Goal: Communication & Community: Answer question/provide support

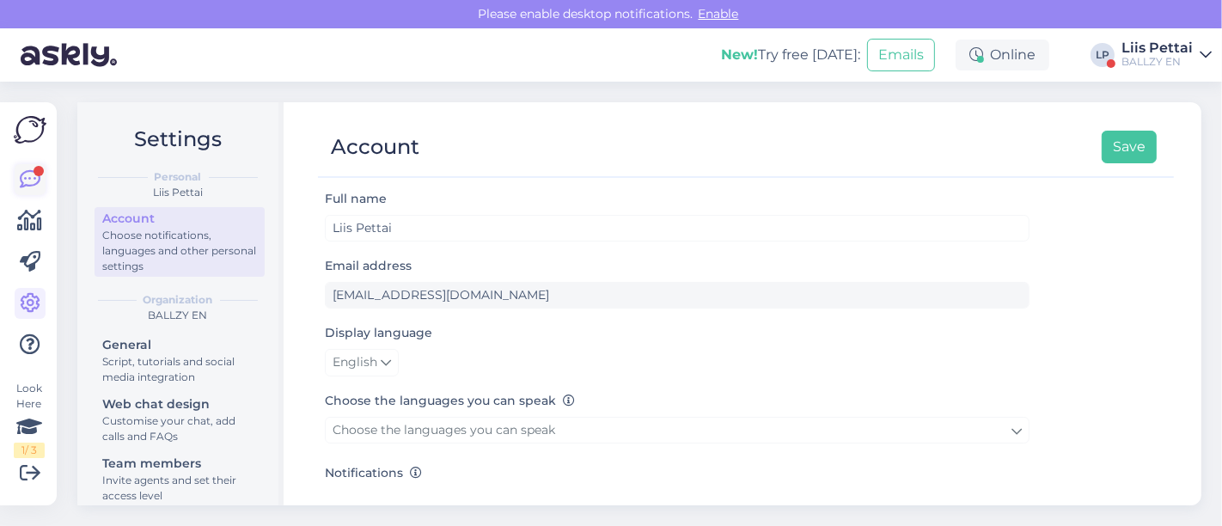
click at [24, 177] on icon at bounding box center [30, 179] width 21 height 21
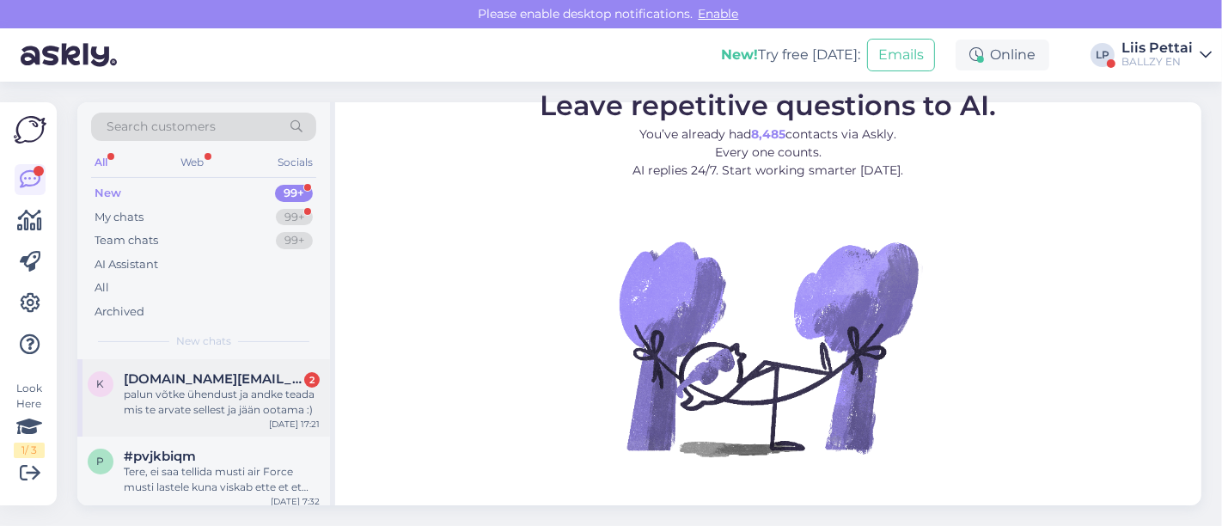
click at [154, 398] on div "palun võtke ühendust ja andke teada mis te arvate sellest ja jään ootama :)" at bounding box center [222, 402] width 196 height 31
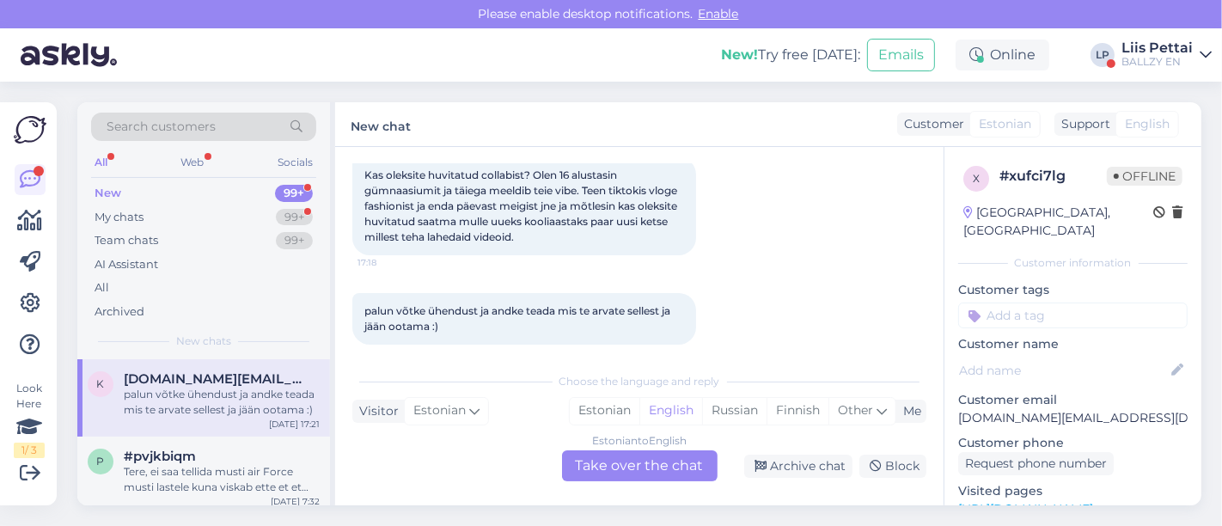
scroll to position [113, 0]
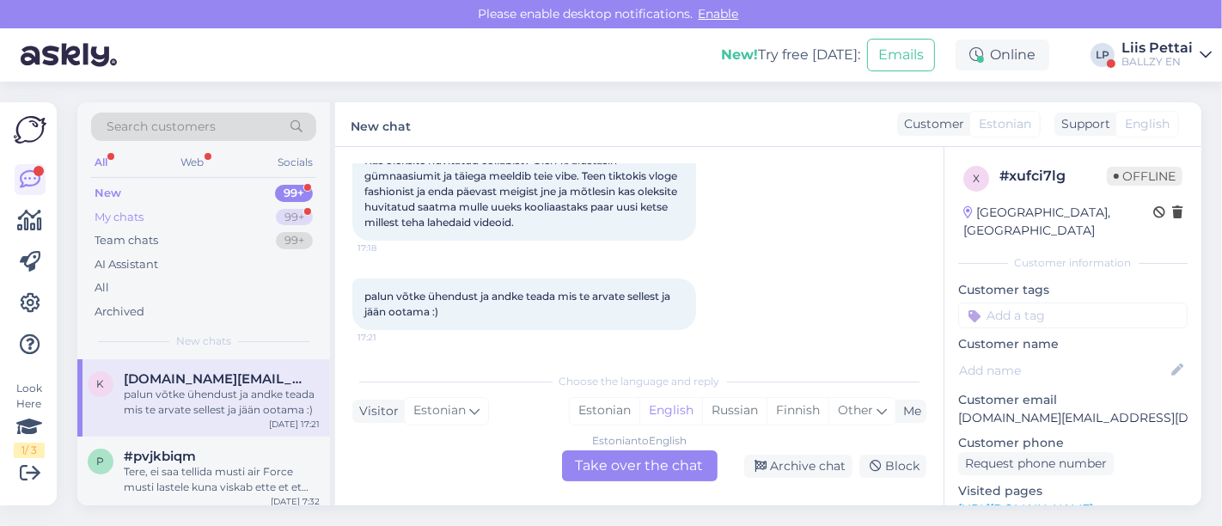
click at [208, 207] on div "My chats 99+" at bounding box center [203, 217] width 225 height 24
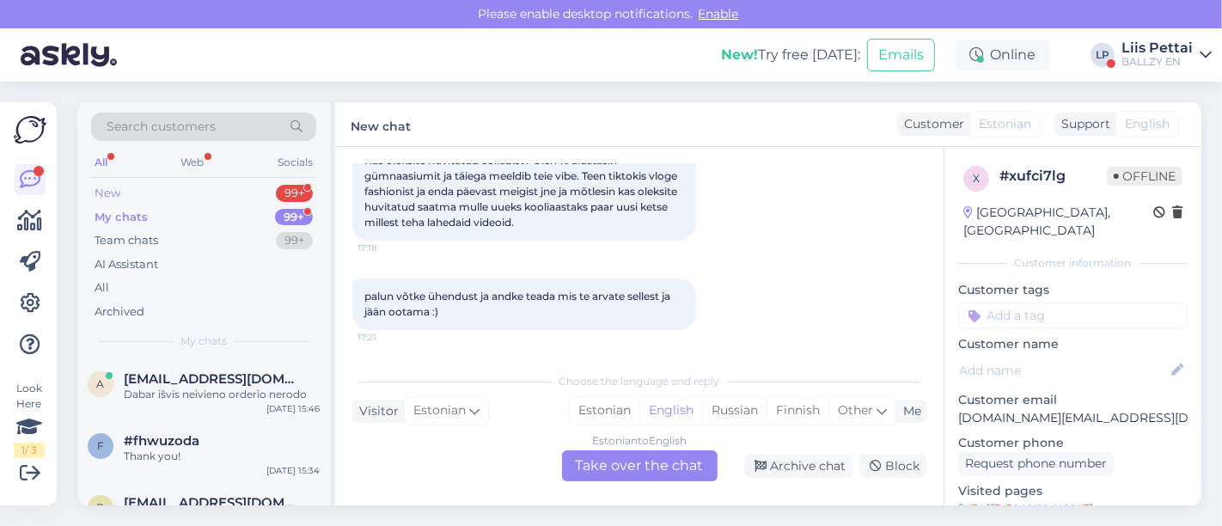
click at [211, 195] on div "New 99+" at bounding box center [203, 193] width 225 height 24
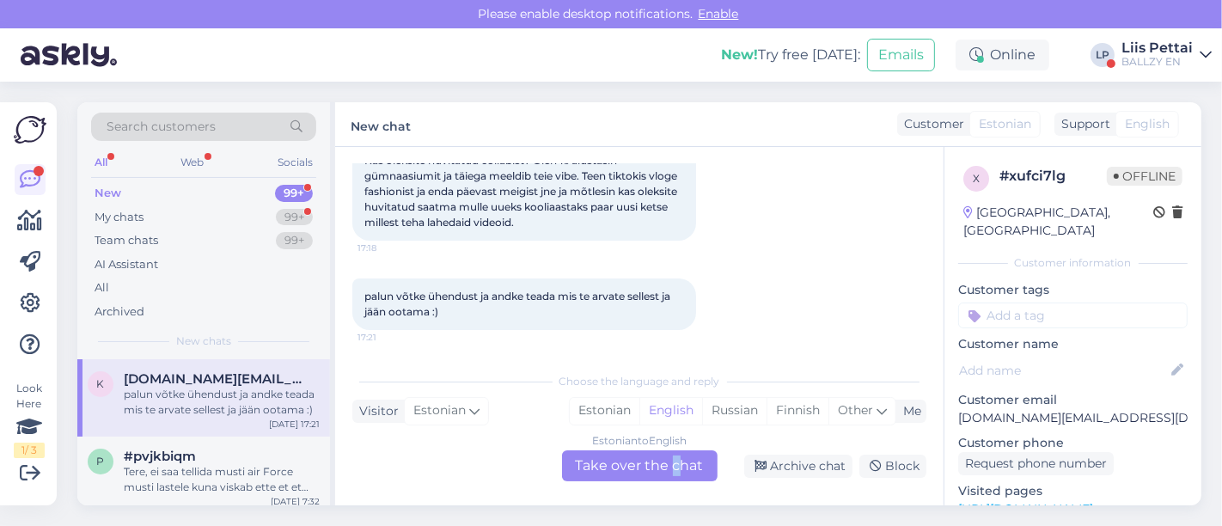
click at [675, 462] on div "Estonian to English Take over the chat" at bounding box center [640, 465] width 156 height 31
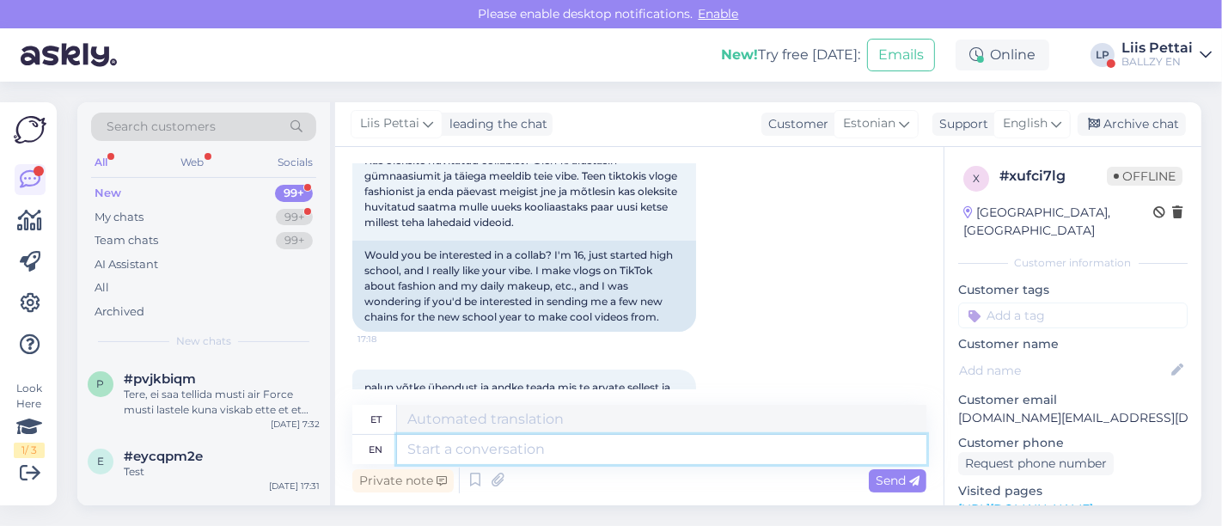
drag, startPoint x: 626, startPoint y: 465, endPoint x: 605, endPoint y: 462, distance: 20.8
click at [605, 462] on textarea at bounding box center [661, 449] width 529 height 29
type textarea "2 ko"
type textarea "2"
type textarea "2 kohta kuh"
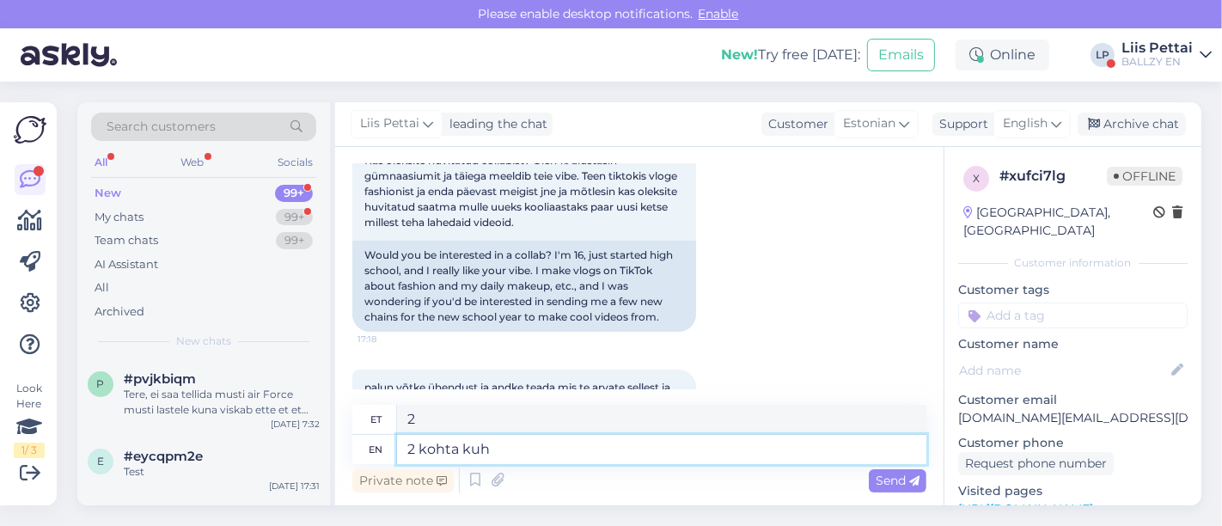
type textarea "2 kohta"
type textarea "2 kohta kuhu ol"
type textarea "2 kohta kohta"
type textarea "2 kohta kuhu oleks par"
type textarea "2 kohta kuhu oleks"
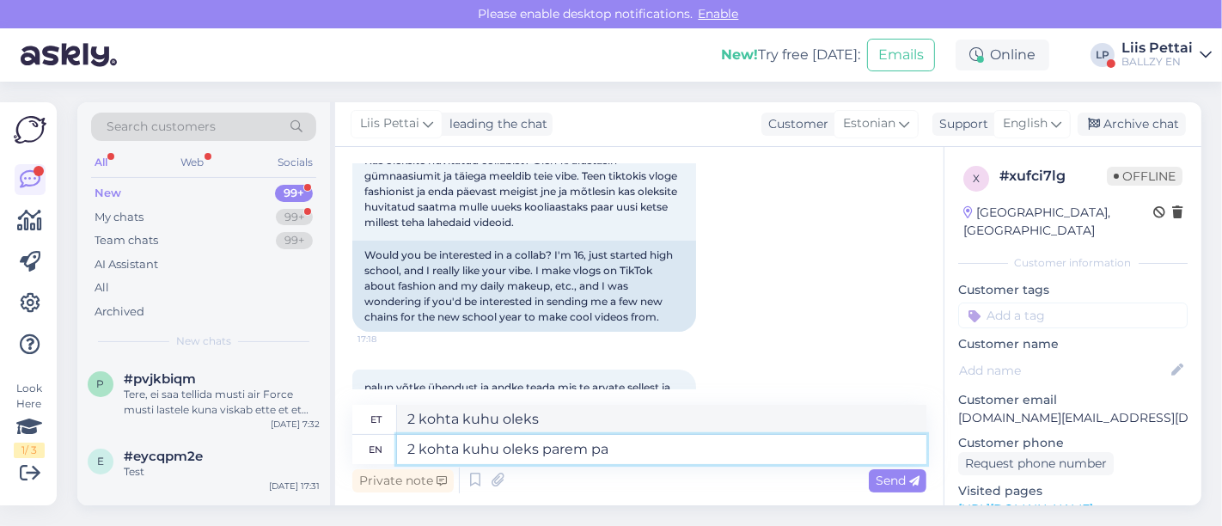
type textarea "2 kohta kuhu oleks parem pak"
type textarea "2 kohta [PERSON_NAME] parem"
type textarea "2 kohta kuhu oleks parem pakkumist tega"
type textarea "2 kohta kuhu oleks parem pakkumist"
type textarea "2 kohta kuhu oleks parem pakkumist tega o"
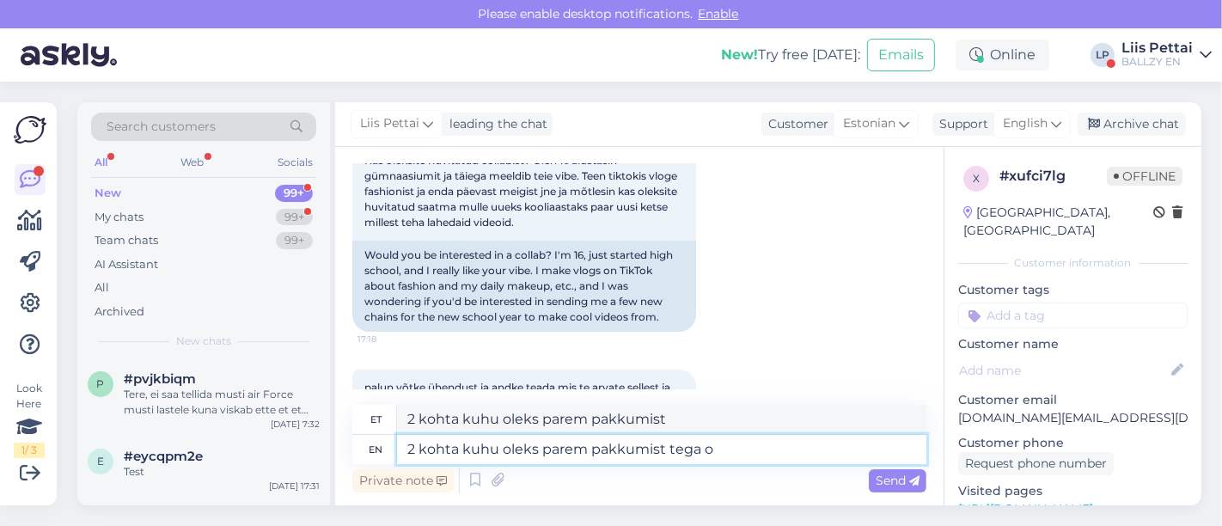
type textarea "2 kohta kuhu oleks parem pakkumist tega"
type textarea "2 kohta kuhu oleks parem pakkumist teha on"
type textarea "2 kohta kuhu oleks parem pakkumist teha"
type textarea "2 kohta kuhu oleks parem pakkumist teha on ka"
type textarea "2 kohta kuhu oleks parem pakkumist teha on"
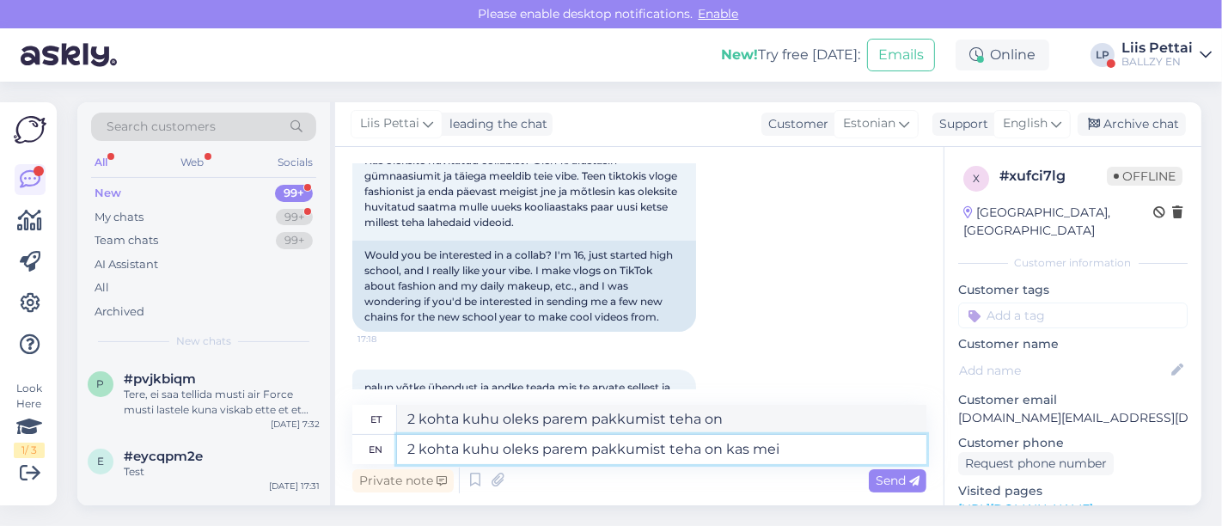
type textarea "2 kohta kuhu oleks parem pakkumist teha on kas meie"
type textarea "2 kohta kuhu oleks parem pakkumist teha on kas"
type textarea "2 kohta kuhu oleks parem pakkumist teha on kas meie in"
type textarea "2 kohta kuhu oleks parem pakkumist teha on kas meie"
type textarea "2 kohta kuhu oleks parem pakkumist teha on kas meie instagrami"
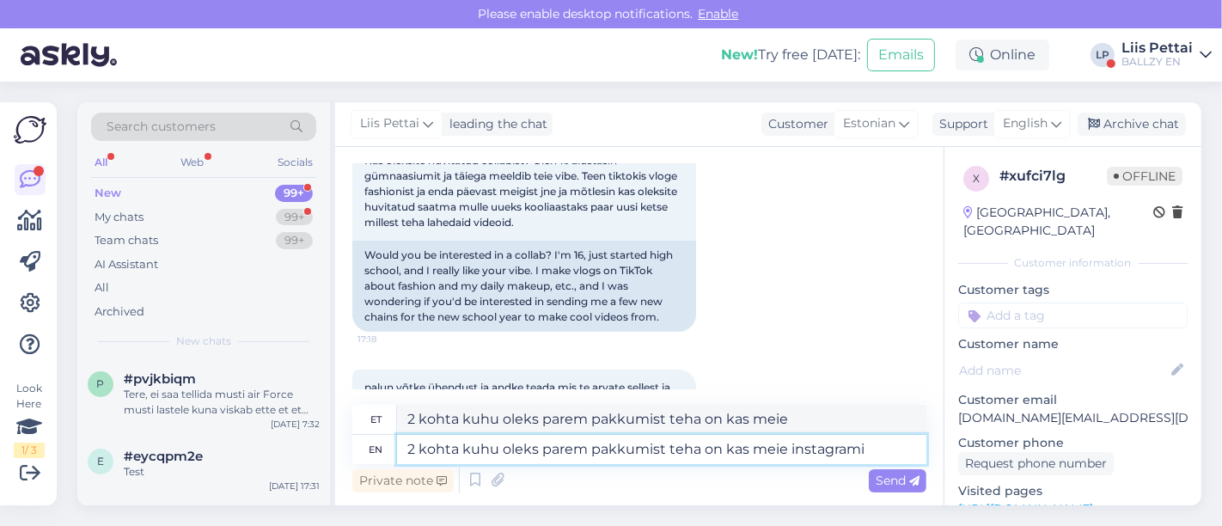
type textarea "2 kohta kuhu oleks parem pakkumist teha on kas meie instagrami"
type textarea "2 kohta kuhu oleks parem pakkumist teha on kas meie instagrami dm võ"
type textarea "2 kohta kuhu oleks parem pakkumist teha on kas meie instagrami dm"
type textarea "2 kohta kuhu oleks parem pakkumist teha on kas meie instagrami dm või"
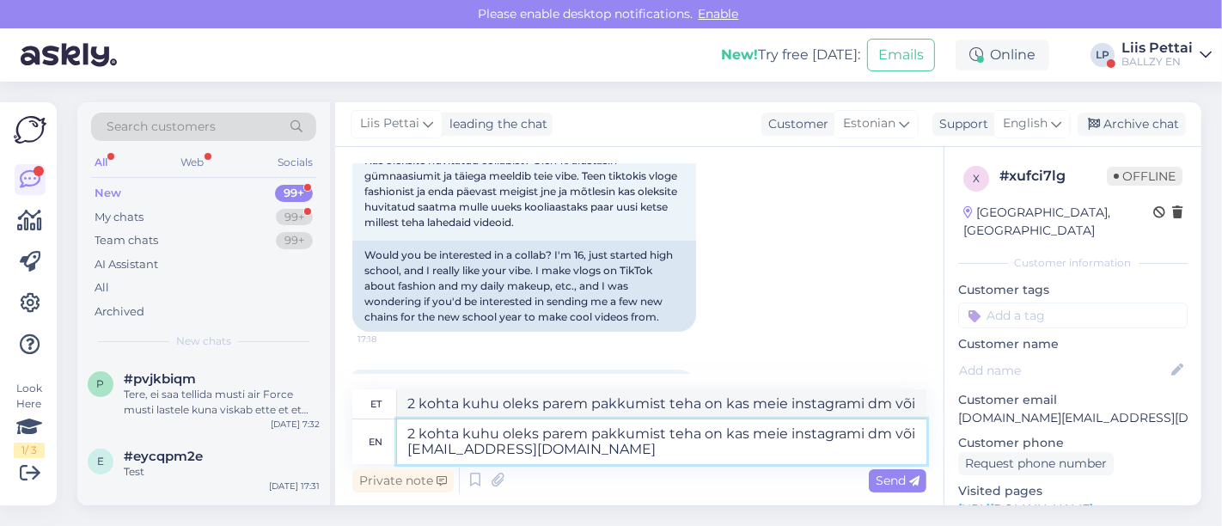
type textarea "2 kohta kuhu oleks parem pakkumist teha on kas meie instagrami dm või [EMAIL_AD…"
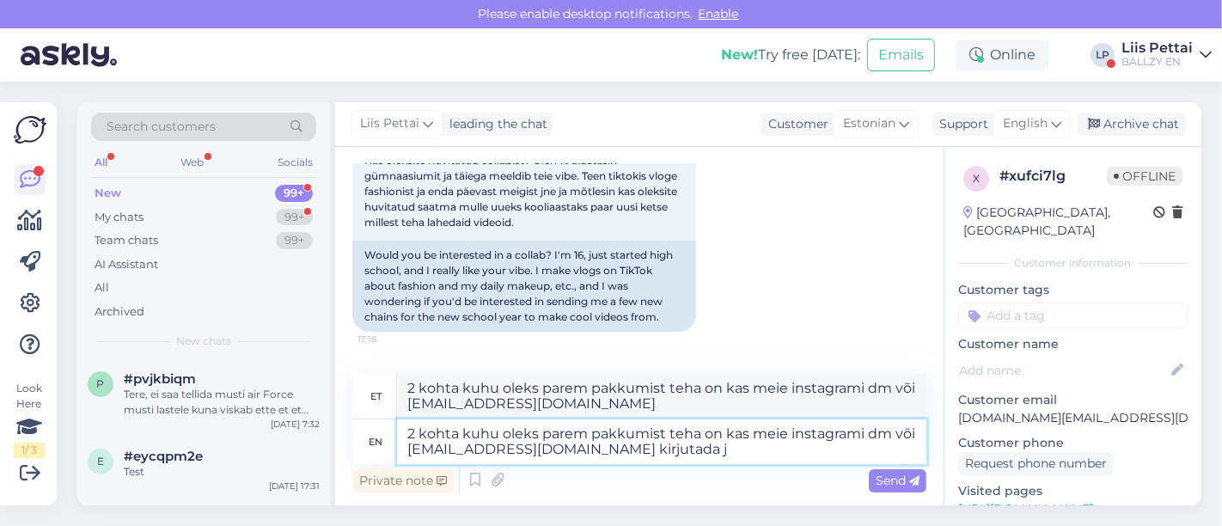
type textarea "2 kohta kuhu oleks parem pakkumist teha on kas meie instagrami dm või [EMAIL_AD…"
type textarea "2 kohta kuhu oleks parem pakkumist teha on meie instagrami dm või [EMAIL_ADDRES…"
type textarea "2 kohta kuhu oleks parem pakkumist teha on kas meie instagrami dm või [EMAIL_AD…"
type textarea "2 kohta kuhu oleks parem pakkumist teha on meie instagrami dm või [EMAIL_ADDRES…"
type textarea "2 kohta kuhu oleks parem pakkumist teha on kas meie instagrami dm või [EMAIL_AD…"
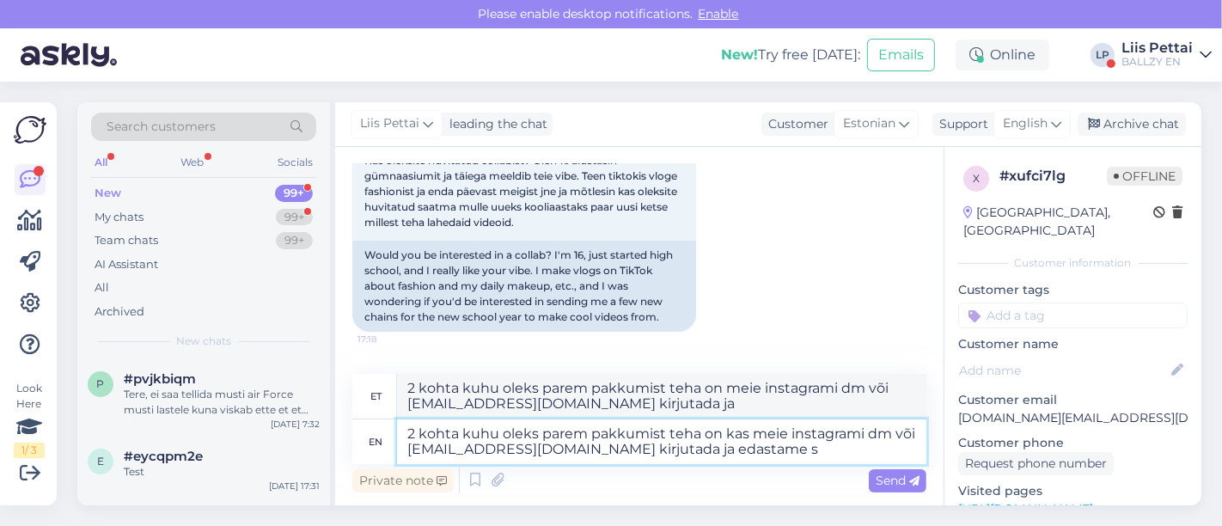
type textarea "2 kohta kuhu oleks parem pakkumist teha on meie instagrami dm või [EMAIL_ADDRES…"
type textarea "2 kohta kuhu oleks parem pakkumist teha on kas meie instagrami dm või [EMAIL_AD…"
type textarea "2 kohta kuhu oleks parem pakkumist teha on meie instagrami dm või [EMAIL_ADDRES…"
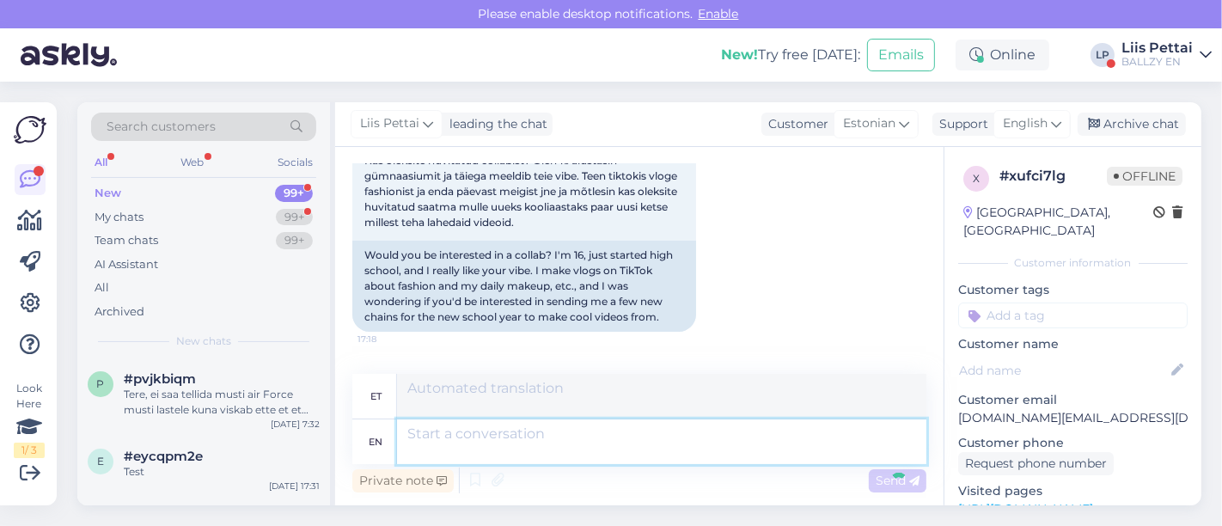
scroll to position [371, 0]
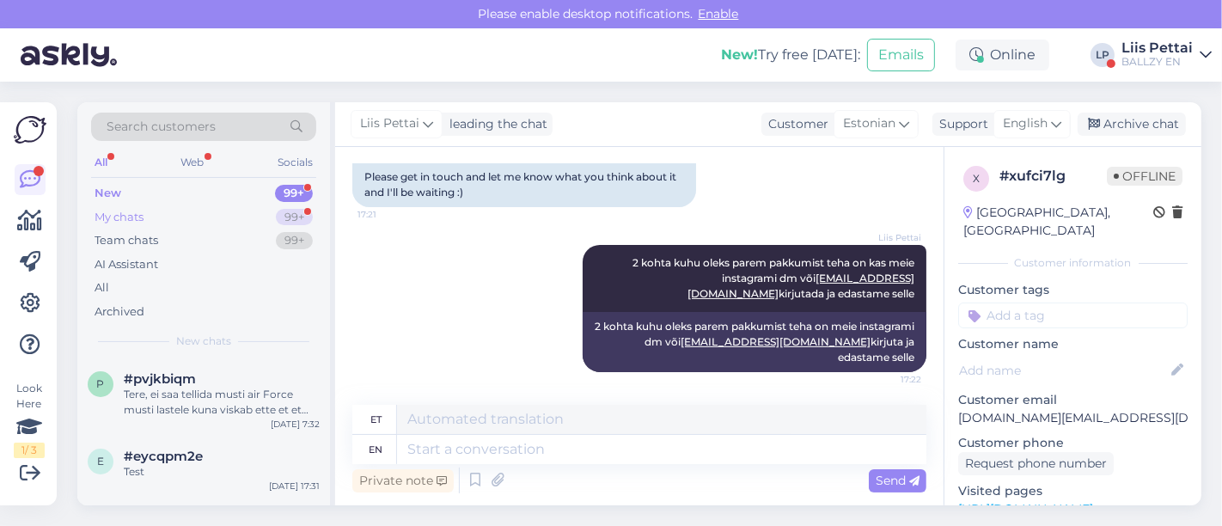
click at [213, 216] on div "My chats 99+" at bounding box center [203, 217] width 225 height 24
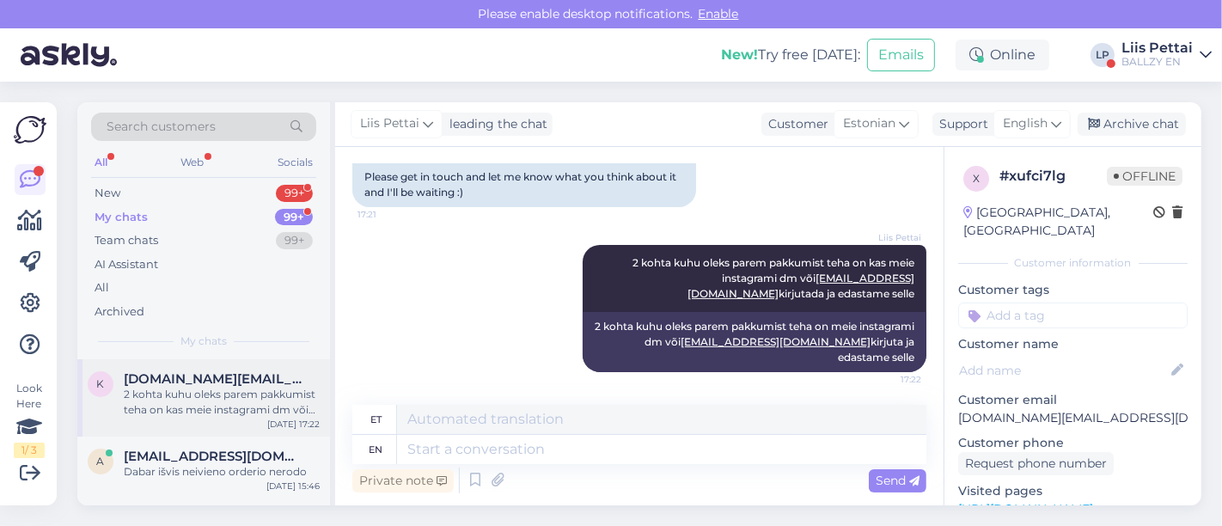
click at [204, 388] on div "2 kohta kuhu oleks parem pakkumist teha on kas meie instagrami dm või [EMAIL_AD…" at bounding box center [222, 402] width 196 height 31
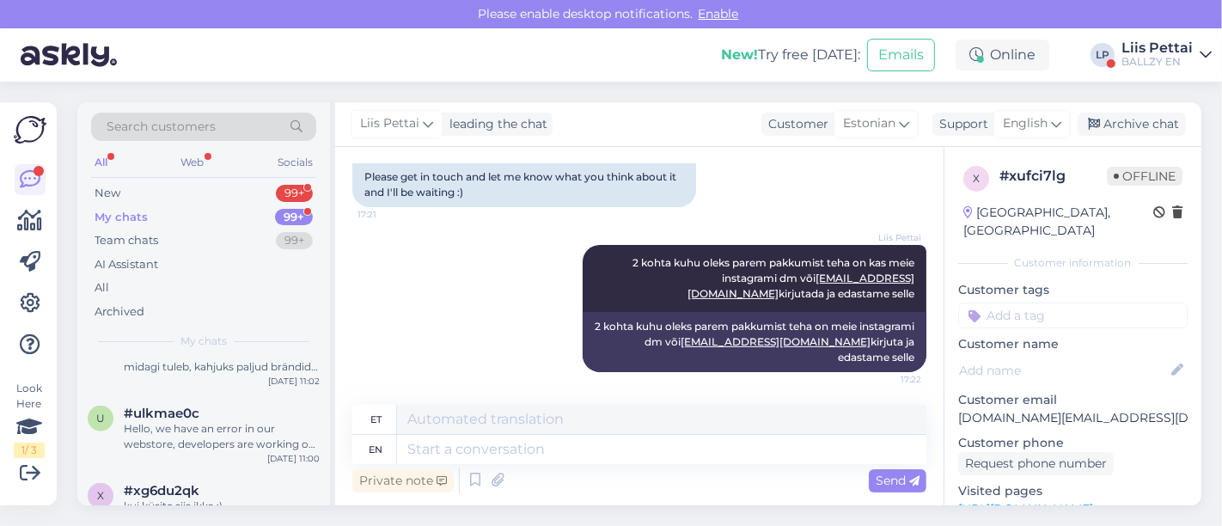
scroll to position [1375, 0]
click at [1171, 60] on div "BALLZY EN" at bounding box center [1156, 62] width 71 height 14
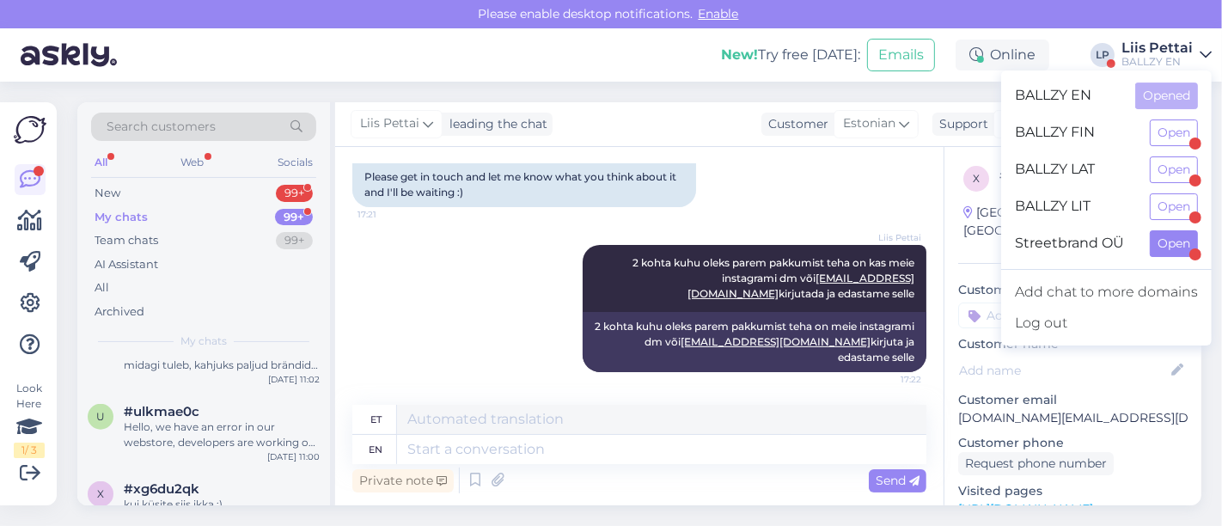
drag, startPoint x: 1151, startPoint y: 225, endPoint x: 1156, endPoint y: 241, distance: 17.1
click at [1154, 235] on div "Streetbrand OÜ Open" at bounding box center [1106, 243] width 211 height 37
click at [1157, 244] on button "Open" at bounding box center [1174, 243] width 48 height 27
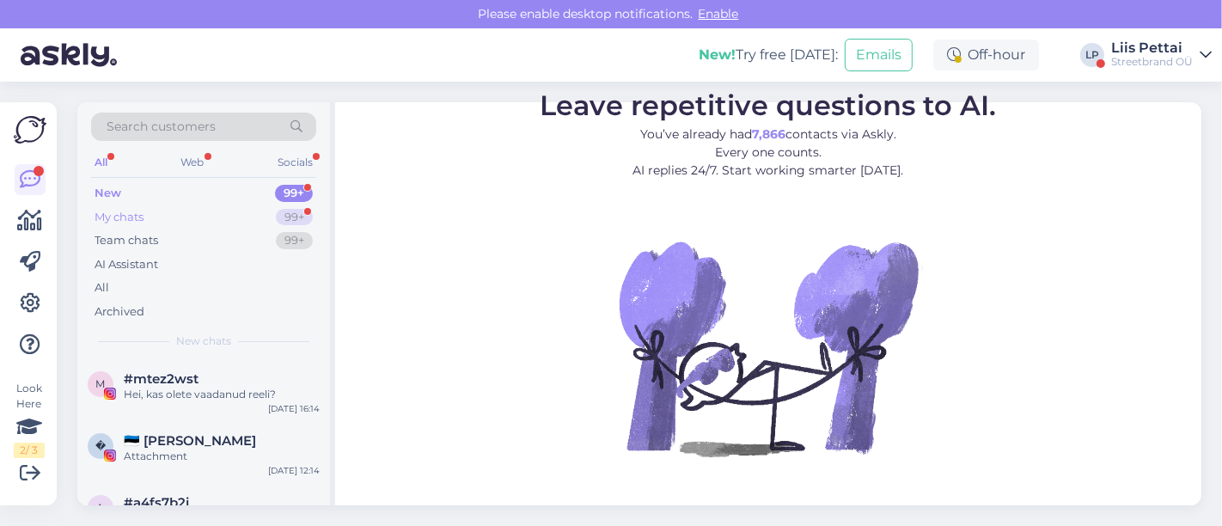
click at [179, 214] on div "My chats 99+" at bounding box center [203, 217] width 225 height 24
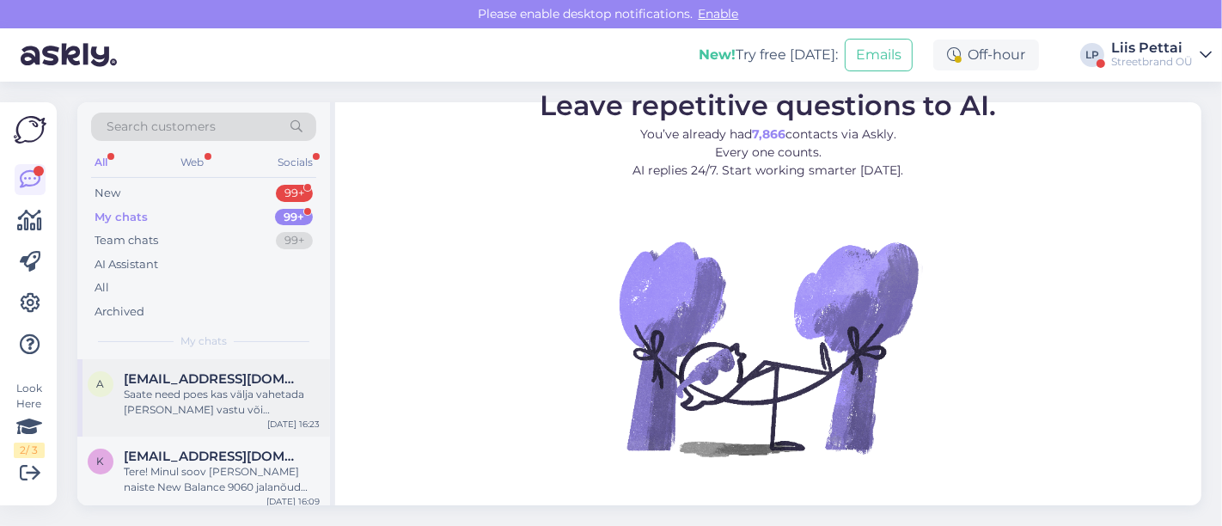
click at [162, 394] on div "Saate need poes kas välja vahetada [PERSON_NAME] vastu või [PERSON_NAME] kinkek…" at bounding box center [222, 402] width 196 height 31
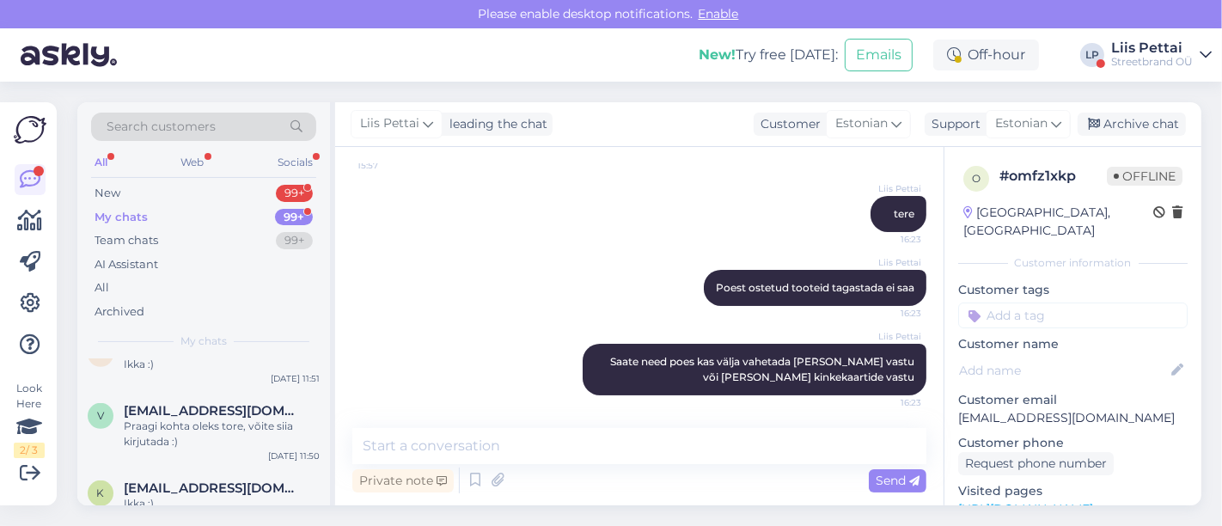
scroll to position [1069, 0]
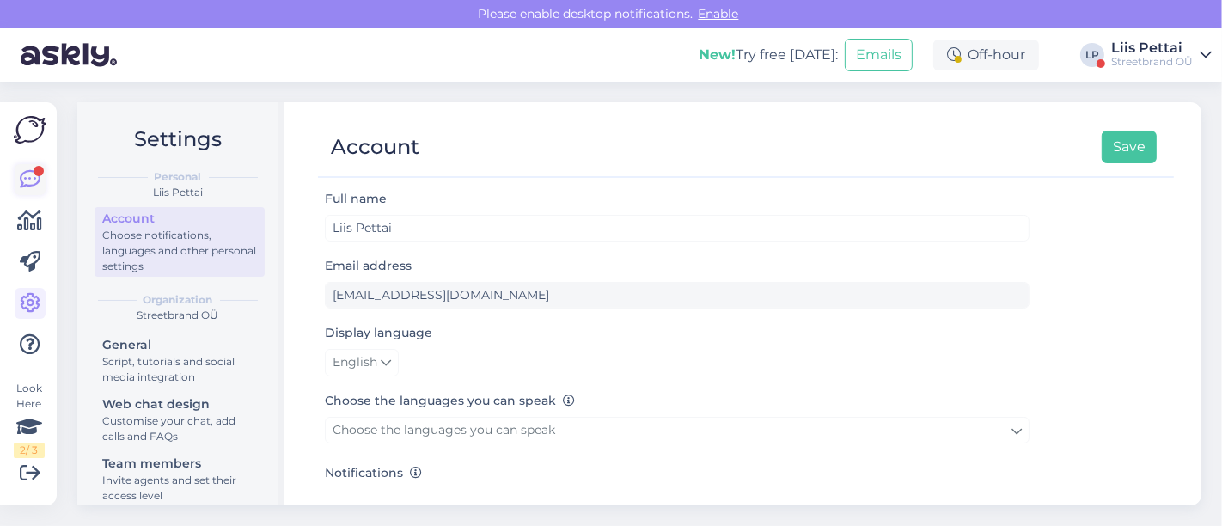
click at [21, 185] on icon at bounding box center [30, 179] width 21 height 21
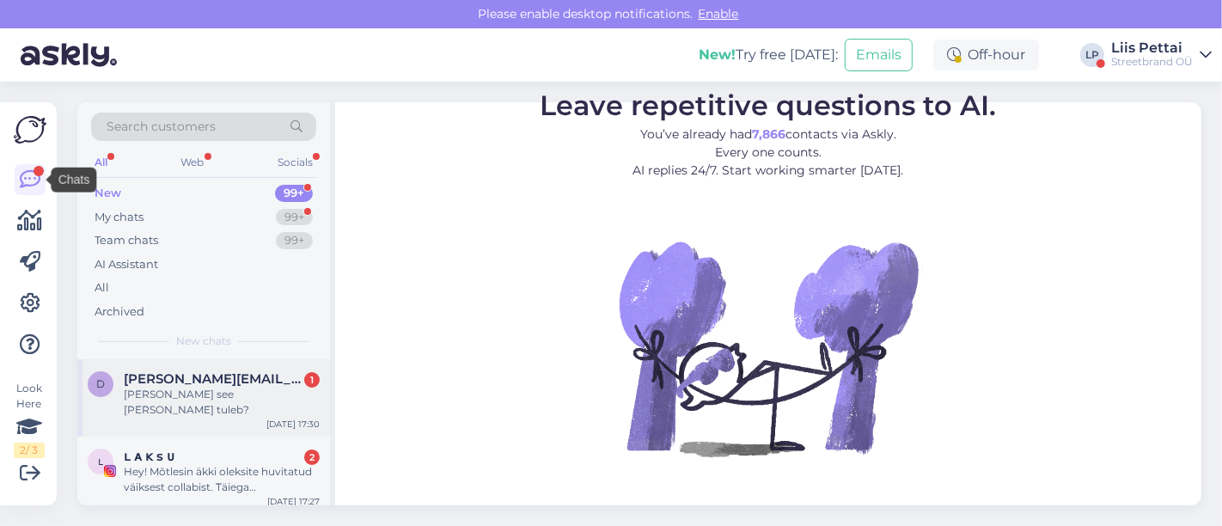
click at [163, 406] on div "d deana.kytt@mail.ee 1 Kust see kaup tuleb? Sep 8 17:30" at bounding box center [203, 397] width 253 height 77
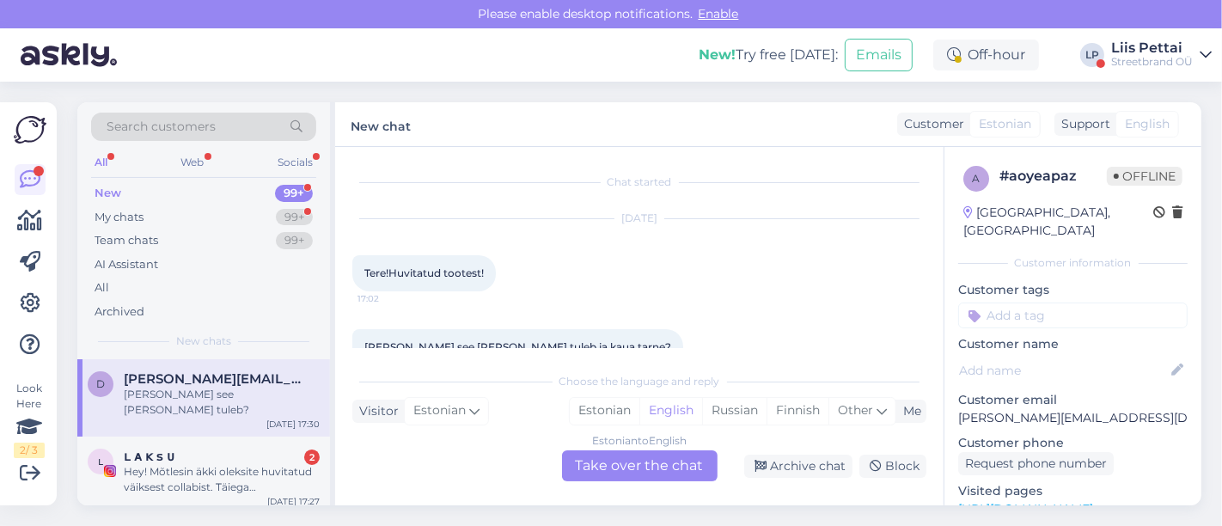
scroll to position [253, 0]
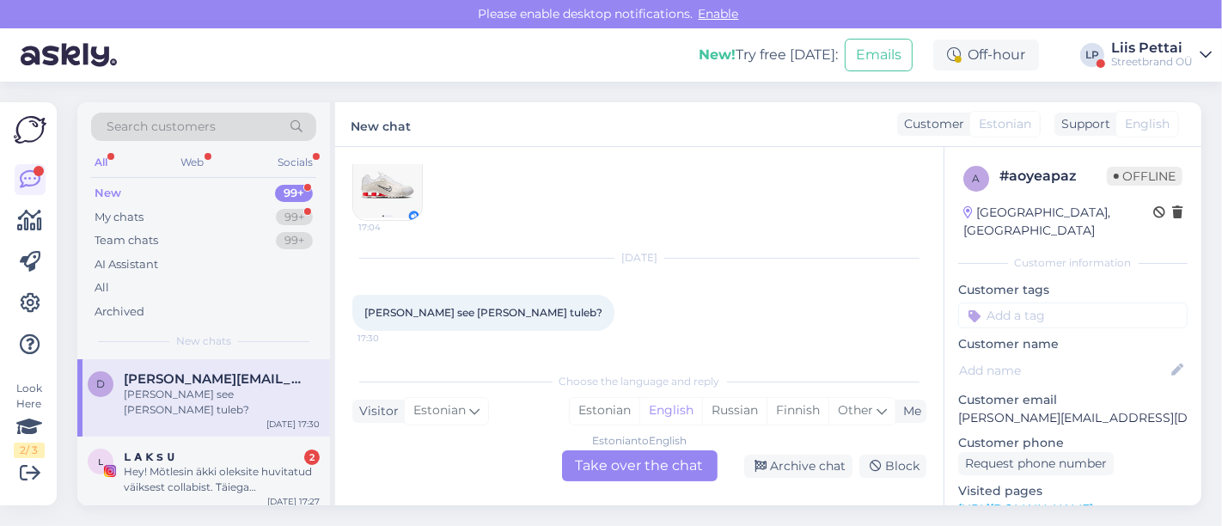
click at [588, 469] on div "Estonian to English Take over the chat" at bounding box center [640, 465] width 156 height 31
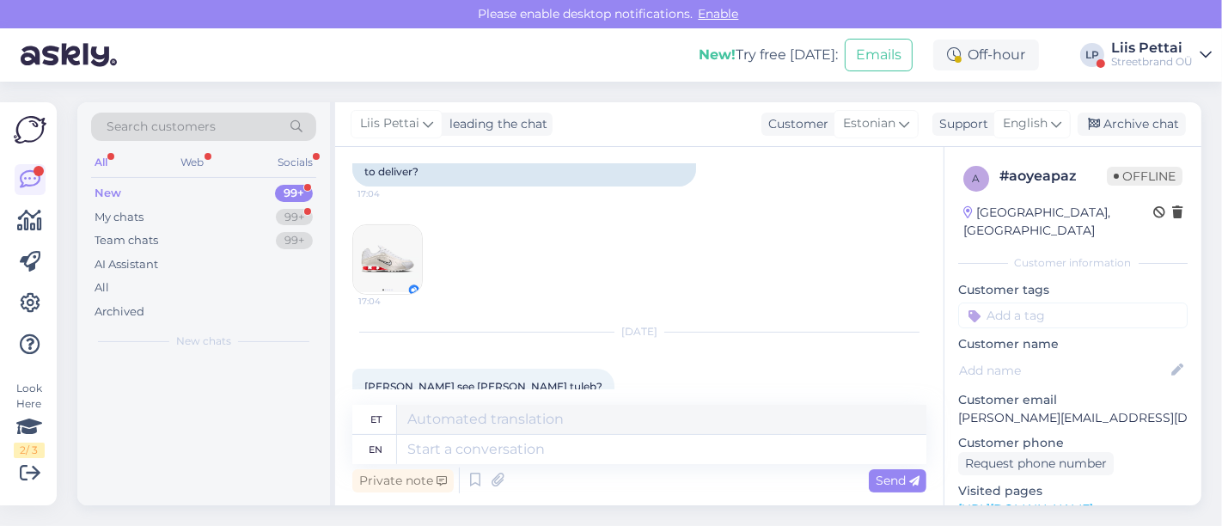
scroll to position [314, 0]
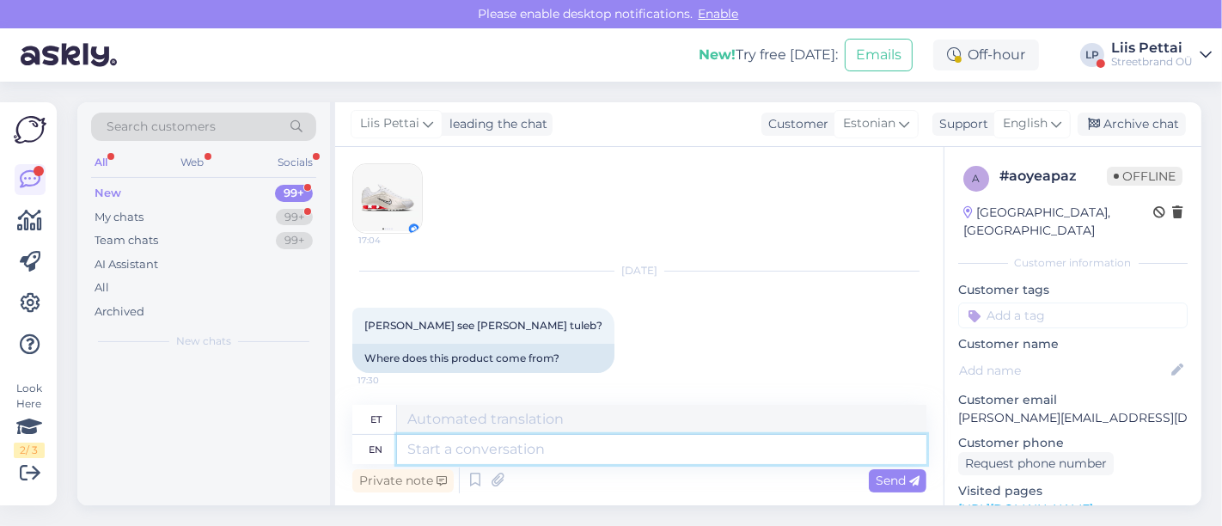
click at [579, 462] on textarea at bounding box center [661, 449] width 529 height 29
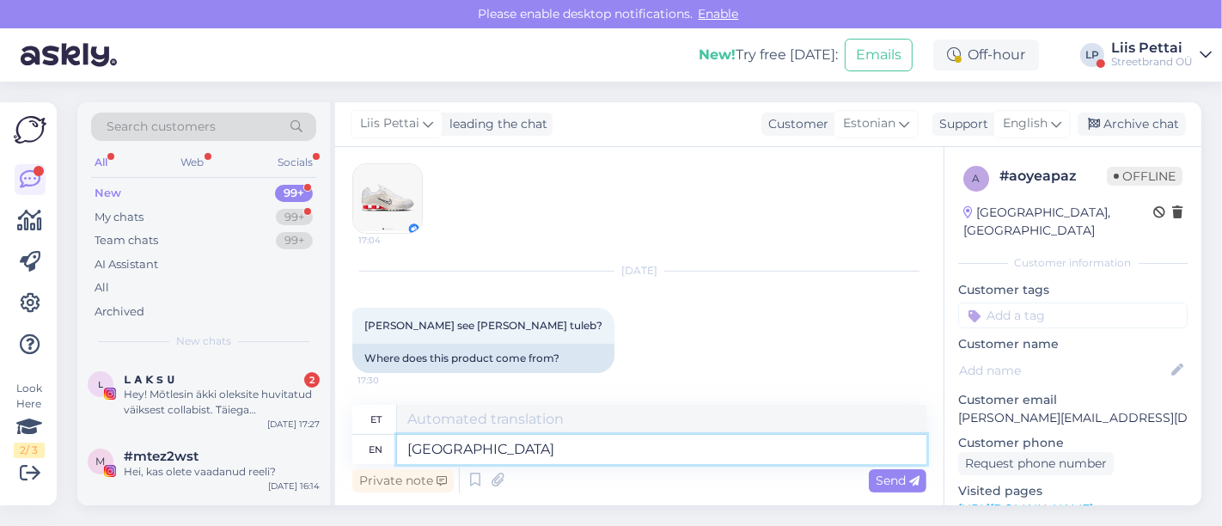
type textarea "Tallinnast"
type textarea "Tallinast"
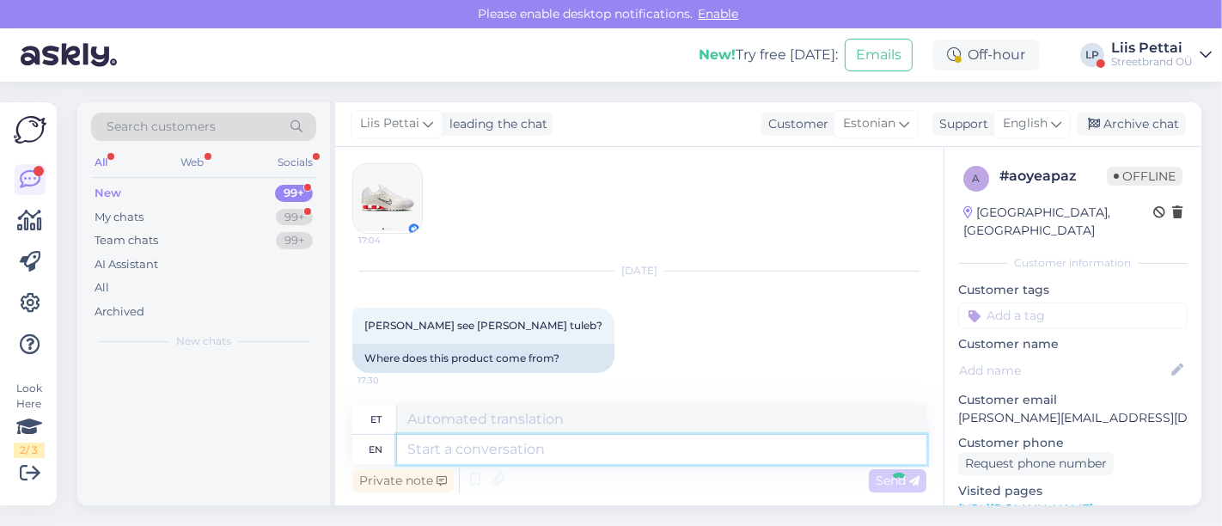
scroll to position [417, 0]
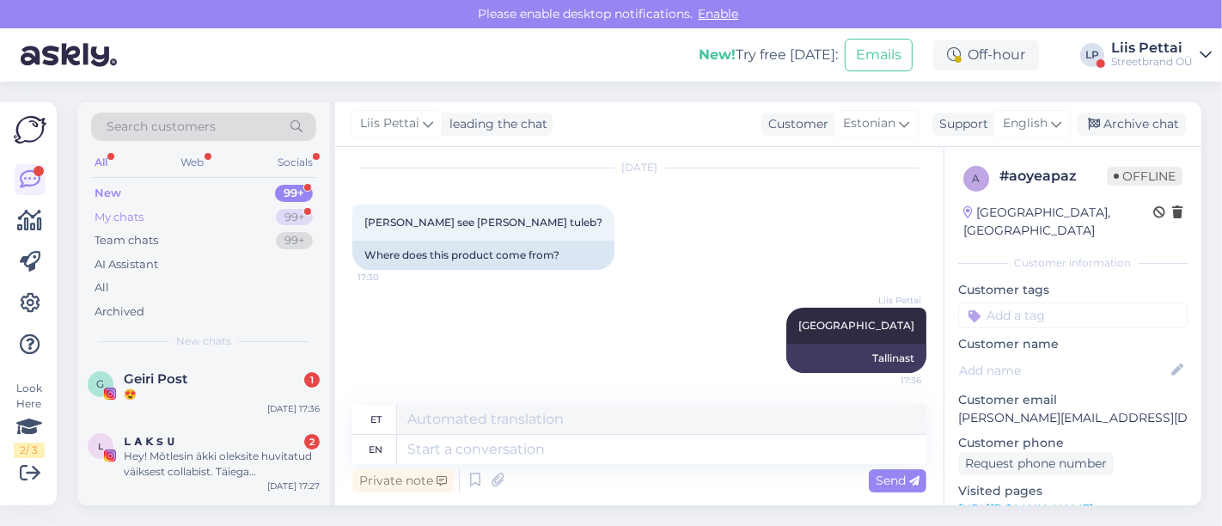
click at [143, 215] on div "My chats" at bounding box center [119, 217] width 49 height 17
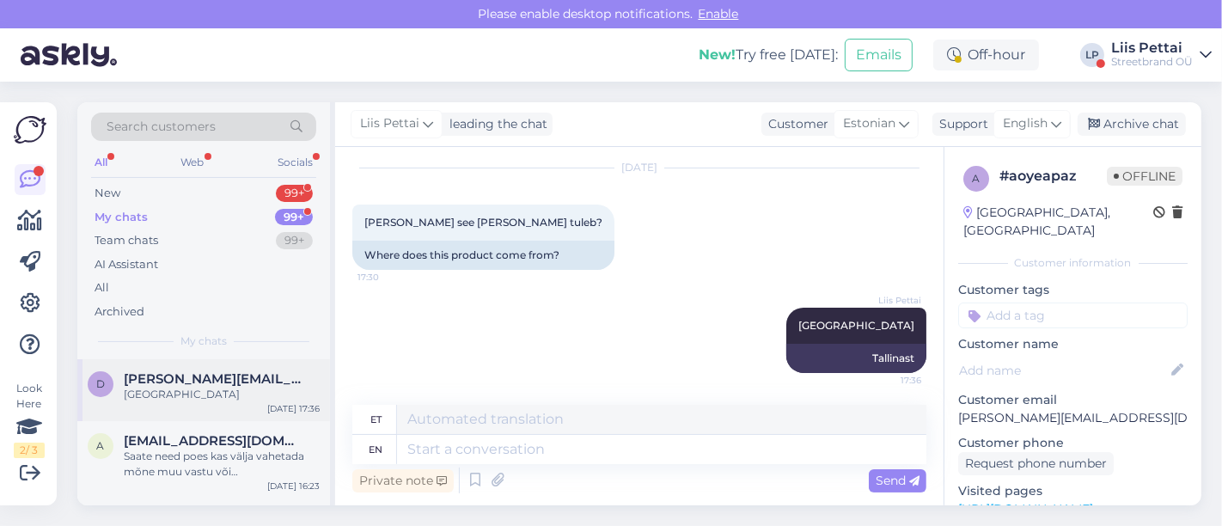
click at [136, 387] on div "Tallinnast" at bounding box center [222, 394] width 196 height 15
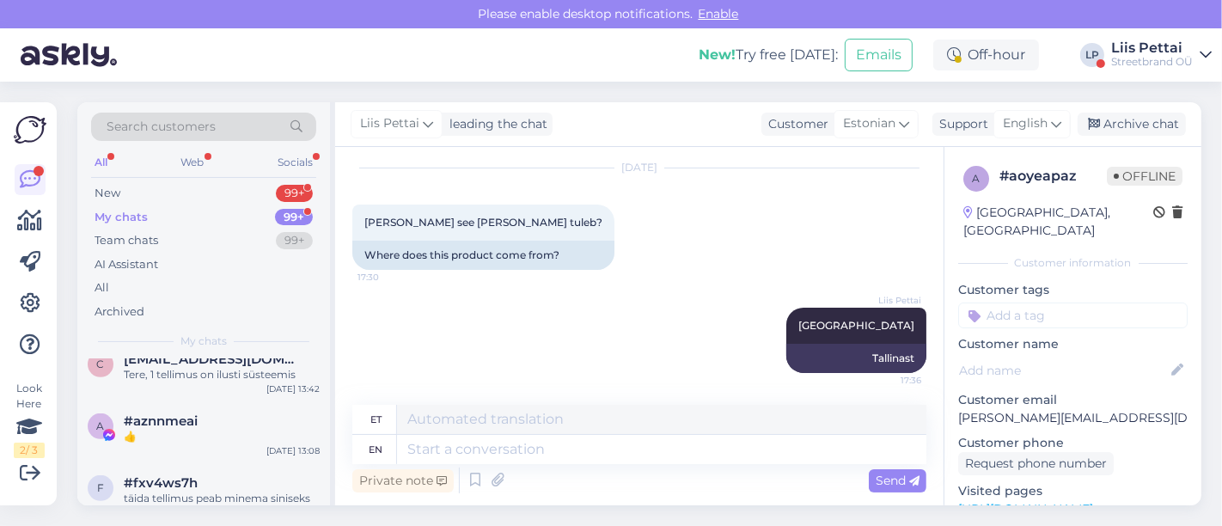
scroll to position [878, 0]
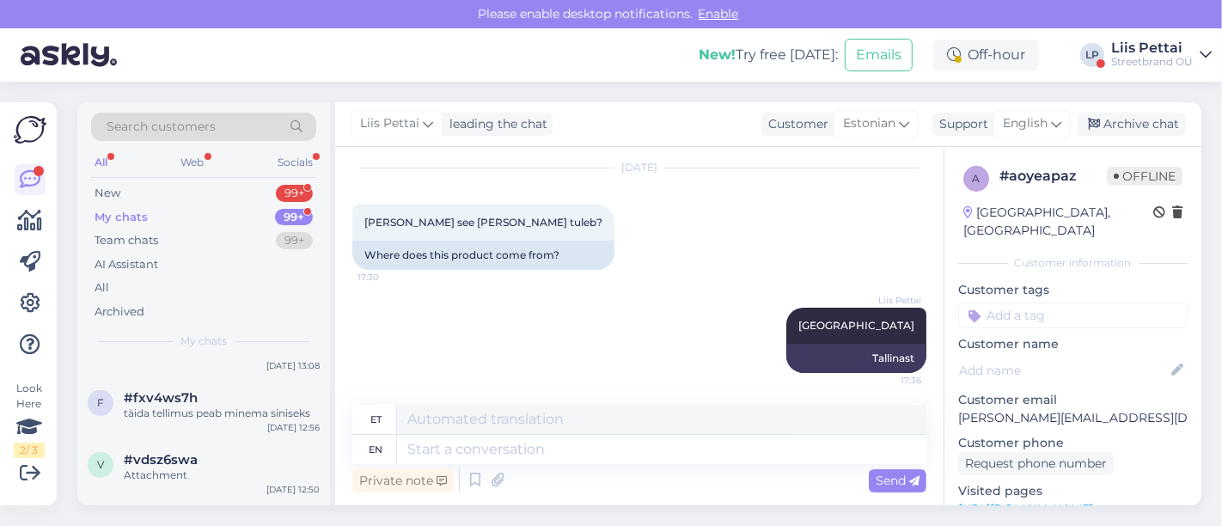
click at [1133, 58] on div "Streetbrand OÜ" at bounding box center [1152, 62] width 82 height 14
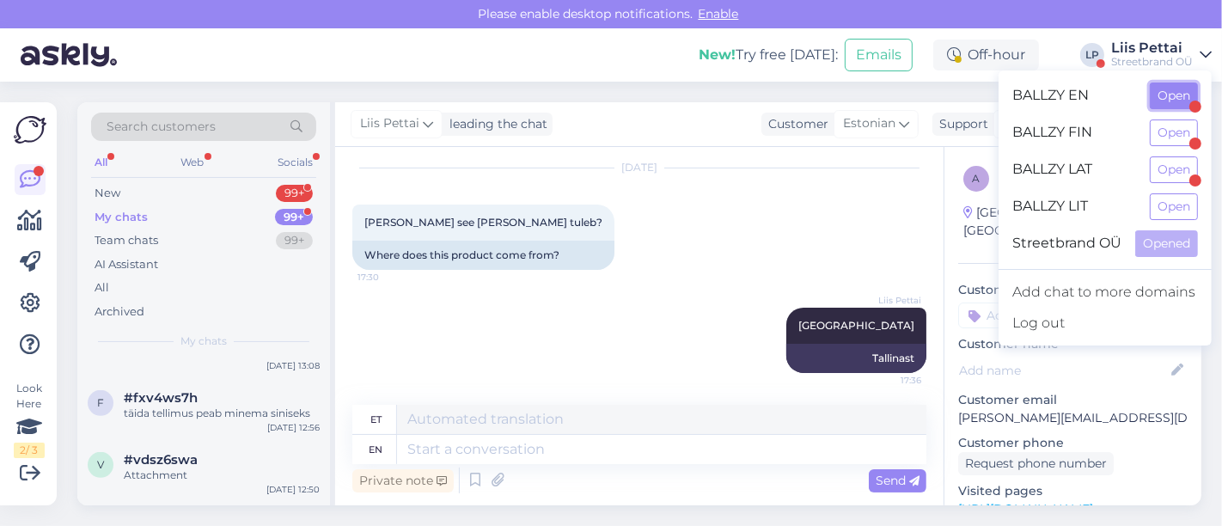
click at [1158, 89] on button "Open" at bounding box center [1174, 95] width 48 height 27
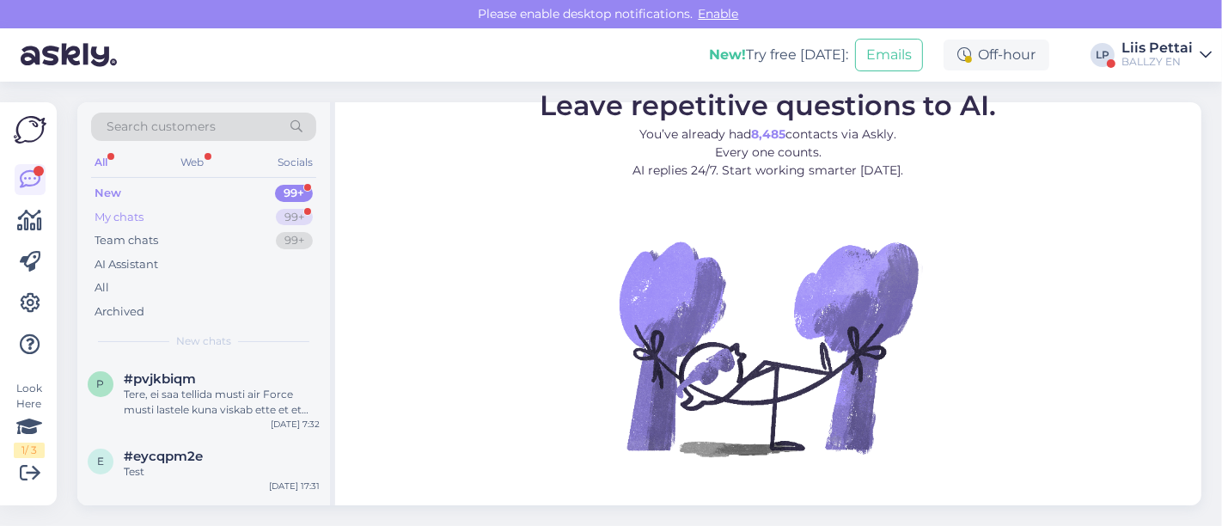
click at [128, 214] on div "My chats" at bounding box center [119, 217] width 49 height 17
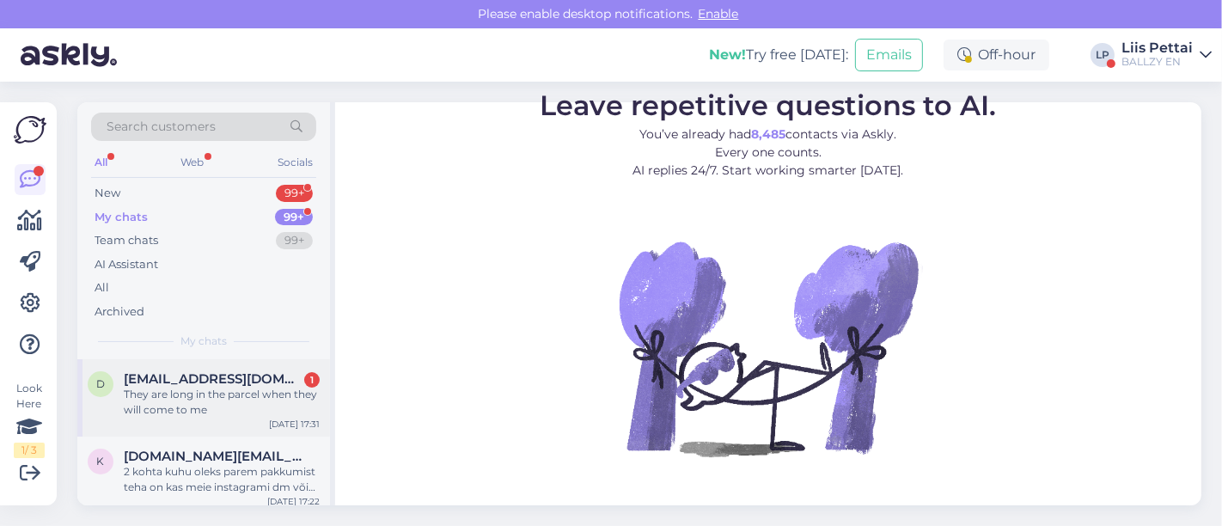
click at [118, 412] on div "d deiviokass@gmail.com 1 They are long in the parcel when they will come to me" at bounding box center [204, 394] width 232 height 46
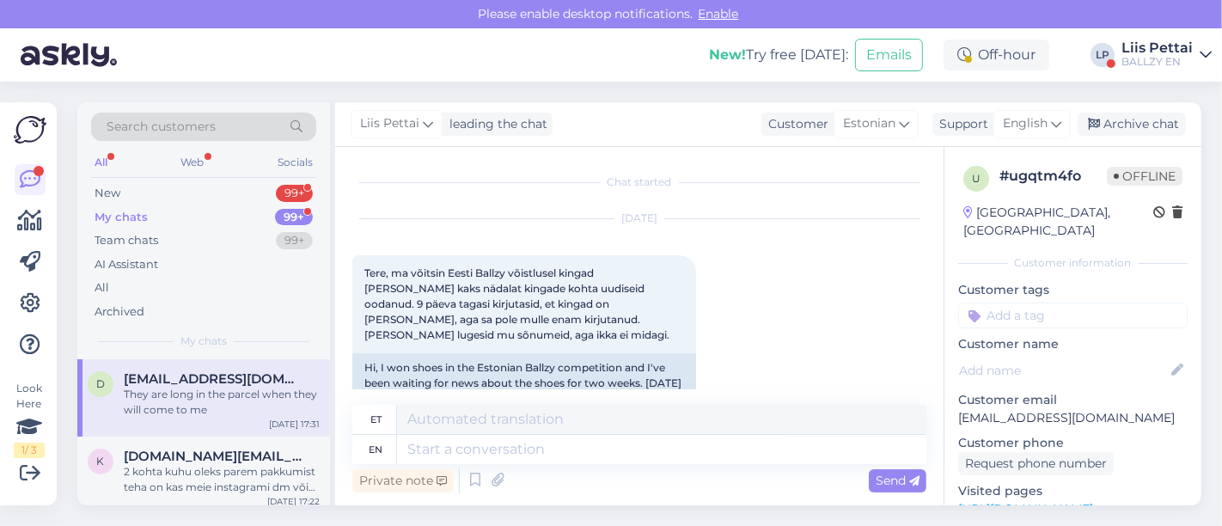
scroll to position [4063, 0]
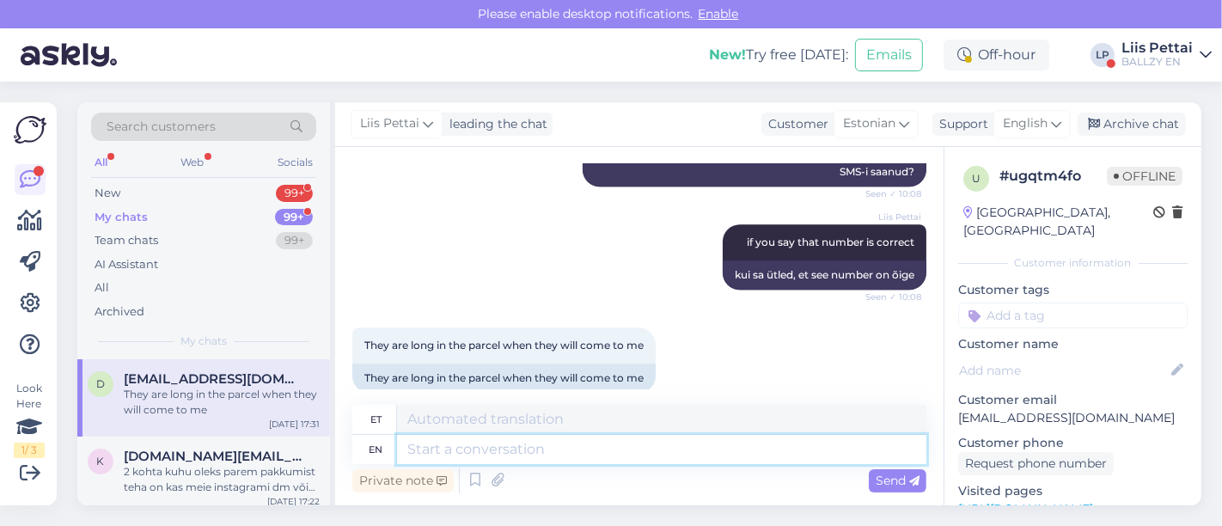
click at [516, 447] on textarea at bounding box center [661, 449] width 529 height 29
click at [903, 126] on icon at bounding box center [904, 123] width 10 height 19
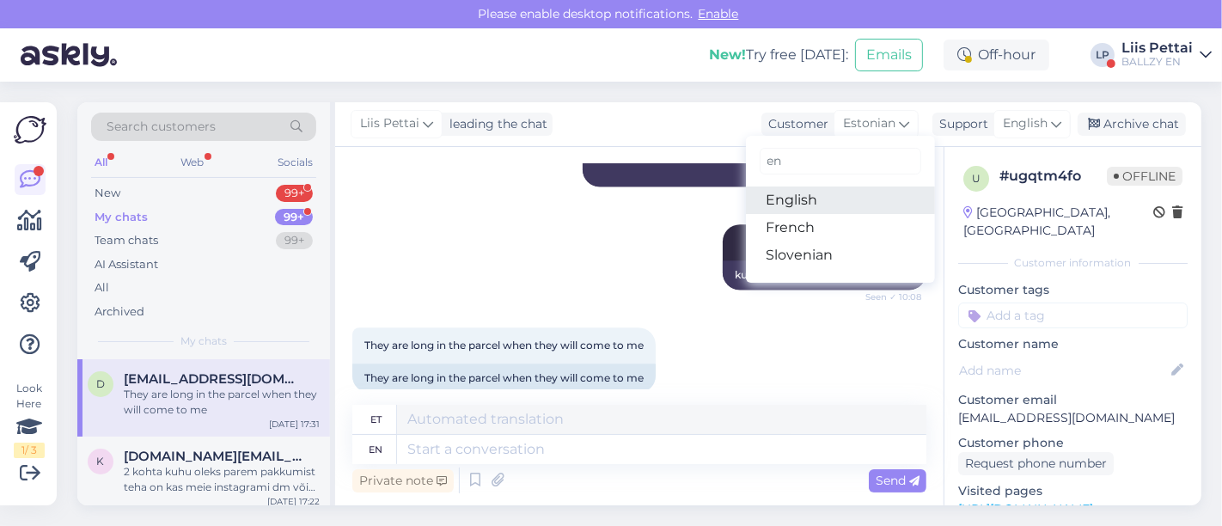
type input "en"
click at [826, 201] on link "English" at bounding box center [840, 199] width 189 height 27
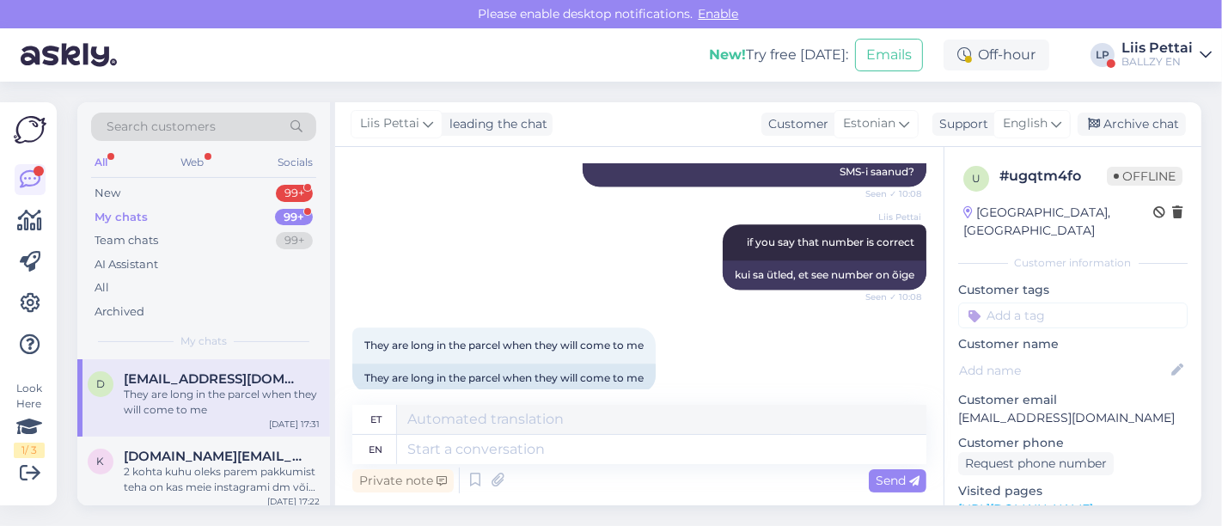
scroll to position [4040, 0]
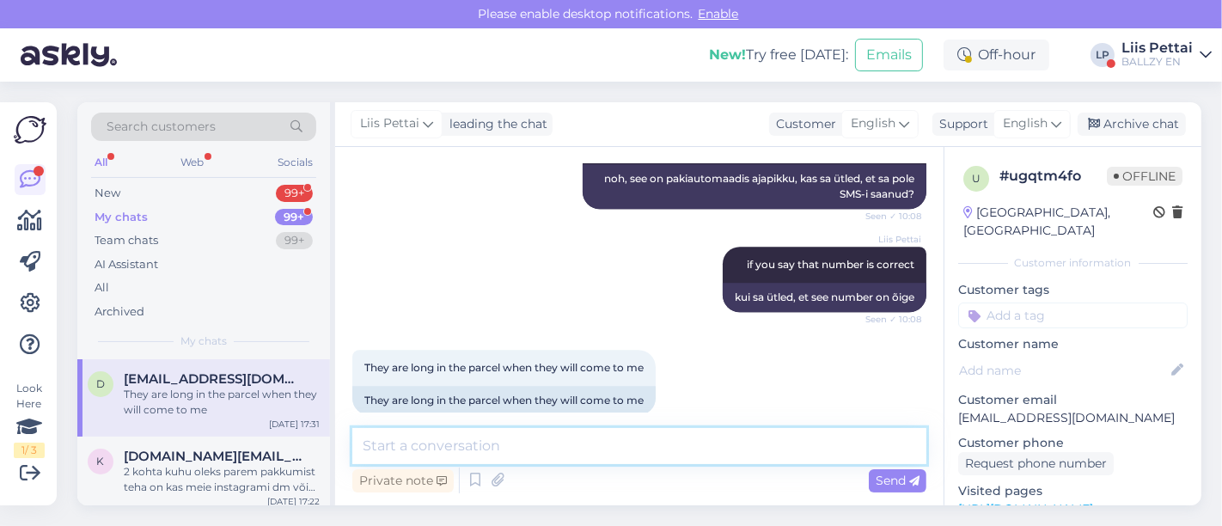
click at [605, 436] on textarea at bounding box center [639, 446] width 574 height 36
type textarea "h"
type textarea "d"
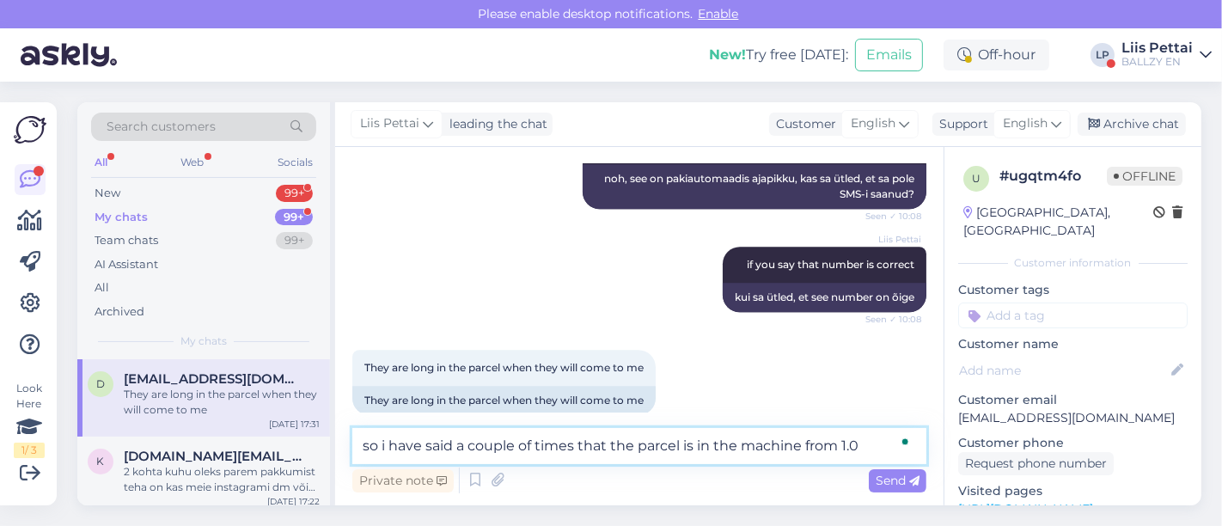
type textarea "so i have said a couple of times that the parcel is in the machine from 1.09"
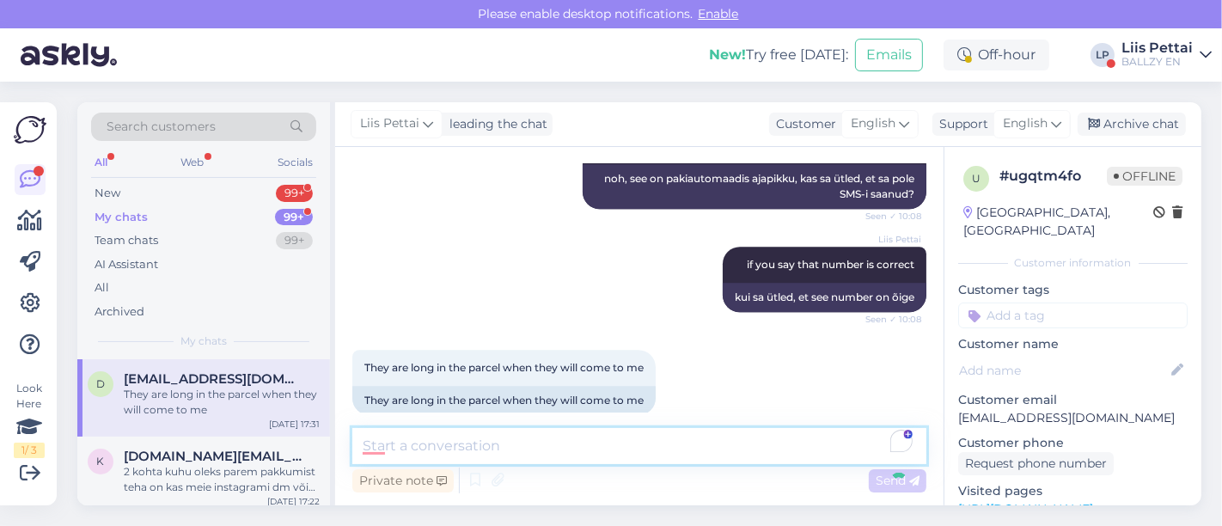
scroll to position [4130, 0]
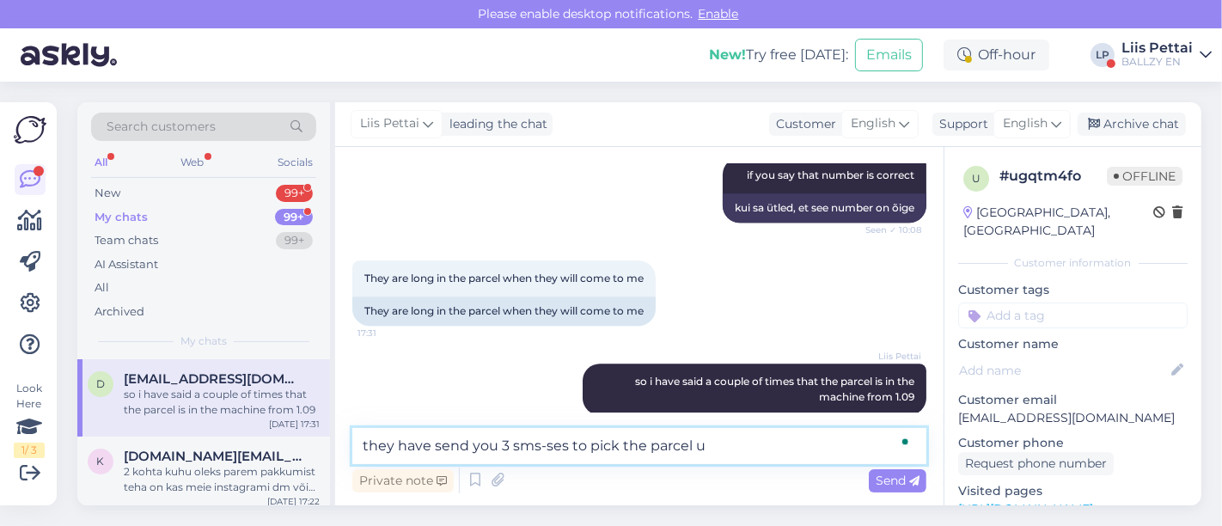
type textarea "they have send you 3 sms-ses to pick the parcel up"
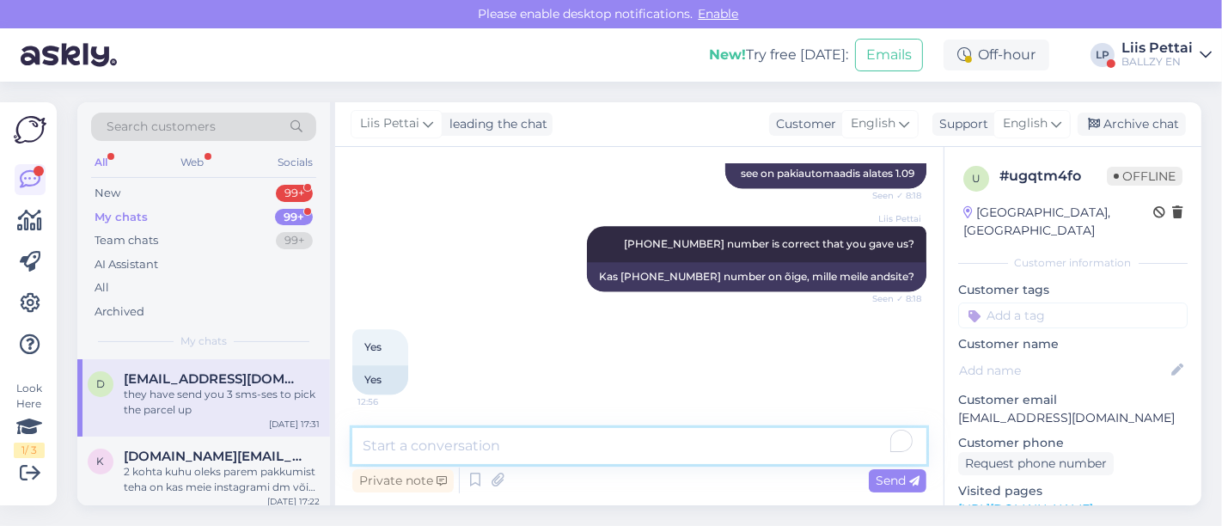
scroll to position [3698, 0]
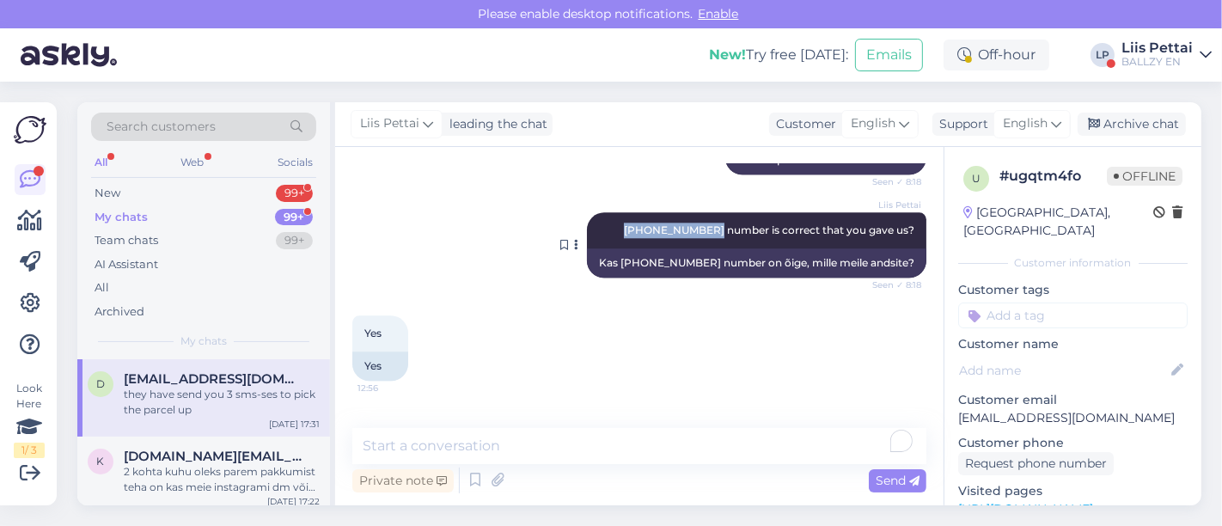
drag, startPoint x: 631, startPoint y: 209, endPoint x: 705, endPoint y: 217, distance: 75.2
click at [705, 217] on div "Liis Pettai +370 670 23739 number is correct that you gave us? Seen ✓ 8:18" at bounding box center [756, 230] width 339 height 36
copy span "+370 670 23739"
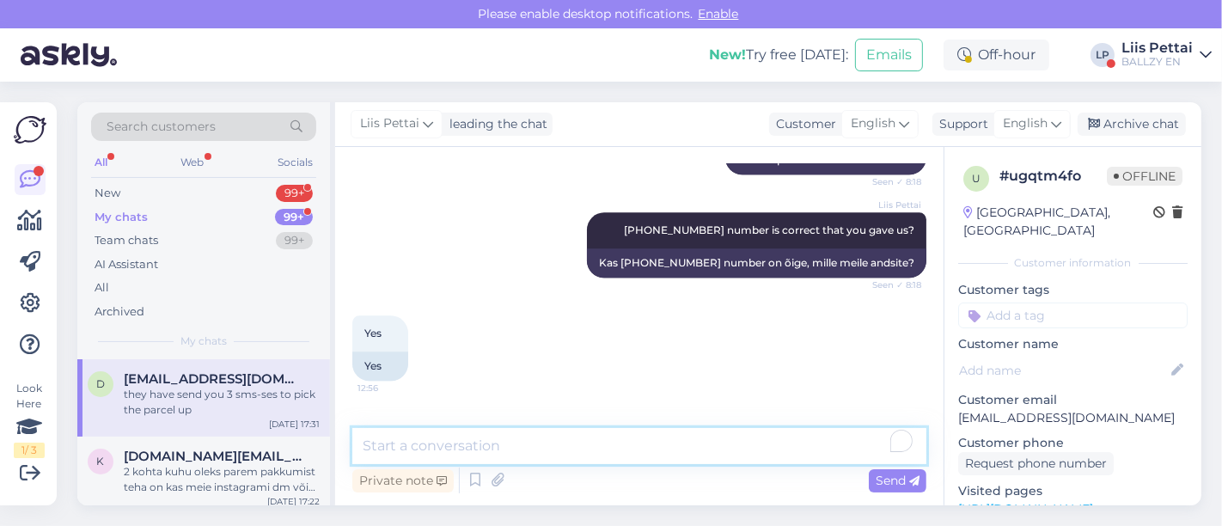
click at [651, 453] on textarea "To enrich screen reader interactions, please activate Accessibility in Grammarl…" at bounding box center [639, 446] width 574 height 36
paste textarea "+370 670 23739"
type textarea "+370 670 23739 to this number!!!"
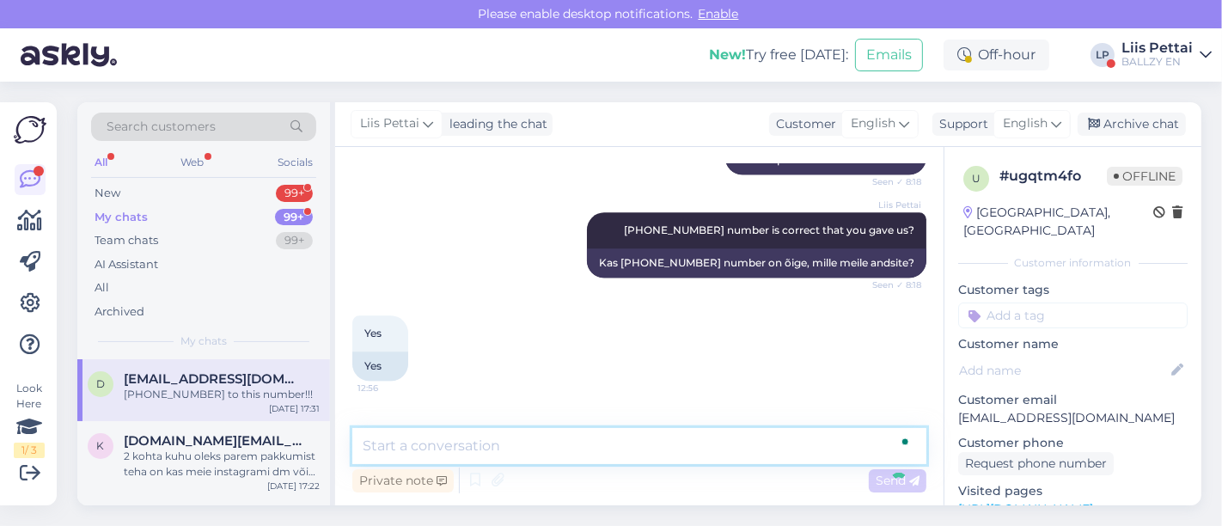
scroll to position [4277, 0]
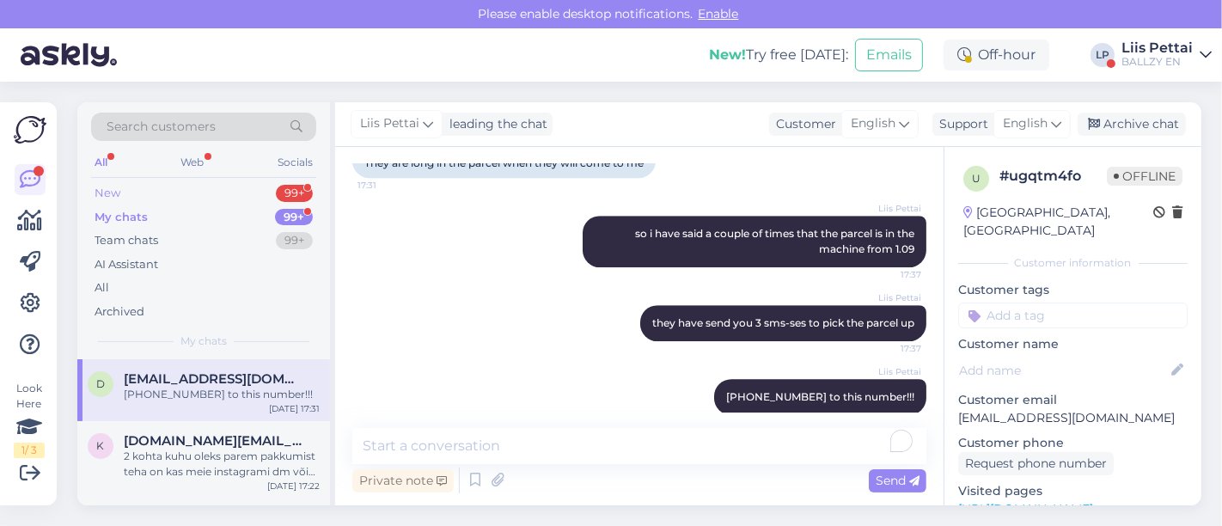
click at [222, 186] on div "New 99+" at bounding box center [203, 193] width 225 height 24
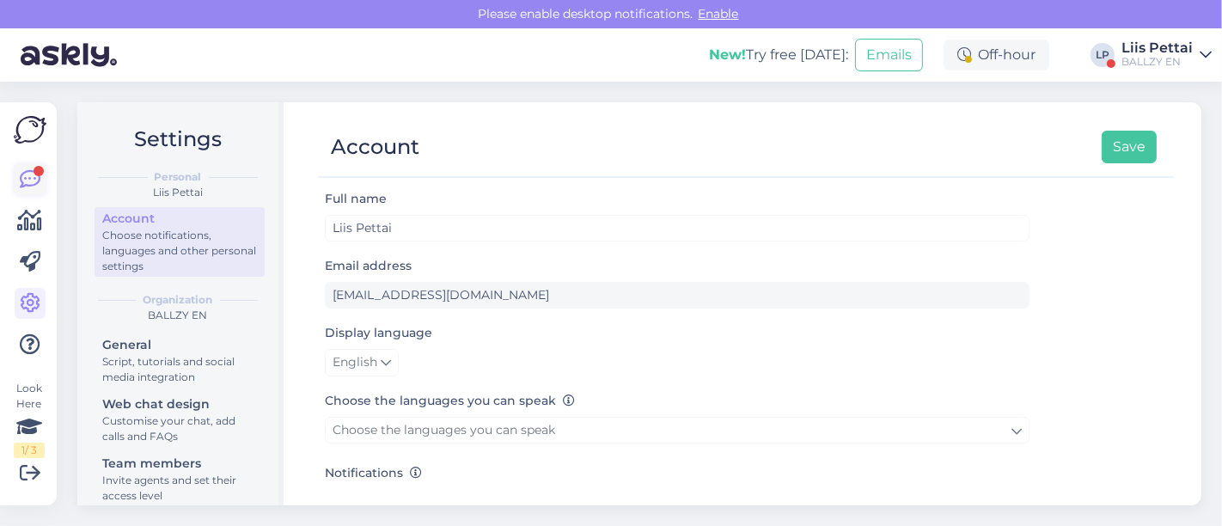
click at [30, 170] on icon at bounding box center [30, 179] width 21 height 21
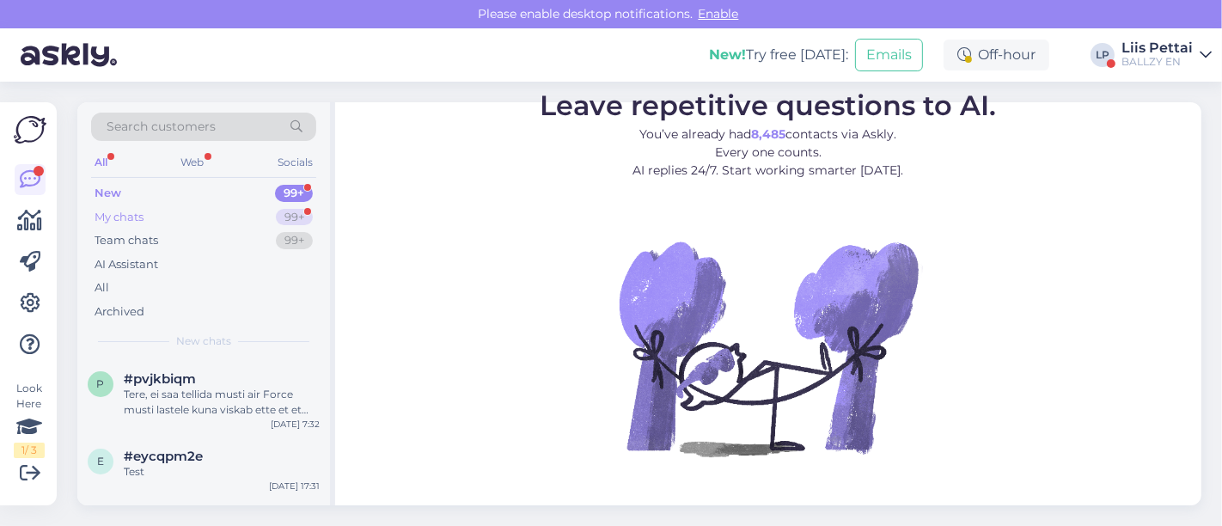
click at [166, 215] on div "My chats 99+" at bounding box center [203, 217] width 225 height 24
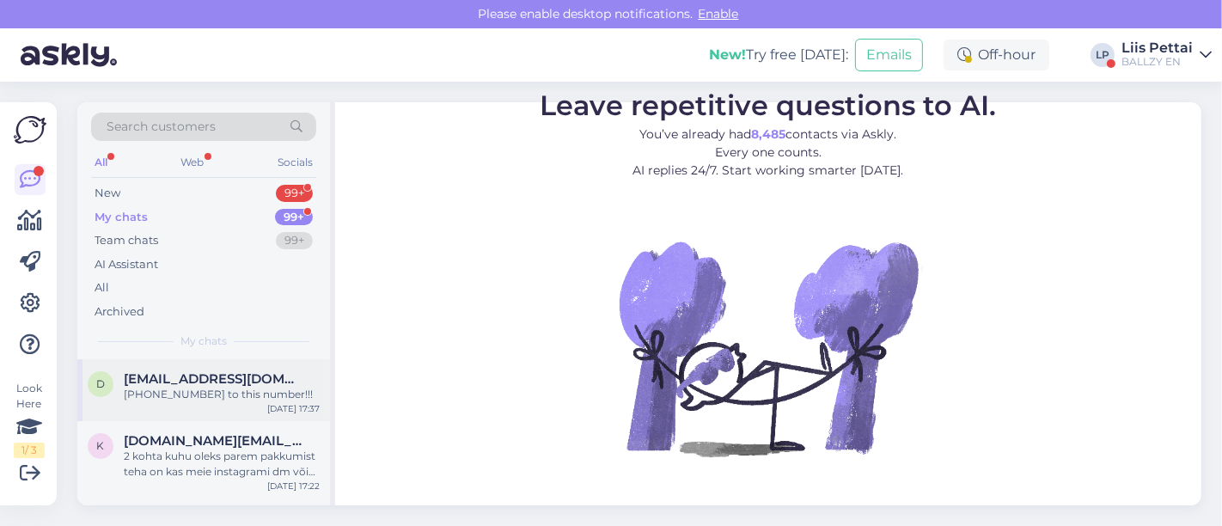
click at [150, 371] on span "[EMAIL_ADDRESS][DOMAIN_NAME]" at bounding box center [213, 378] width 179 height 15
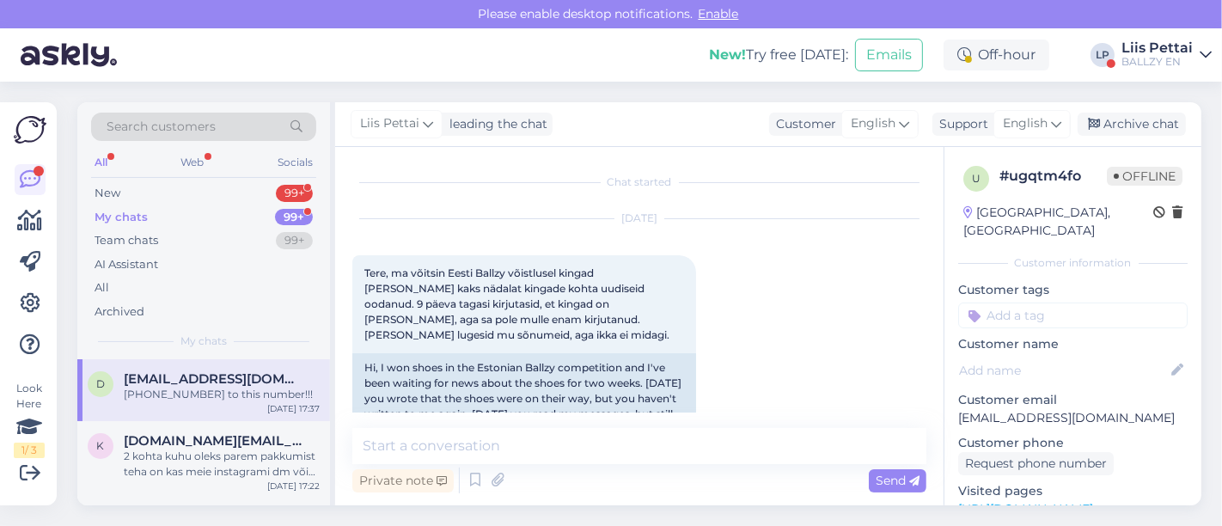
scroll to position [4277, 0]
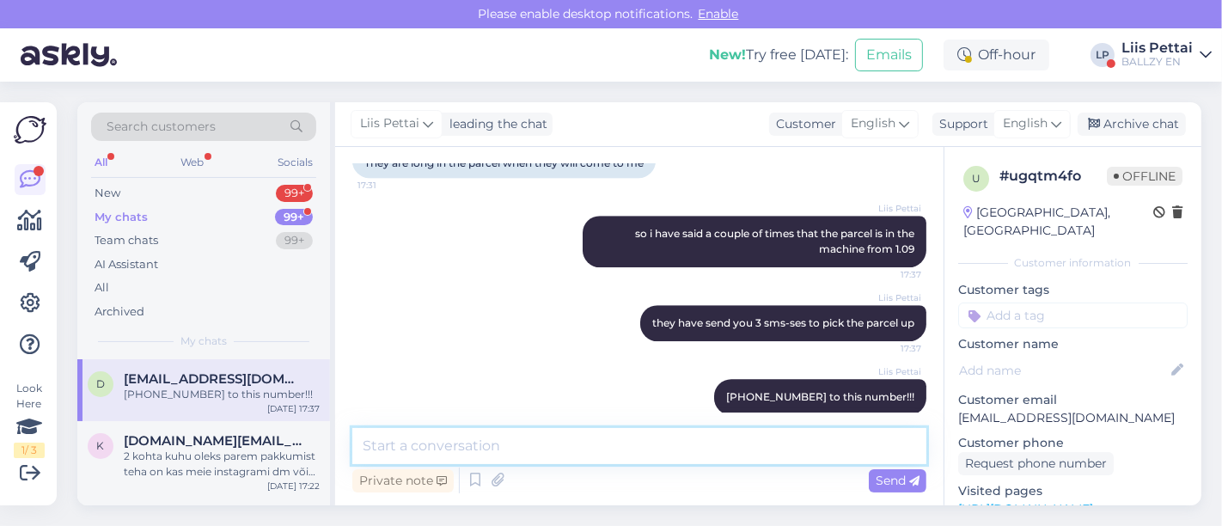
click at [547, 452] on textarea at bounding box center [639, 446] width 574 height 36
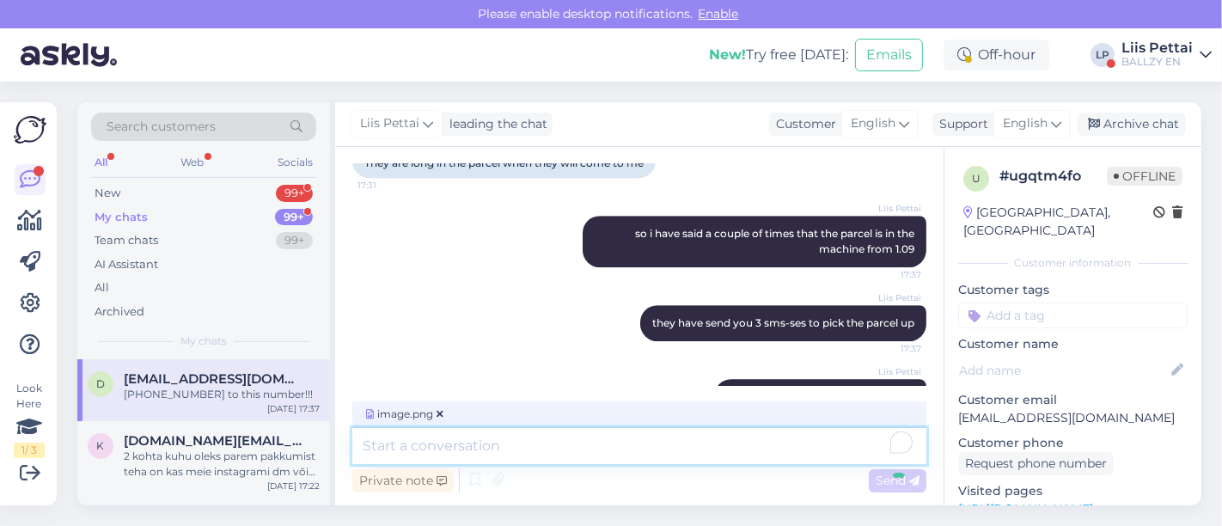
scroll to position [4385, 0]
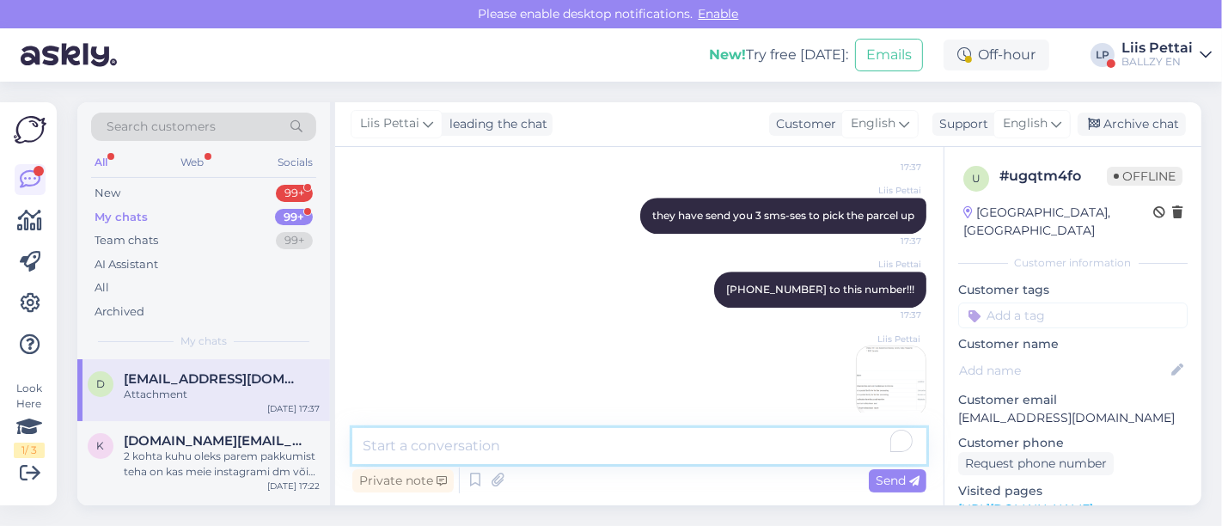
click at [763, 456] on textarea "To enrich screen reader interactions, please activate Accessibility in Grammarl…" at bounding box center [639, 446] width 574 height 36
type textarea "if you do not pick this up asap, it will be sent back"
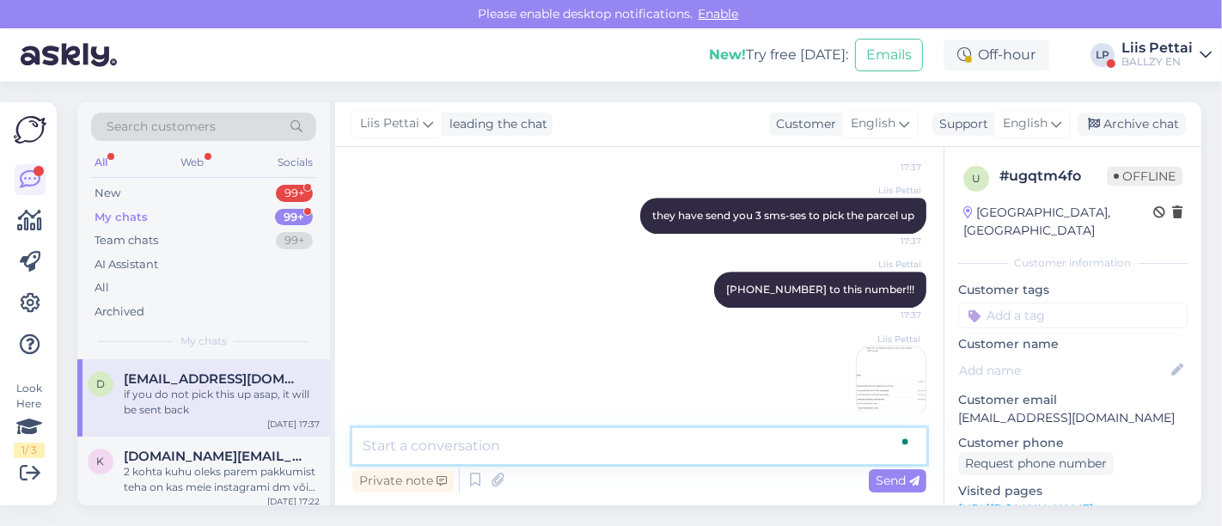
scroll to position [4459, 0]
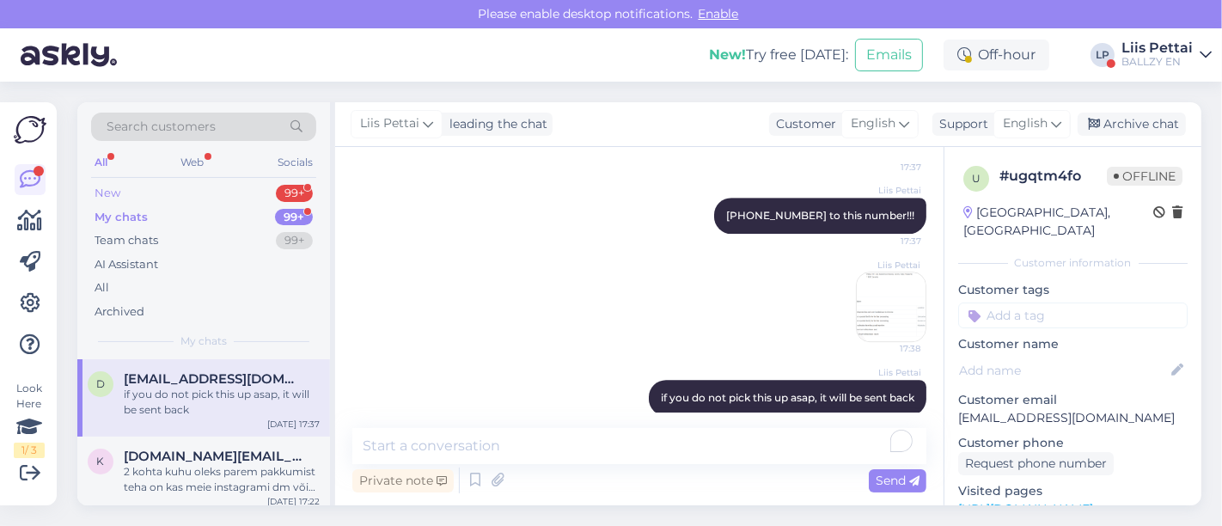
click at [208, 201] on div "New 99+" at bounding box center [203, 193] width 225 height 24
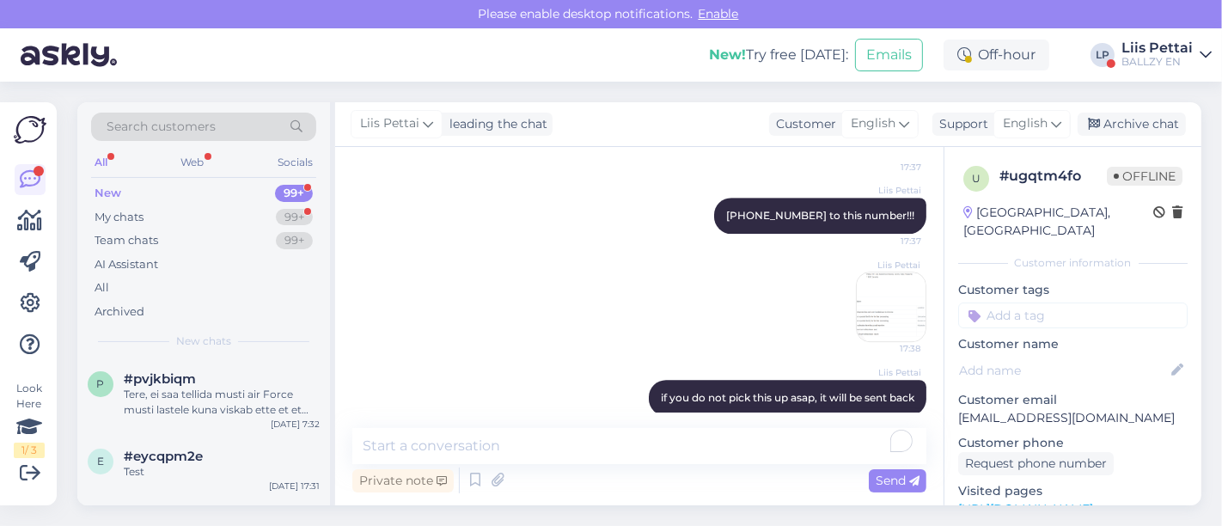
click at [1151, 49] on div "Liis Pettai" at bounding box center [1156, 48] width 71 height 14
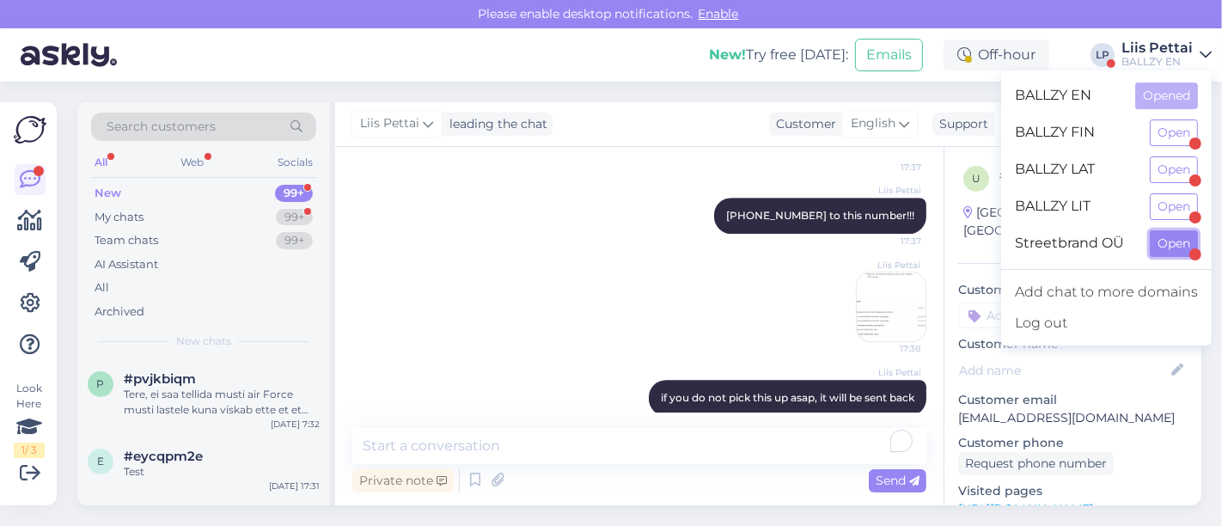
click at [1174, 240] on button "Open" at bounding box center [1174, 243] width 48 height 27
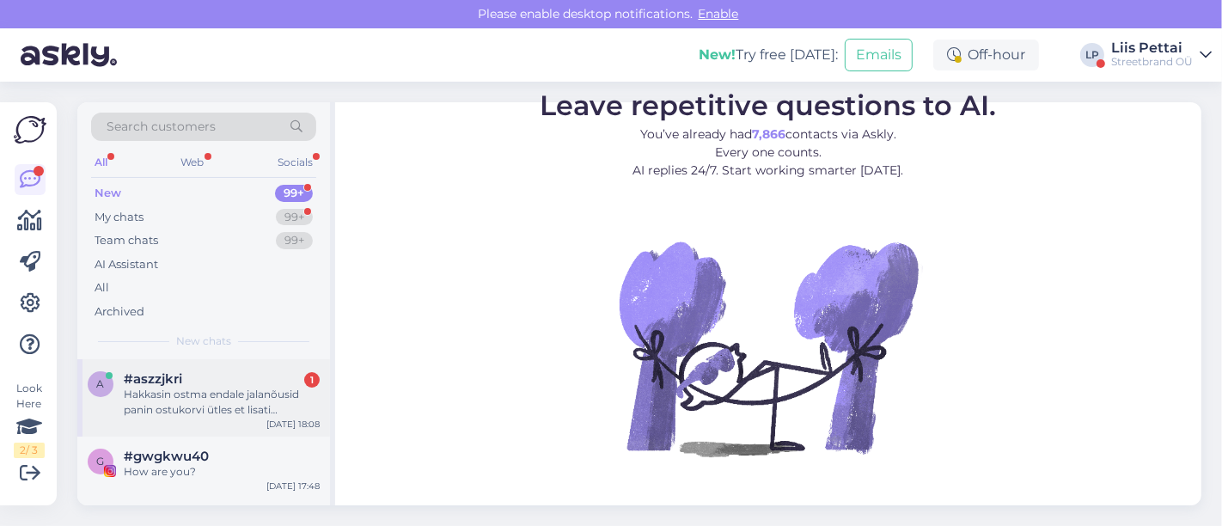
click at [171, 387] on div "Hakkasin ostma endale jalanõusid panin ostukorvi ütles et lisati ostukorvi aga …" at bounding box center [222, 402] width 196 height 31
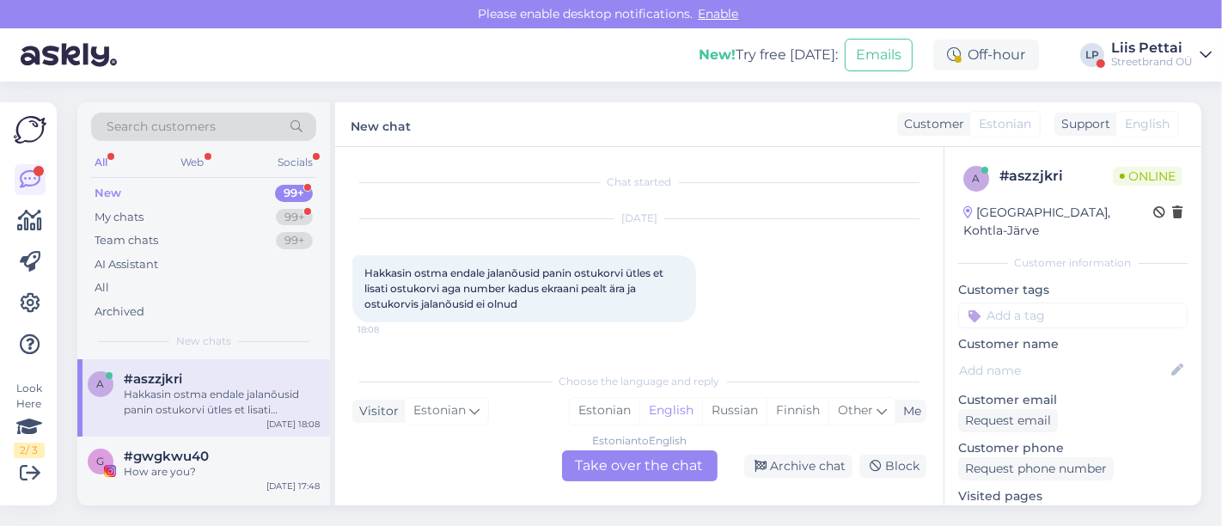
click at [638, 456] on div "Estonian to English Take over the chat" at bounding box center [640, 465] width 156 height 31
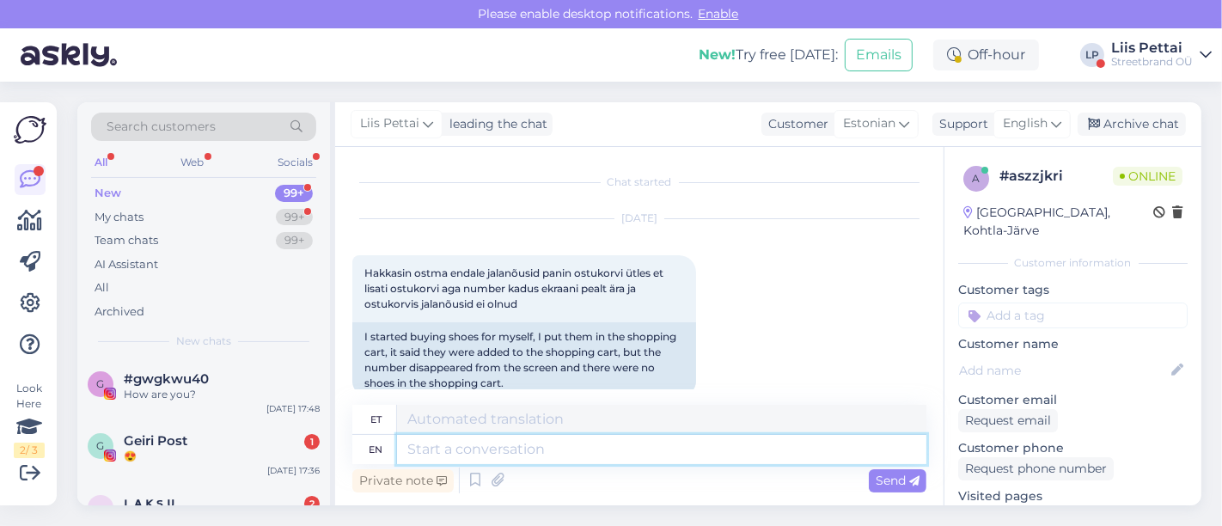
click at [638, 460] on textarea at bounding box center [661, 449] width 529 height 29
type textarea "pange leh"
type textarea "pange"
type textarea "pange leht ki"
type textarea "pange leht"
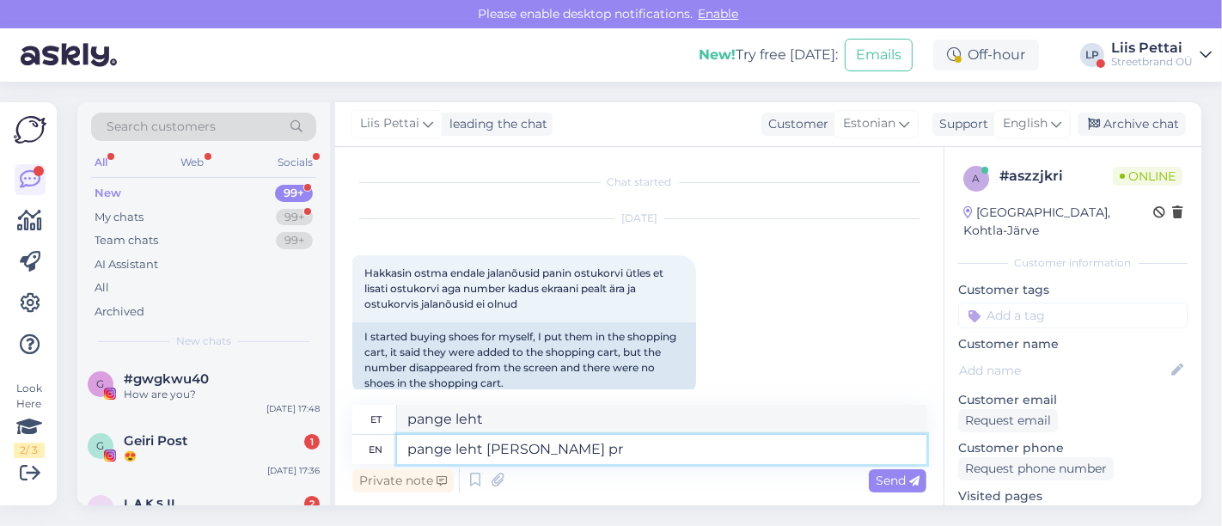
type textarea "pange leht kinni ja pro"
type textarea "pange leht kinni ja"
type textarea "pange leht kinni ja proovige uu"
type textarea "pange leht kinni ja proovige"
type textarea "pange leht kinni ja proovige uuesti"
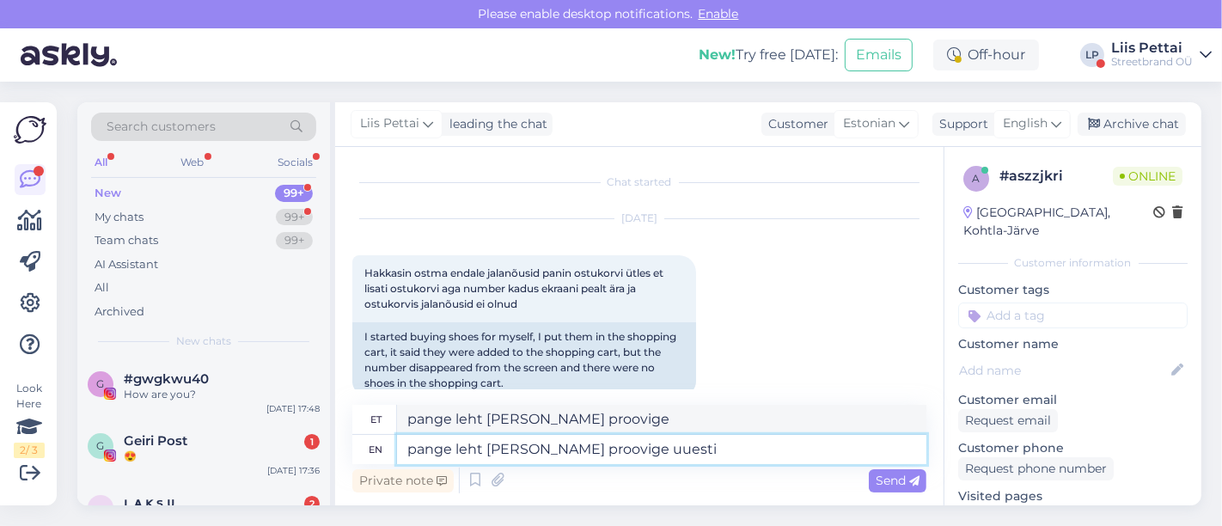
type textarea "pange leht kinni ja proovige uuesti"
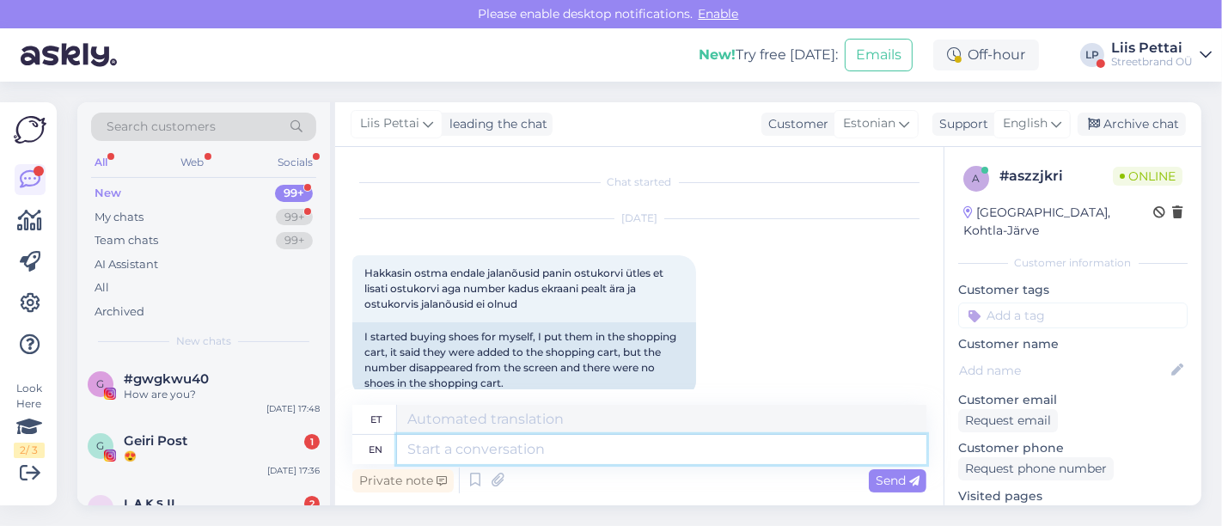
scroll to position [130, 0]
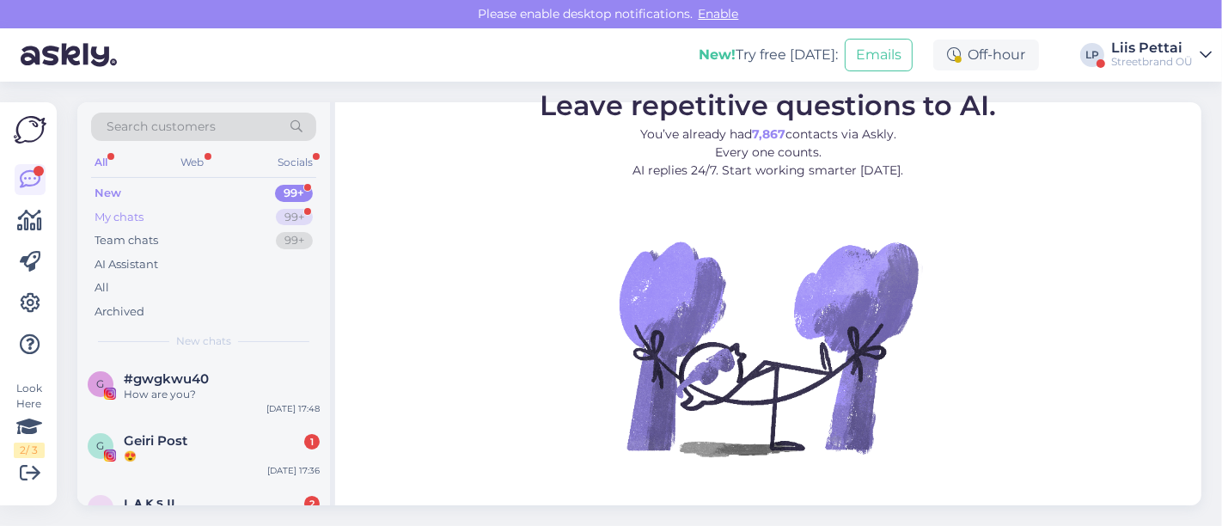
click at [189, 217] on div "My chats 99+" at bounding box center [203, 217] width 225 height 24
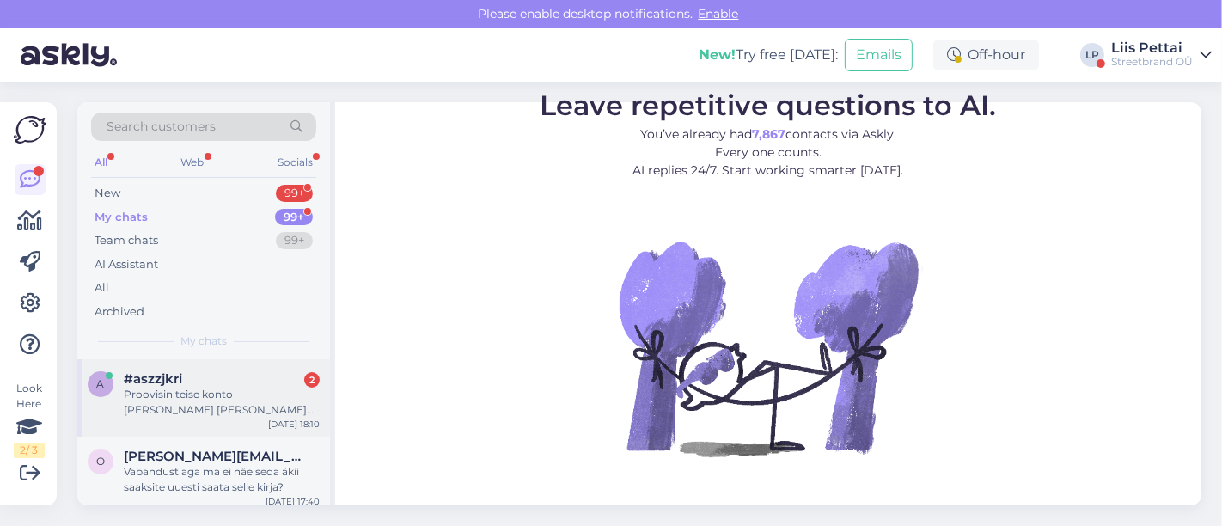
click at [184, 398] on div "Proovisin teise konto peale ja ka sama mure" at bounding box center [222, 402] width 196 height 31
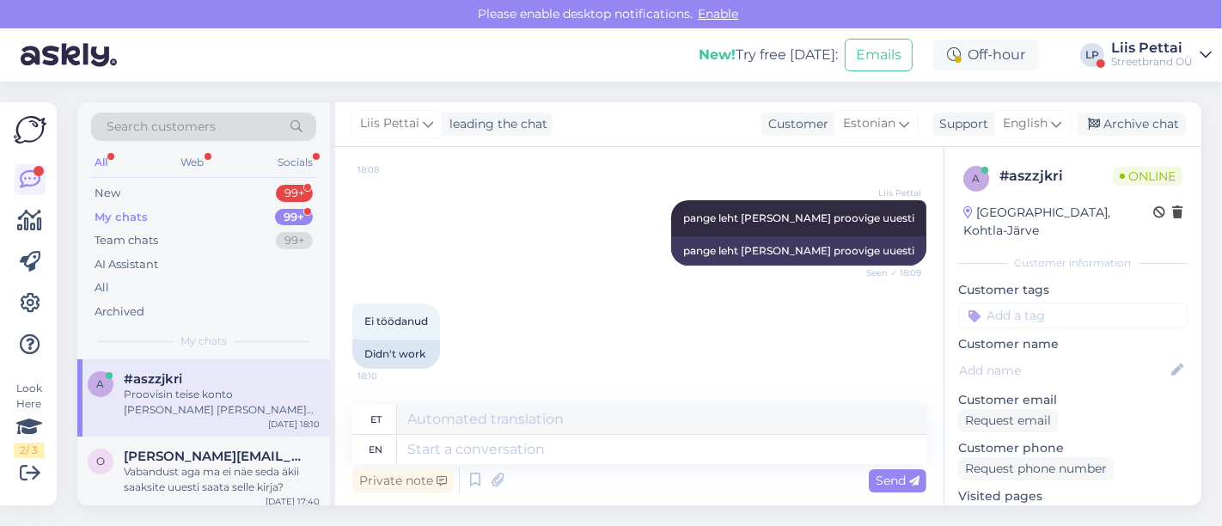
scroll to position [335, 0]
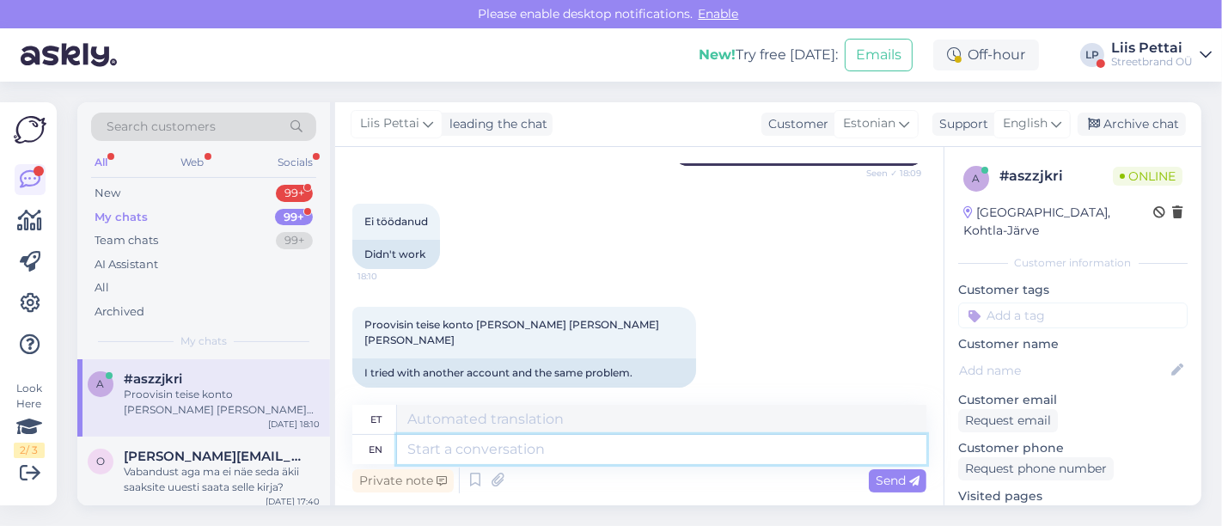
click at [797, 437] on textarea at bounding box center [661, 449] width 529 height 29
click at [798, 445] on textarea at bounding box center [661, 449] width 529 height 29
type textarea "saate j"
type textarea "saate"
type textarea "saate jalatsi l"
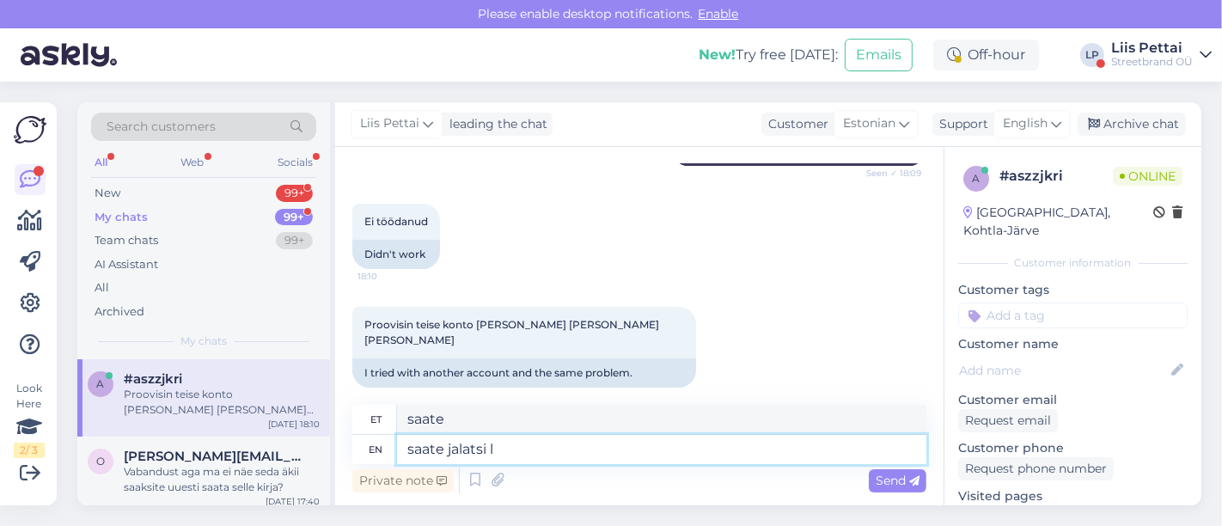
type textarea "saate jalatsi"
type textarea "saate jalatsi lingi sa"
type textarea "saate jalatsi lingi"
type textarea "saate jalatsi lingi saata?"
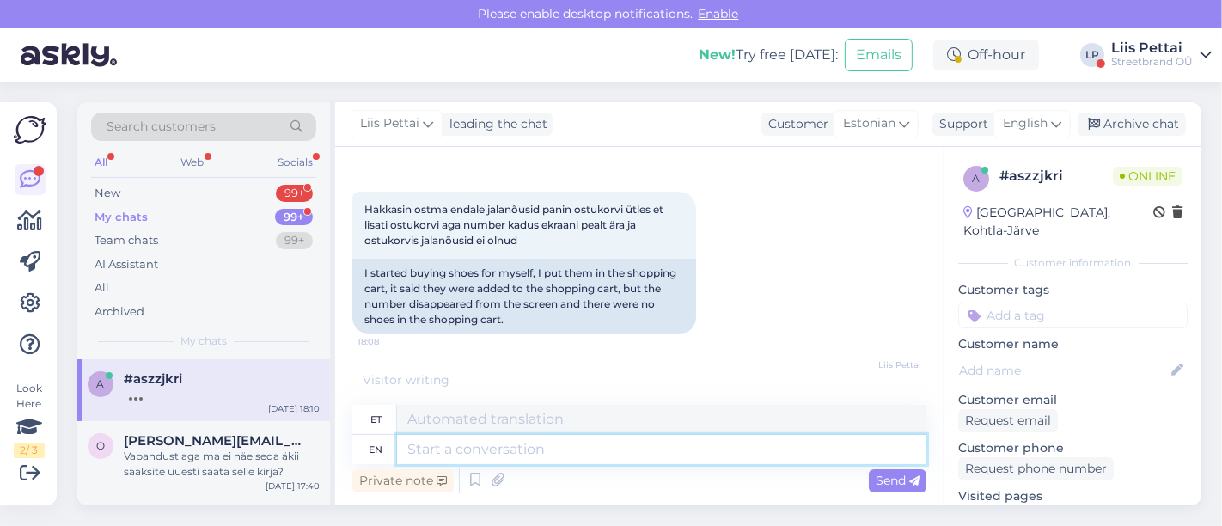
scroll to position [541, 0]
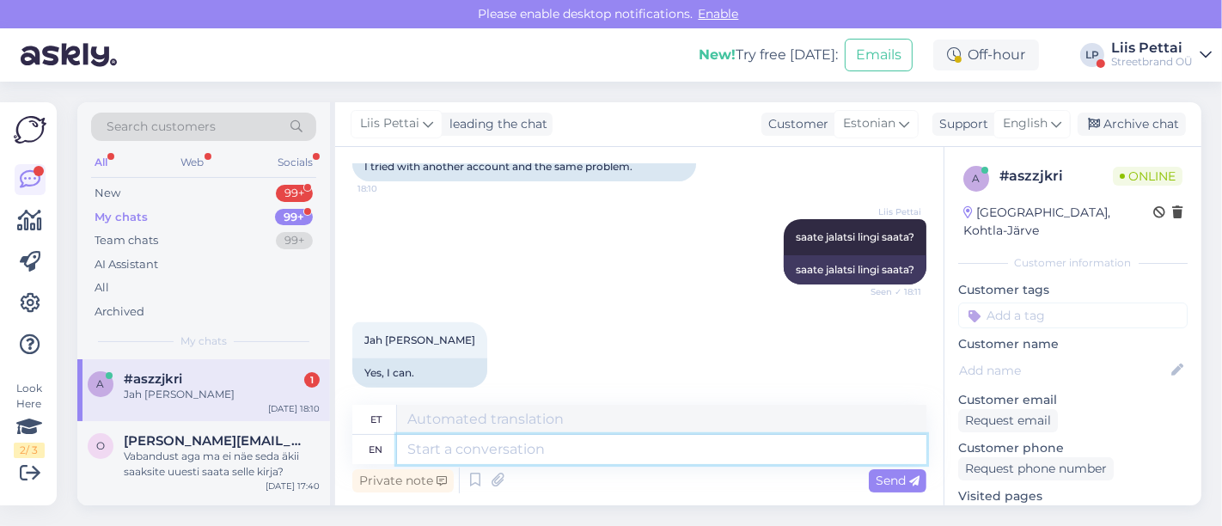
click at [756, 452] on textarea at bounding box center [661, 449] width 529 height 29
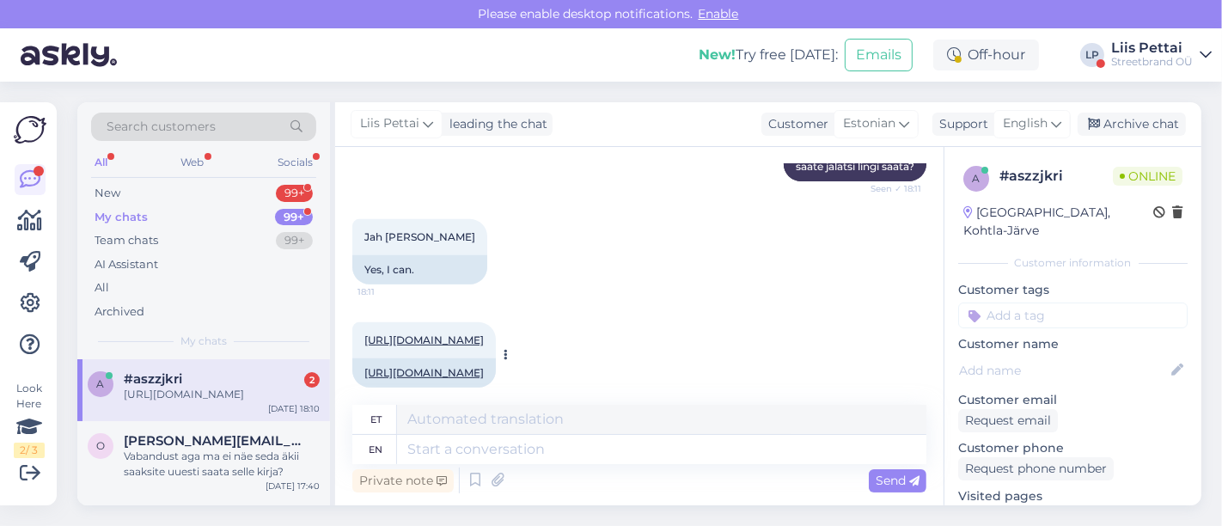
click at [458, 366] on link "https://ballzy.eu/et/product/gel-nyc-1201a789-103-5-5-cnf" at bounding box center [423, 372] width 119 height 13
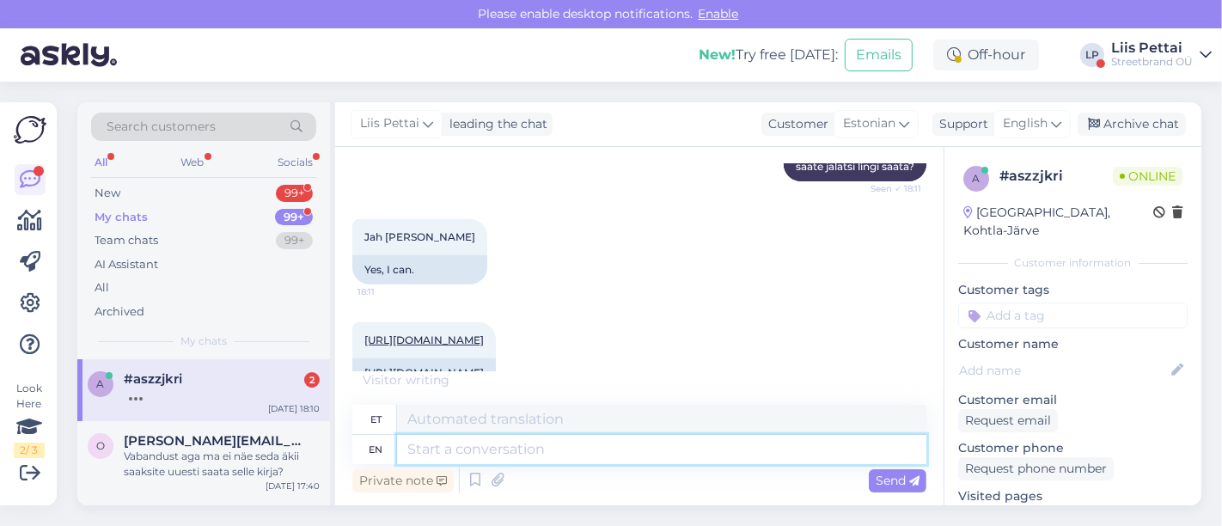
click at [503, 450] on textarea at bounding box center [661, 449] width 529 height 29
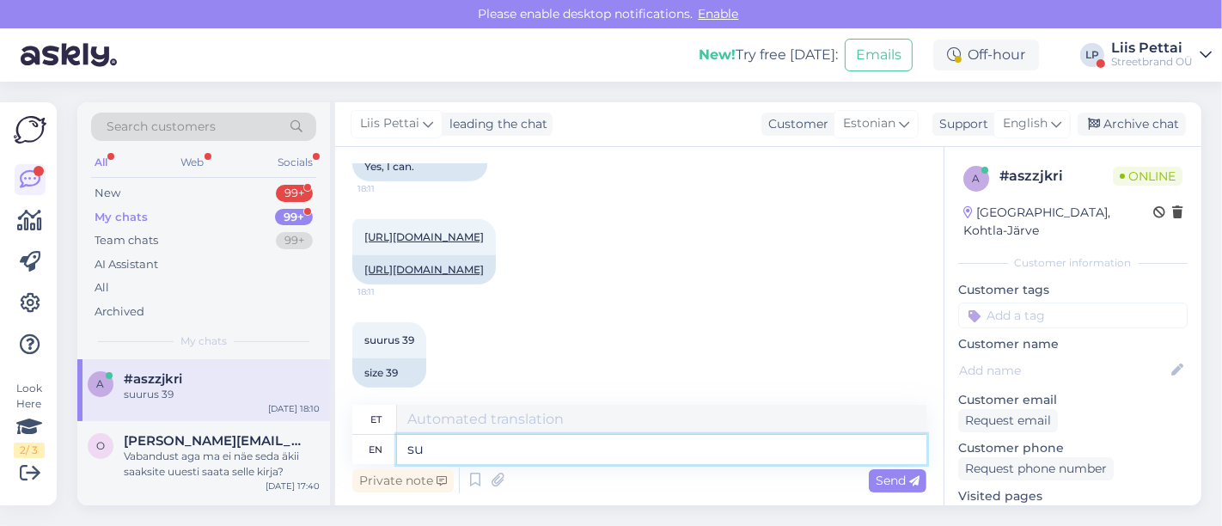
type textarea "s"
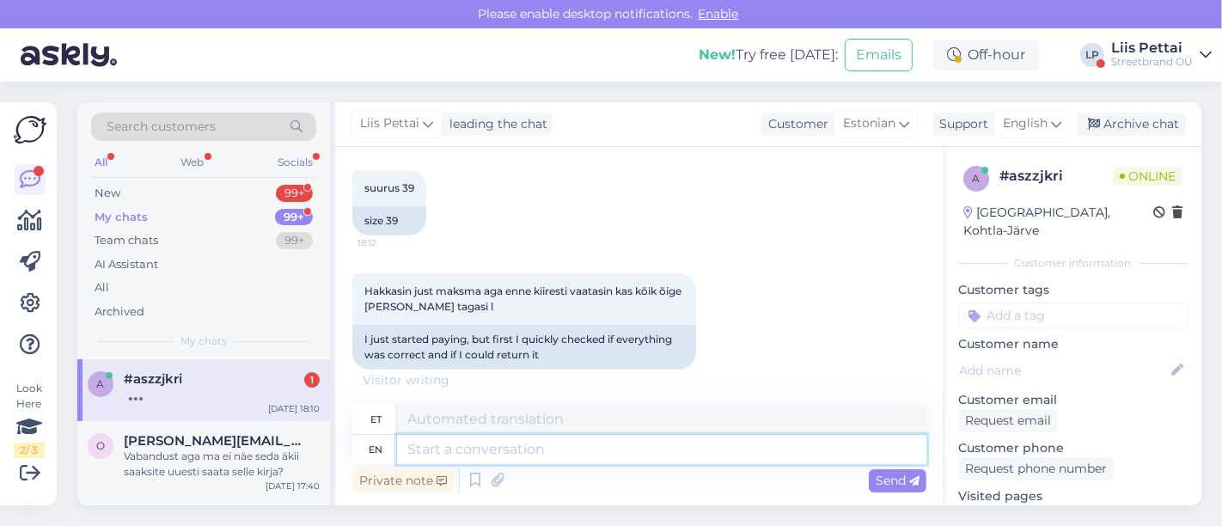
click at [540, 451] on textarea at bounding box center [661, 449] width 529 height 29
click at [539, 447] on textarea at bounding box center [661, 449] width 529 height 29
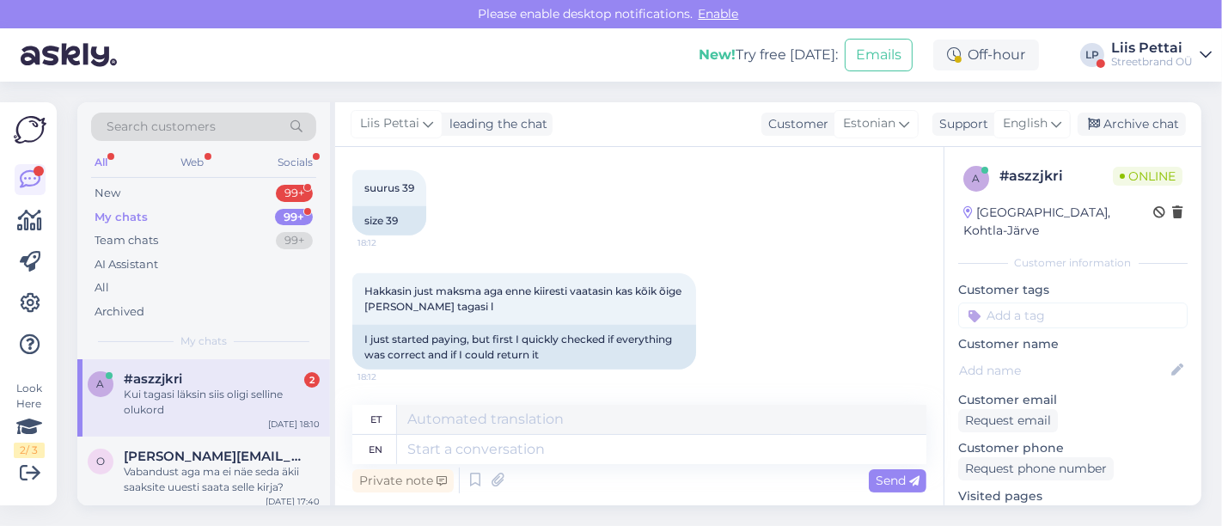
scroll to position [985, 0]
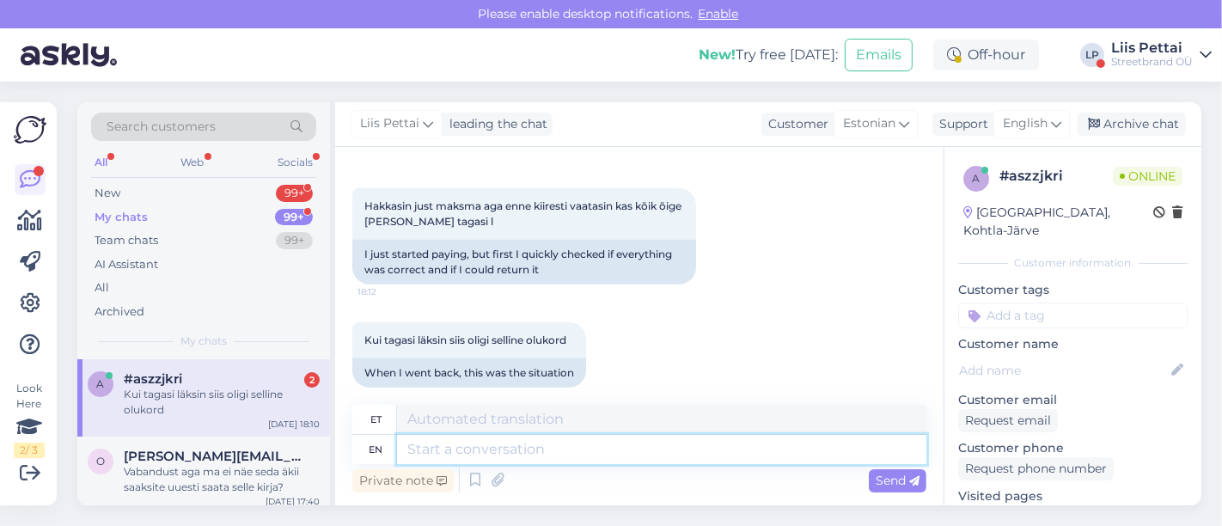
click at [516, 450] on textarea at bounding box center [661, 449] width 529 height 29
type textarea "m"
type textarea "ma v"
type textarea "ema"
type textarea "ma võtan ar"
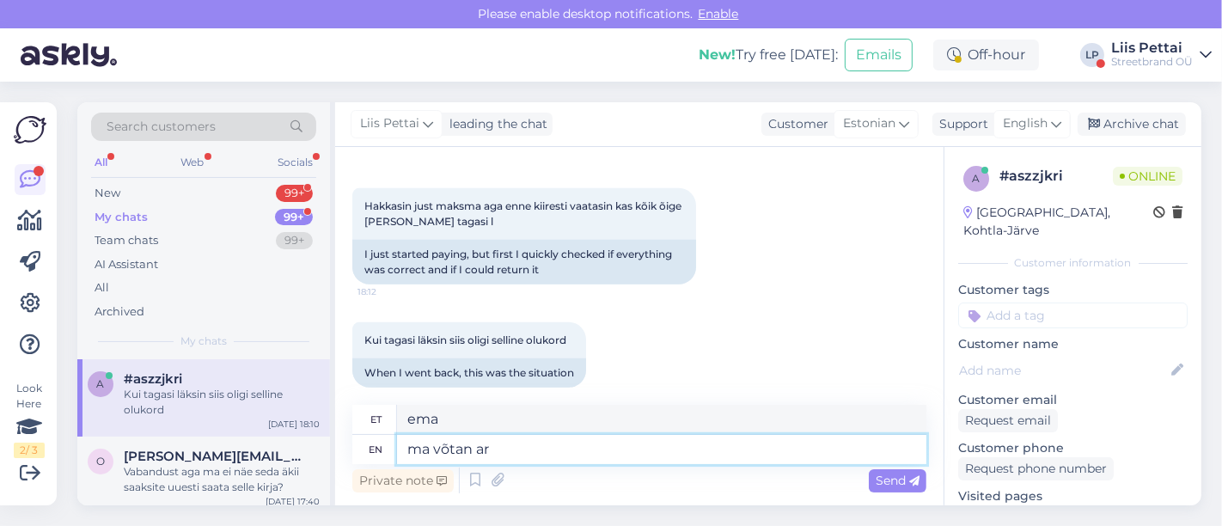
type textarea "ma võtan"
type textarea "ma võtan arendajatega üh"
type textarea "ma võtan arendajatega"
type textarea "ma võtan arendajatega ühendust, kun"
type textarea "ma võtan arendajatega ühendust,"
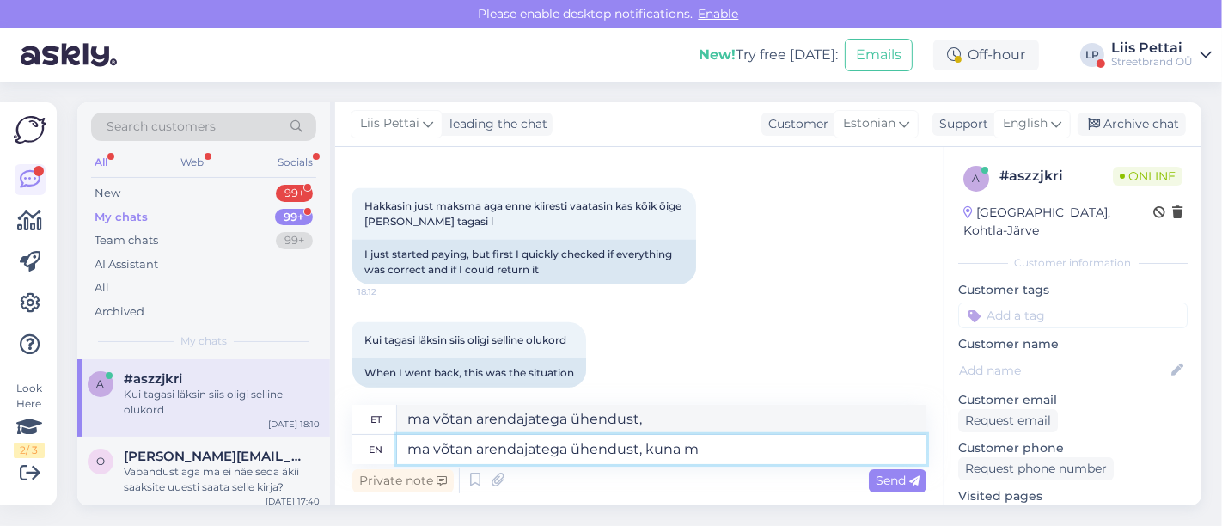
type textarea "ma võtan arendajatega ühendust, kuna mi"
type textarea "ma võtan arendajatega ühendust, kuna"
type textarea "ma võtan arendajatega ühendust, kuna mina ka s"
type textarea "ma võtan arendajatega ühendust, kuna mina ka"
type textarea "ma võtan arendajatega ühendust, kuna mina ka seda ost"
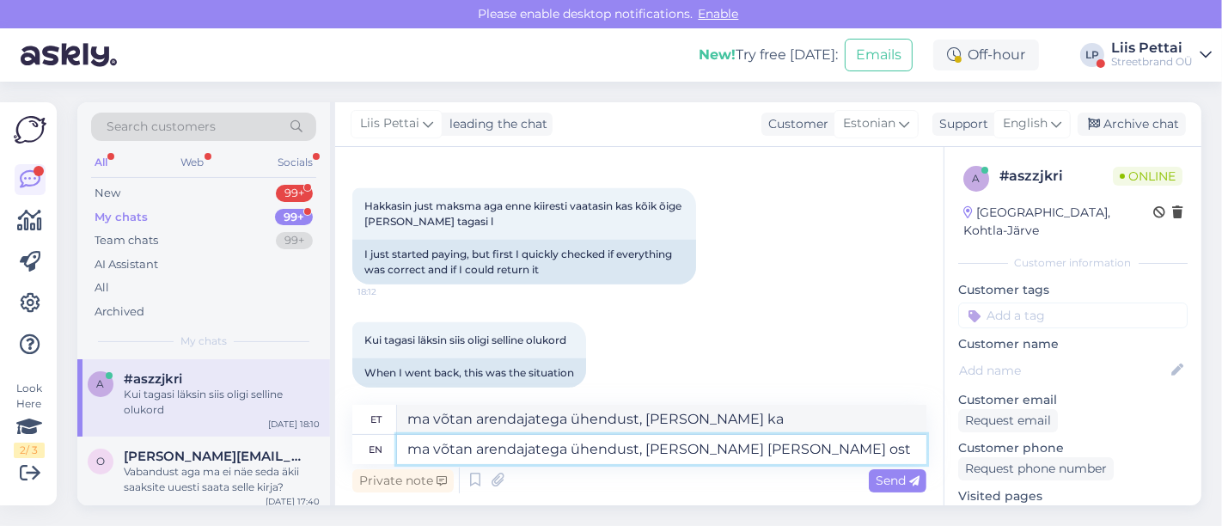
type textarea "ma võtan arendajatega ühendust, kuna mina ka seda"
type textarea "ma võtan arendajatega ühendust, kuna mina ka seda ostukorvi li"
type textarea "ma võtan arendajatega ühendust, kuna mina ka seda ostukorvi"
type textarea "ma võtan arendajatega ühendust, kuna mina ka seda ostukorvi lisada ei s"
type textarea "ma võtan arendajatega ühendust, kuna mina ka seda ostukorvi lisada"
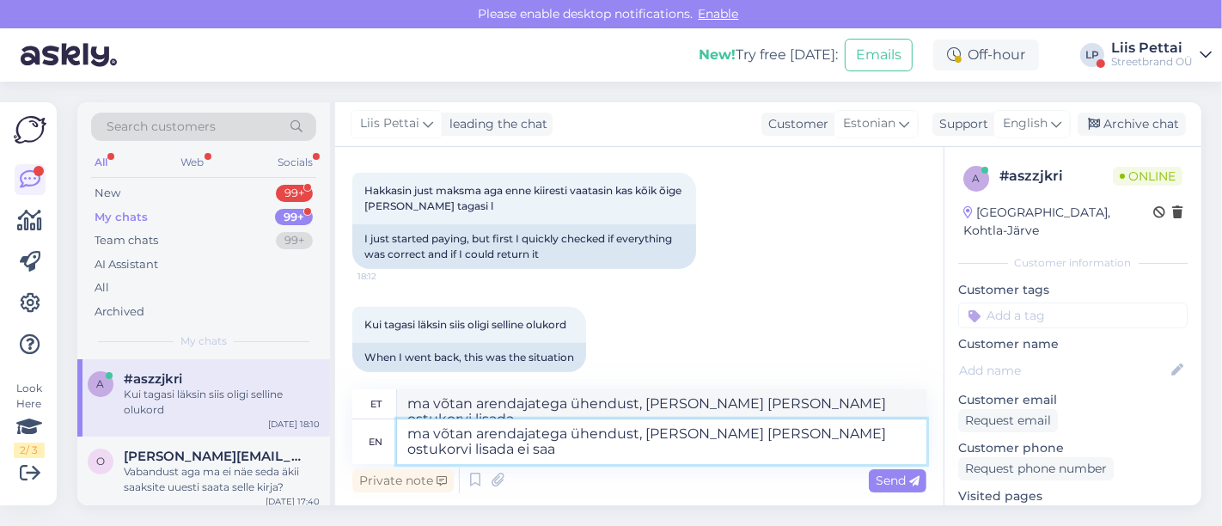
type textarea "ma võtan arendajatega ühendust, kuna mina ka seda ostukorvi lisada ei saa,"
type textarea "ma võtan arendajatega ühendust, kuna mina ka seda ostukorvi lisada ei"
type textarea "ma võtan arendajatega ühendust, kuna mina ka seda ostukorvi lisada ei saa, siis"
type textarea "ma võtan arendajatega ühendust, kuna mina ka seda ostukorvi lisada ei saa,"
type textarea "ma võtan arendajatega ühendust, kuna mina ka seda ostukorvi lisada ei saa, siis"
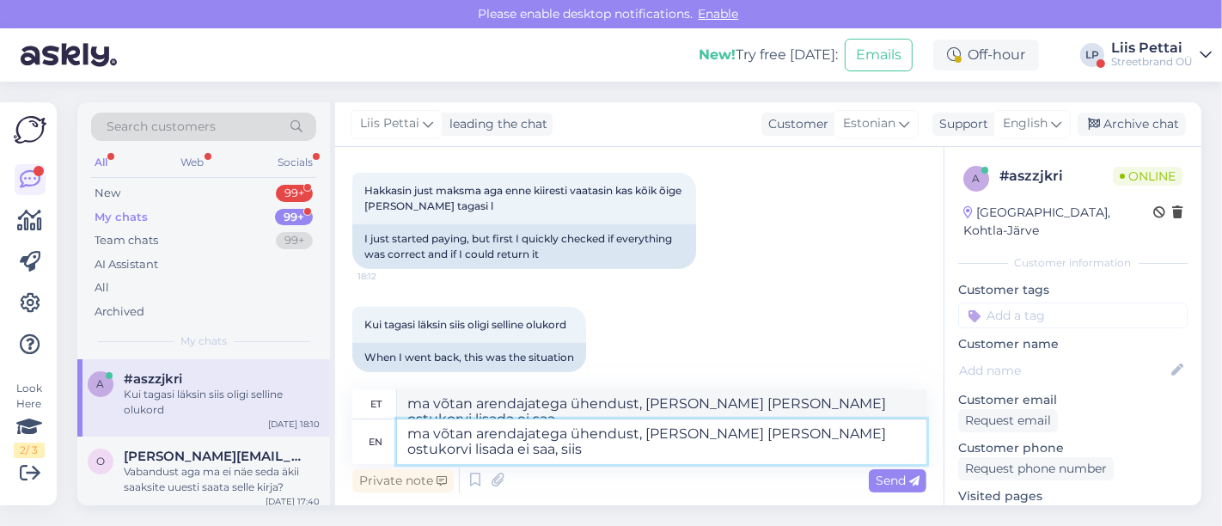
scroll to position [1003, 0]
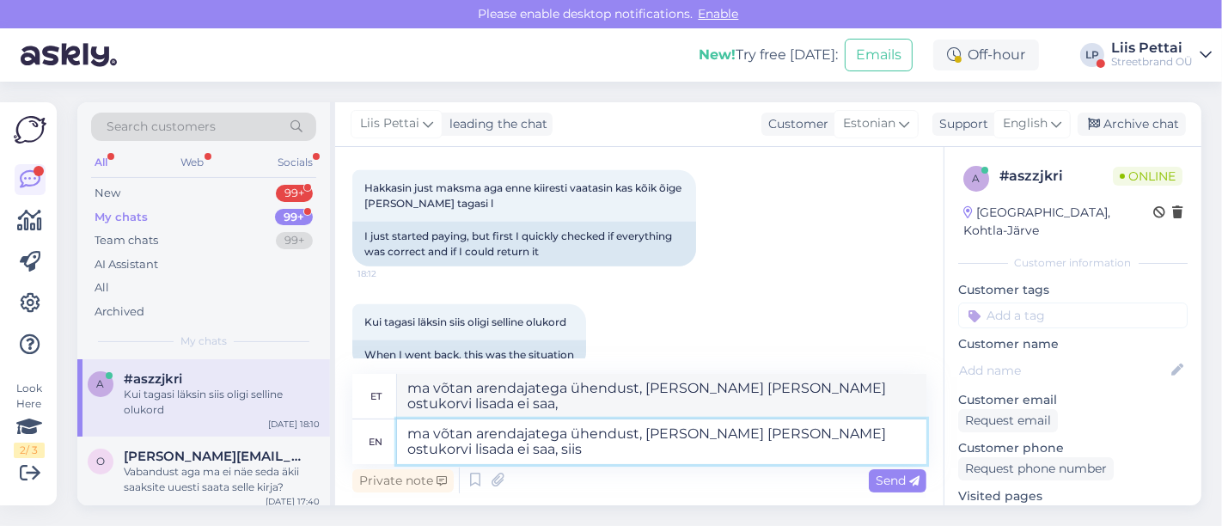
type textarea "ma võtan arendajatega ühendust, kuna mina ka seda ostukorvi lisada ei saa, siis"
type textarea "ma võtan arendajatega ühendust, kuna mina ka seda ostukorvi lisada ei saa, siis…"
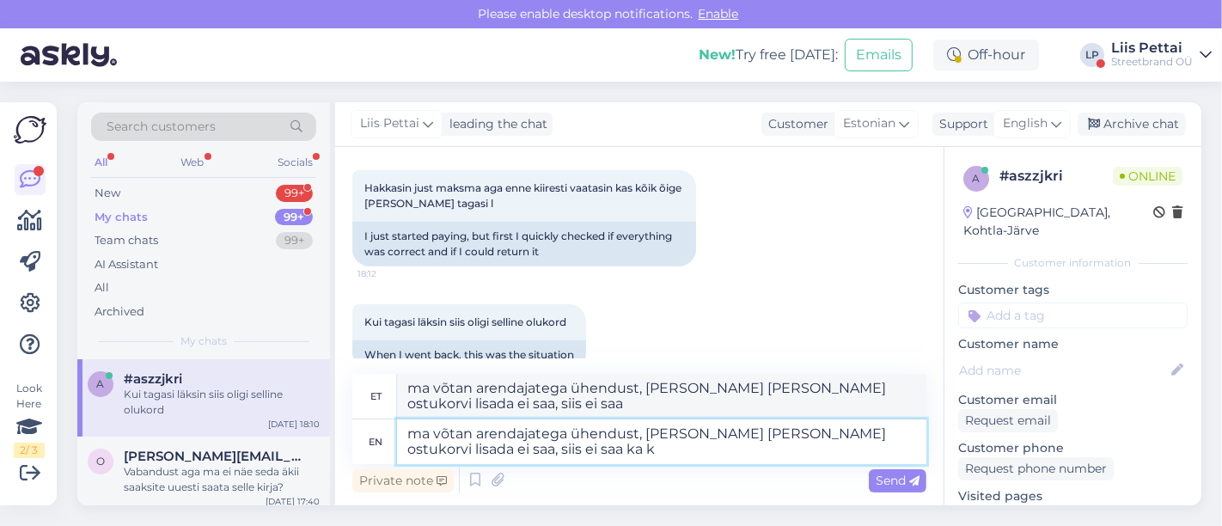
type textarea "ma võtan arendajatega ühendust, kuna mina ka seda ostukorvi lisada ei saa, siis…"
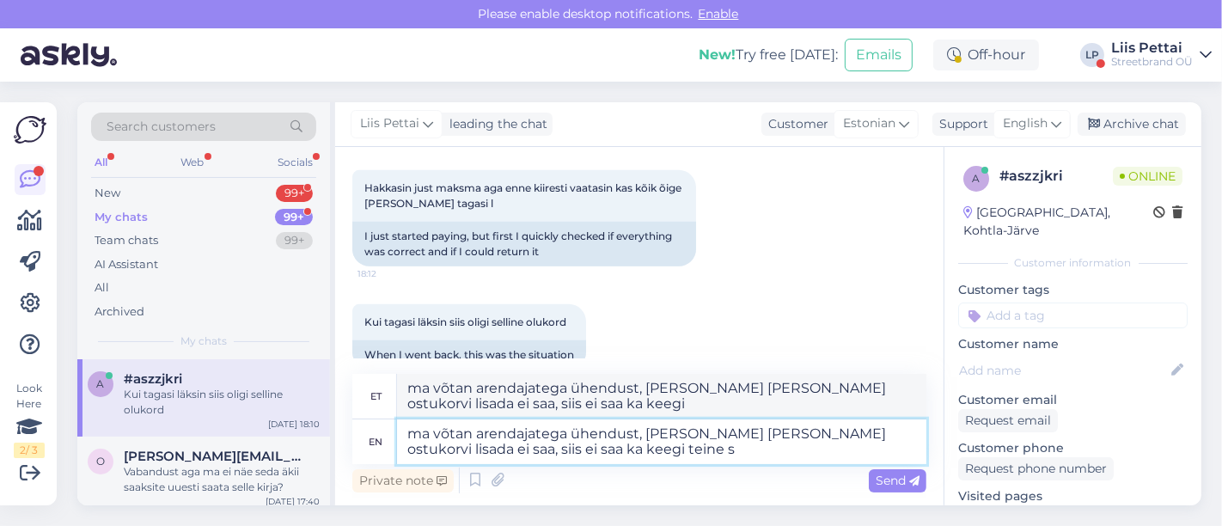
type textarea "ma võtan arendajatega ühendust, kuna mina ka seda ostukorvi lisada ei saa, siis…"
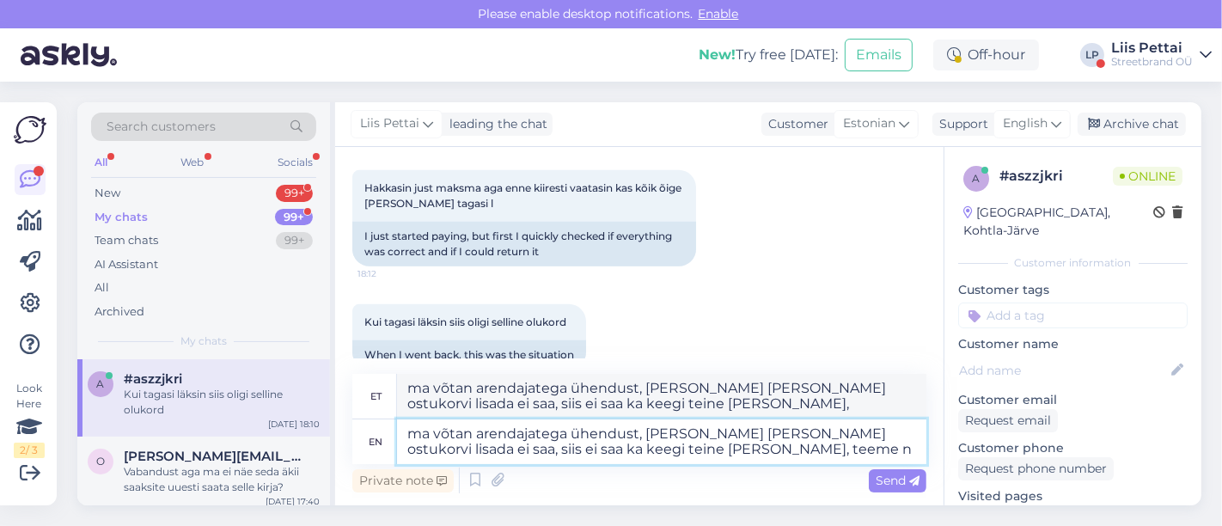
type textarea "ma võtan arendajatega ühendust, kuna mina ka seda ostukorvi lisada ei saa, siis…"
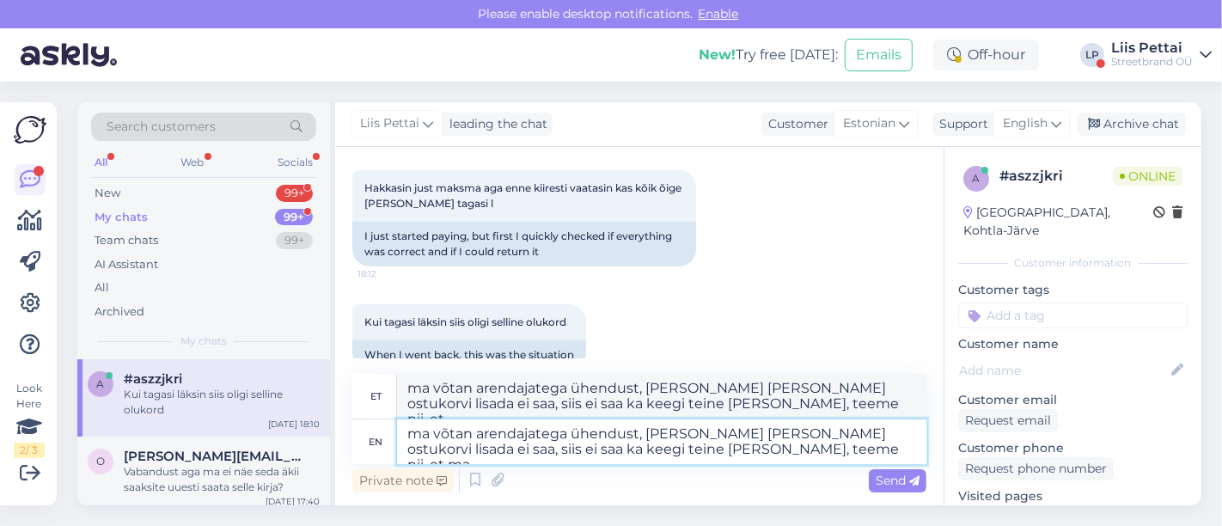
type textarea "ma võtan arendajatega ühendust, kuna mina ka seda ostukorvi lisada ei saa, siis…"
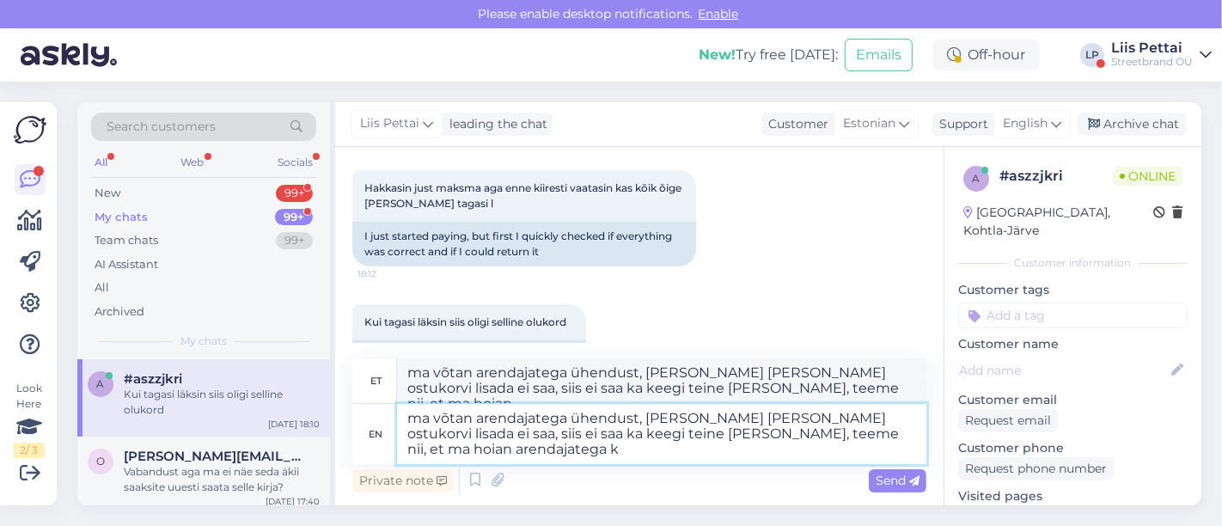
type textarea "ma võtan arendajatega ühendust, kuna mina ka seda ostukorvi lisada ei saa, siis…"
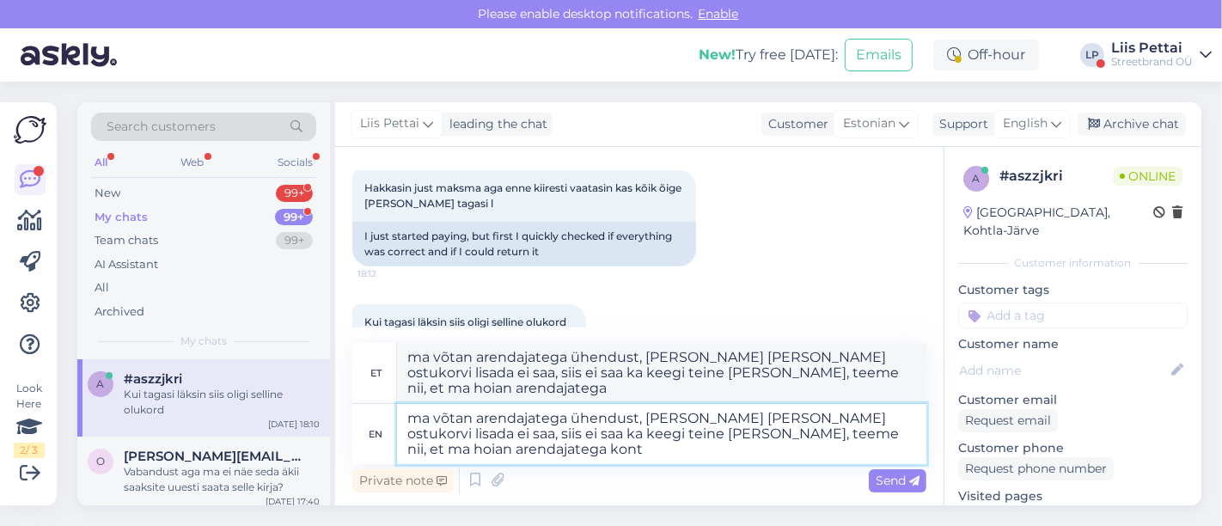
type textarea "ma võtan arendajatega ühendust, kuna mina ka seda ostukorvi lisada ei saa, siis…"
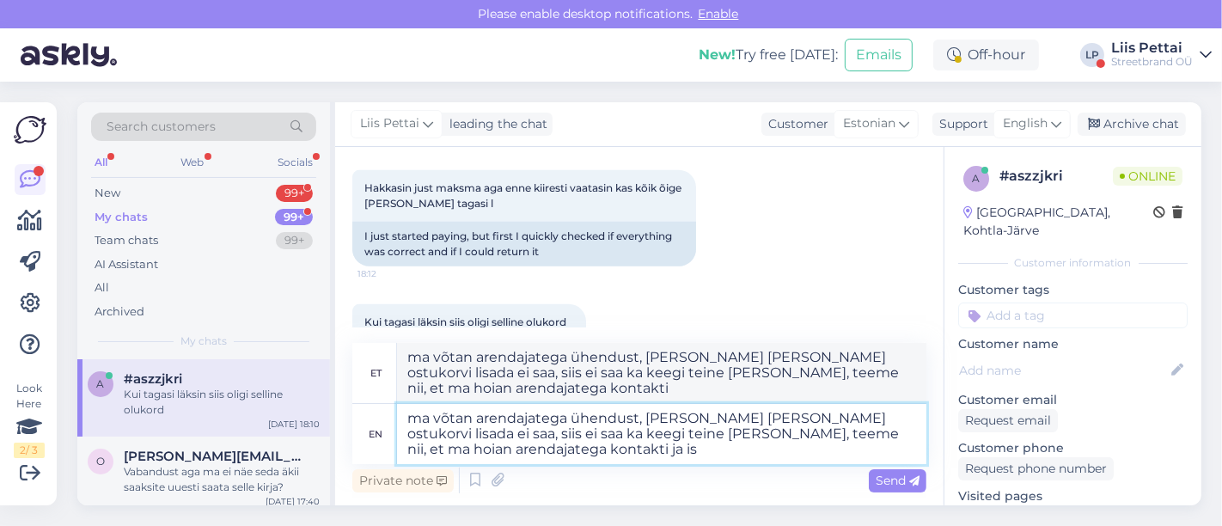
type textarea "ma võtan arendajatega ühendust, kuna mina ka seda ostukorvi lisada ei saa, siis…"
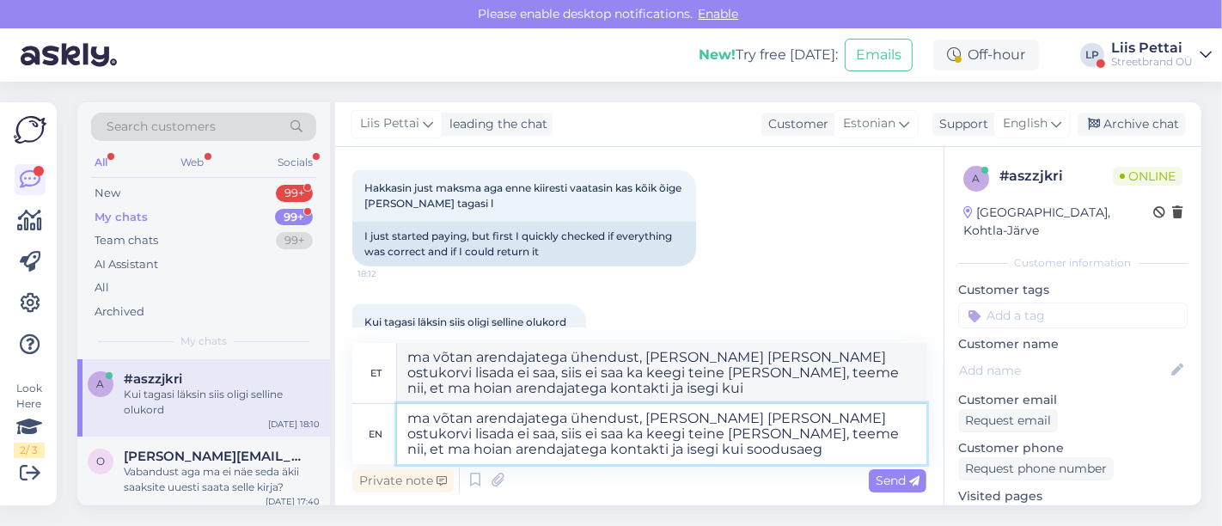
type textarea "ma võtan arendajatega ühendust, kuna mina ka seda ostukorvi lisada ei saa, siis…"
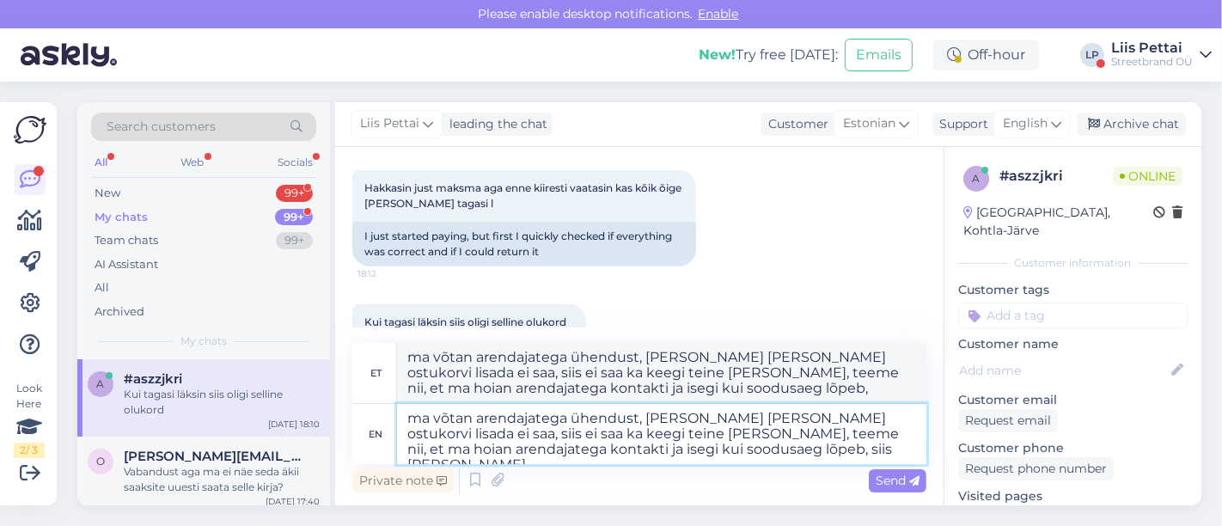
type textarea "ma võtan arendajatega ühendust, kuna mina ka seda ostukorvi lisada ei saa, siis…"
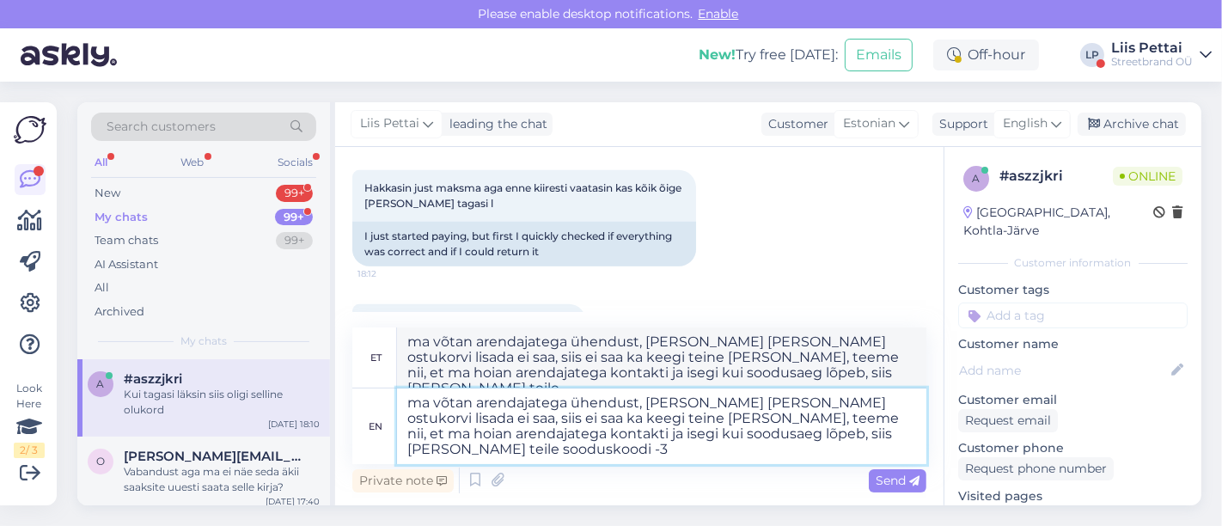
type textarea "ma võtan arendajatega ühendust, kuna mina ka seda ostukorvi lisada ei saa, siis…"
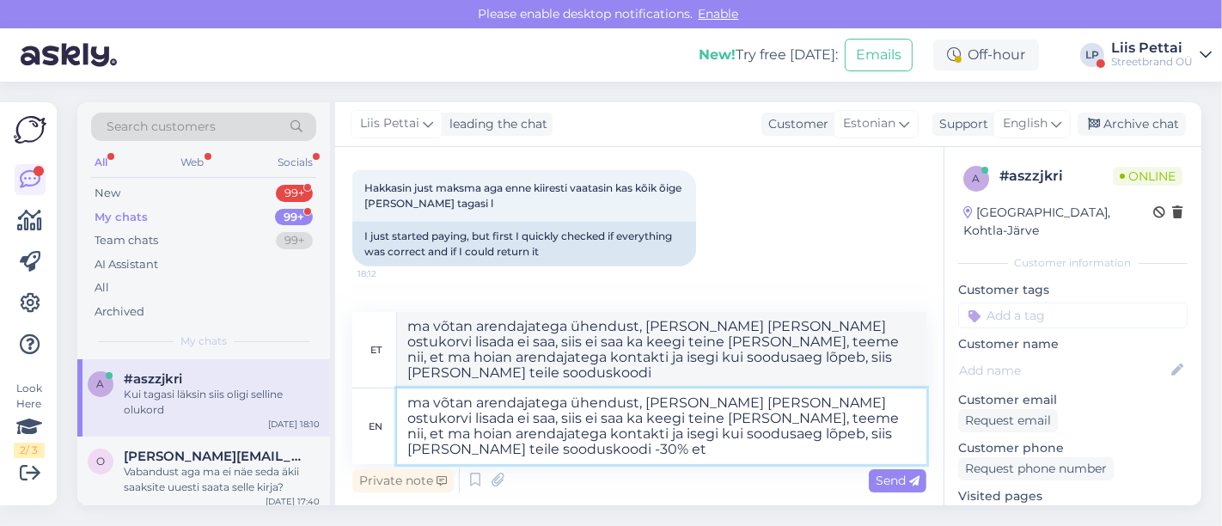
type textarea "ma võtan arendajatega ühendust, kuna mina ka seda ostukorvi lisada ei saa, siis…"
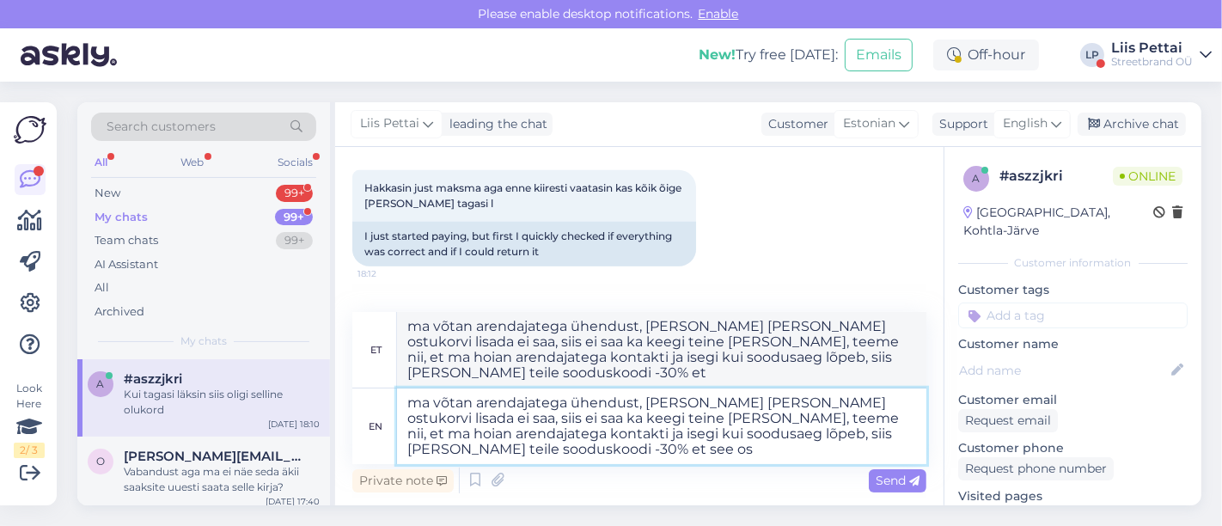
type textarea "ma võtan arendajatega ühendust, kuna mina ka seda ostukorvi lisada ei saa, siis…"
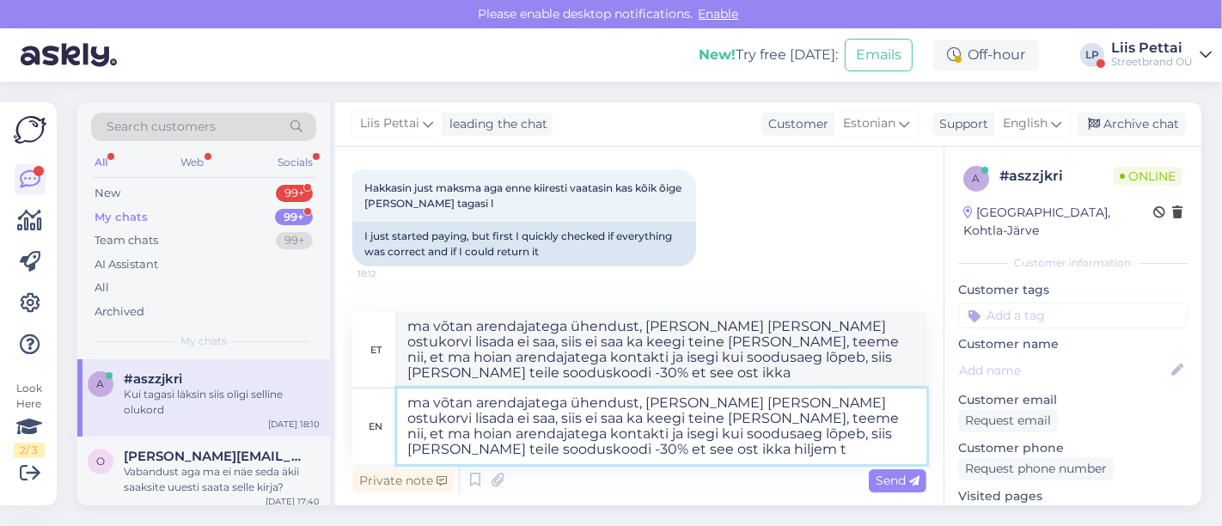
type textarea "ma võtan arendajatega ühendust, kuna mina ka seda ostukorvi lisada ei saa, siis…"
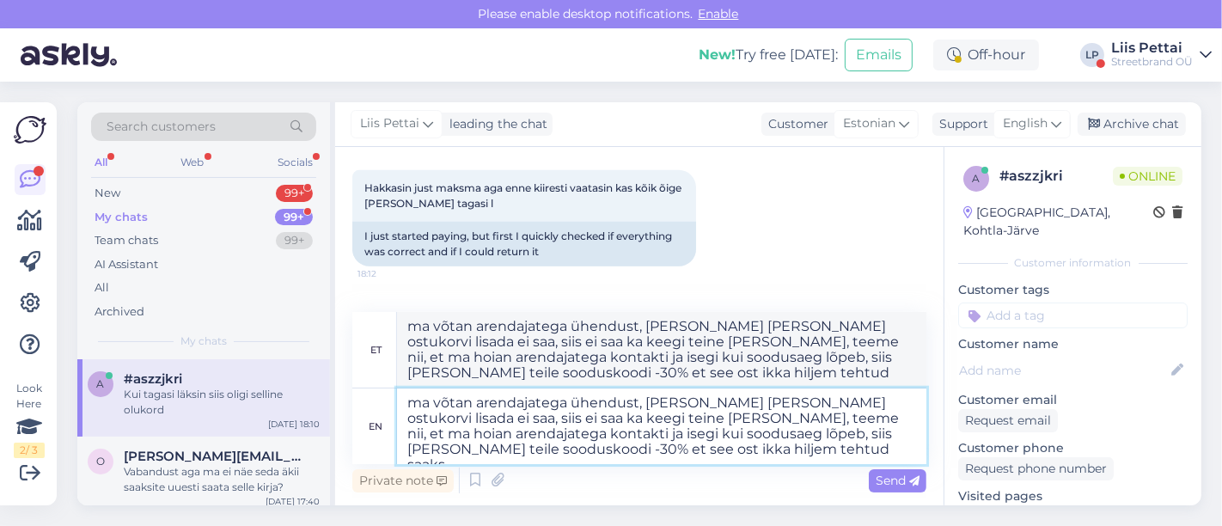
type textarea "ma võtan arendajatega ühendust, kuna mina ka seda ostukorvi lisada ei saa, siis…"
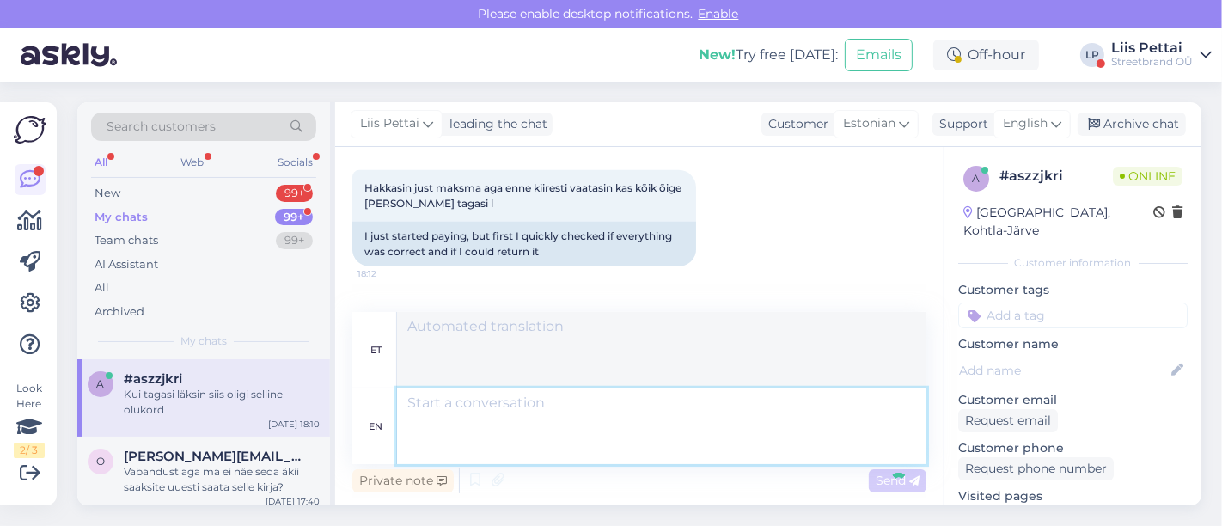
scroll to position [1212, 0]
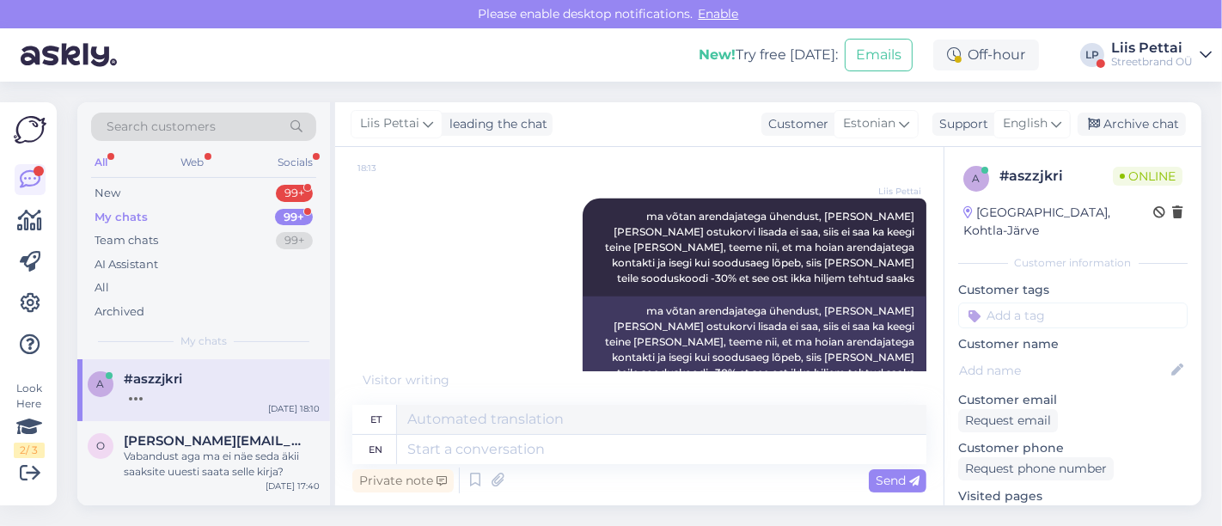
click at [925, 234] on div "Chat started Sep 8 2025 Hakkasin ostma endale jalanõusid panin ostukorvi ütles …" at bounding box center [646, 267] width 589 height 207
click at [756, 440] on textarea at bounding box center [661, 449] width 529 height 29
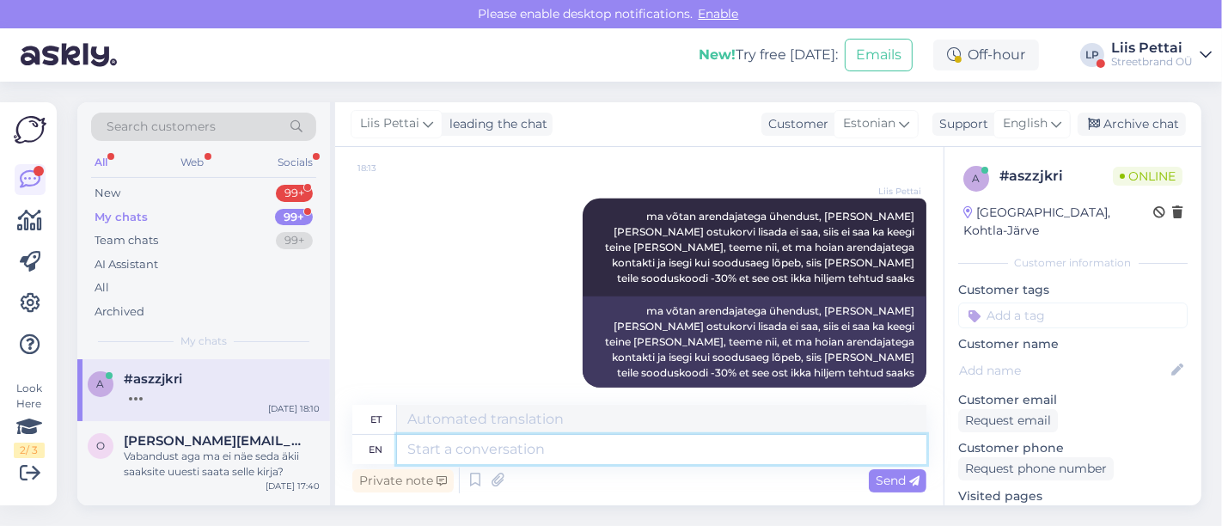
scroll to position [1315, 0]
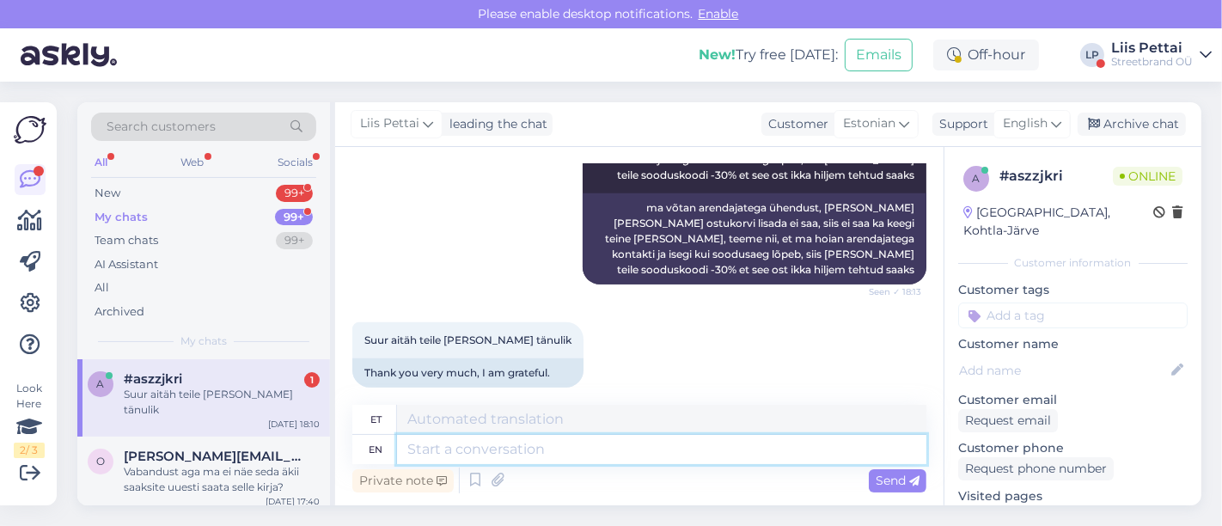
click at [756, 440] on textarea at bounding box center [661, 449] width 529 height 29
type textarea ":)"
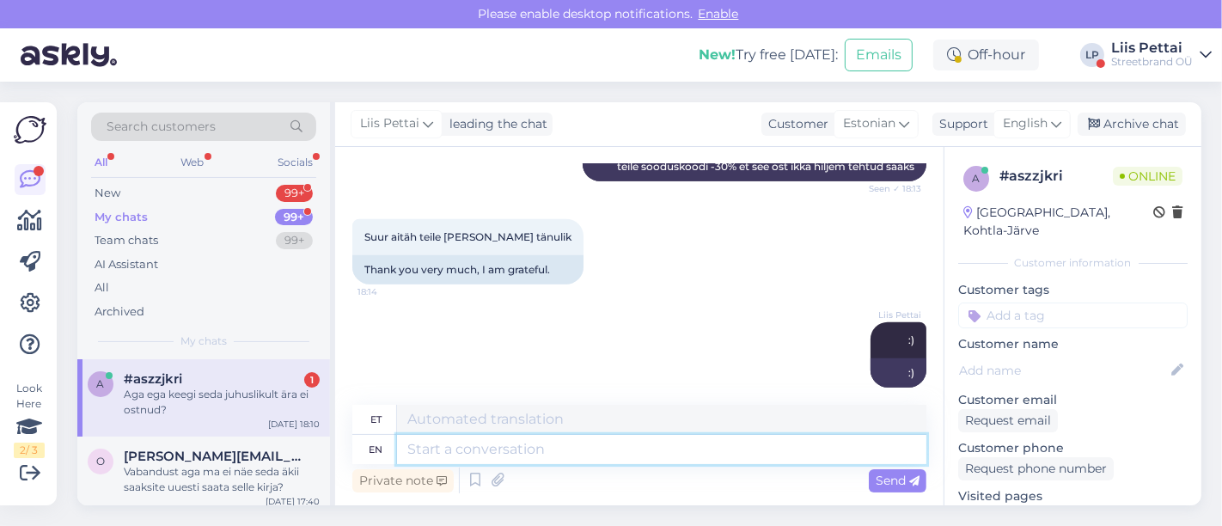
scroll to position [1521, 0]
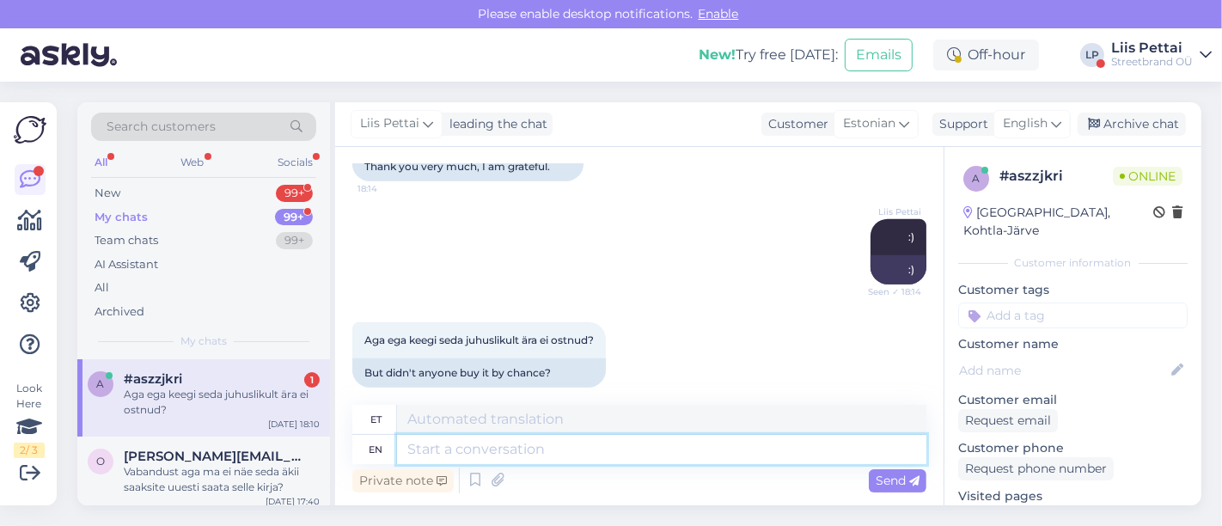
click at [531, 438] on textarea at bounding box center [661, 449] width 529 height 29
type textarea "ei,"
type textarea "ei, 3 t"
type textarea "ei, 3"
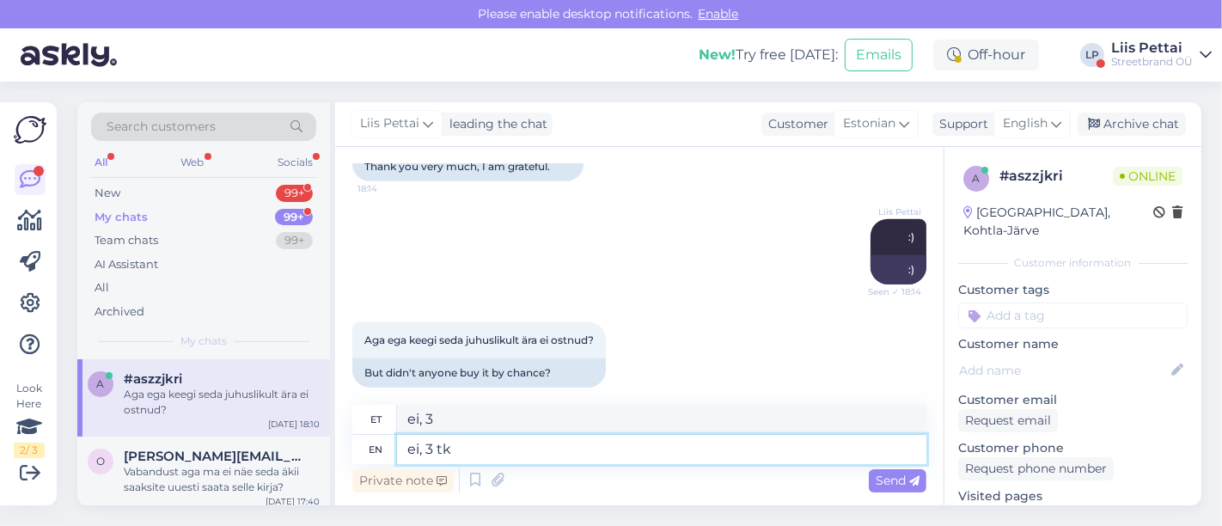
type textarea "ei, 3 tk i"
type textarea "ei, 3 tk"
type textarea "ei, 3 tk ilusti la"
type textarea "ei, 3 tk illustri"
type textarea "ei, 3 tk ilusti laos, li"
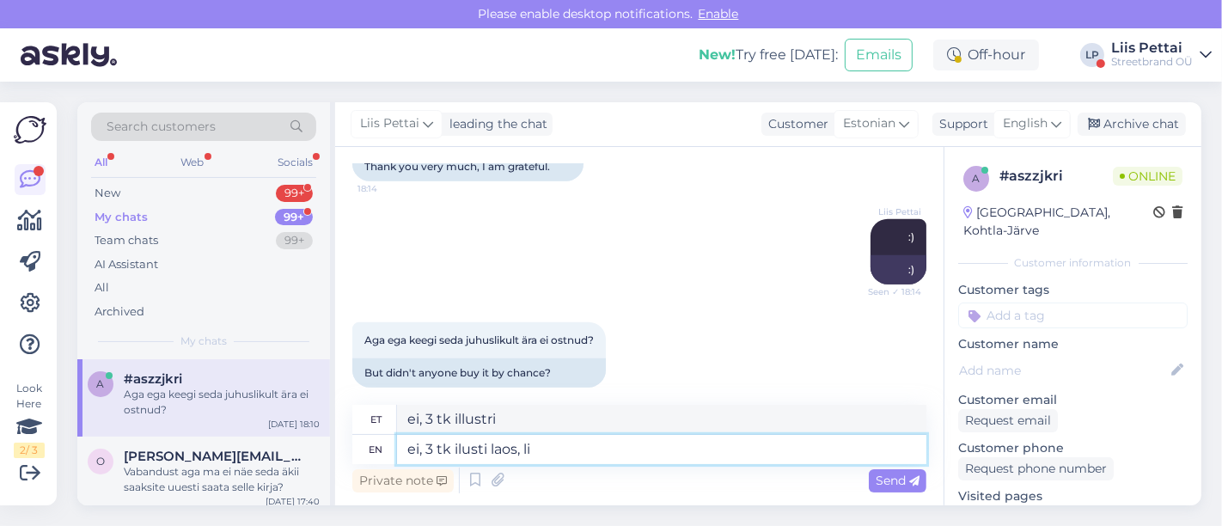
type textarea "ei, 3 tk ilusti laos,"
type textarea "ei, 3 tk ilusti laos, lihtsalg"
type textarea "ei, 3 tk ilusti laos, lihtsalt vä"
type textarea "ei, 3 tk ilusti laos, lihtsalt"
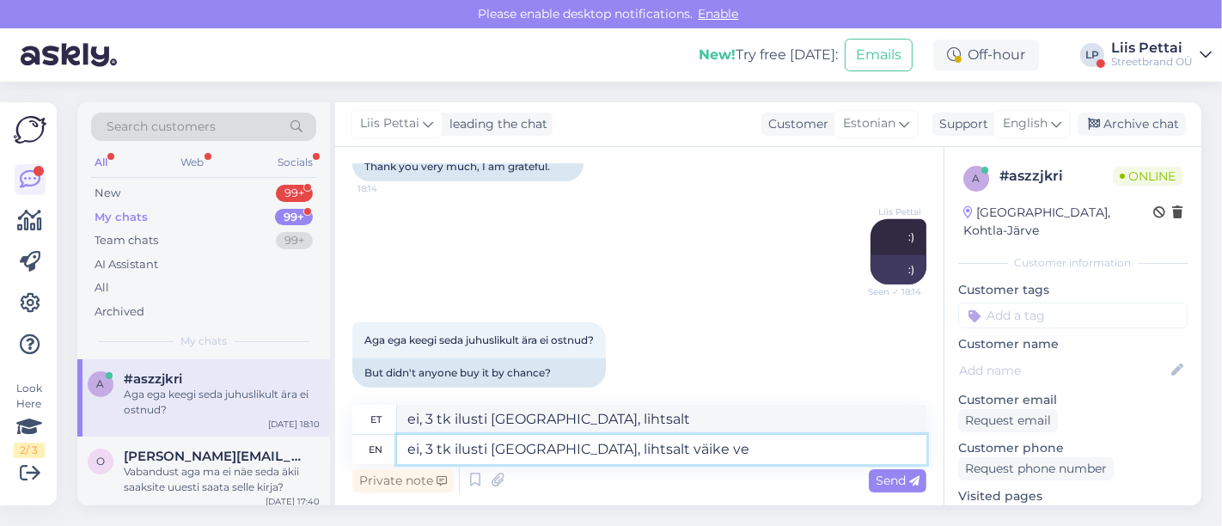
type textarea "ei, 3 tk ilusti laos, lihtsalt väike vee"
type textarea "ei, 3 tk ilusti laos, lihtsalt väike"
type textarea "ei, 3 tk ilusti laos, lihtsalt väike veebierror"
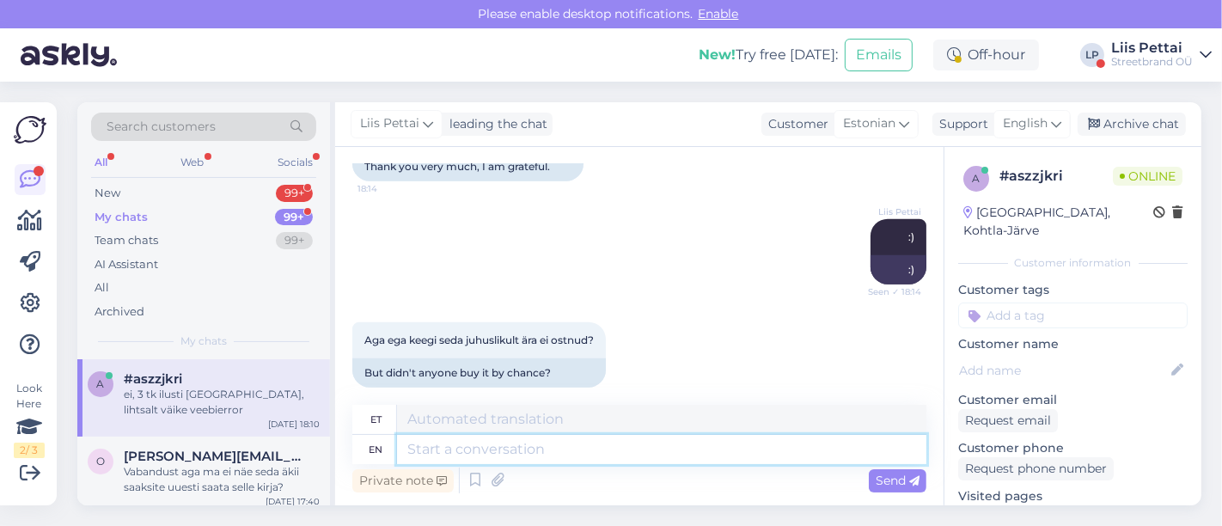
scroll to position [1624, 0]
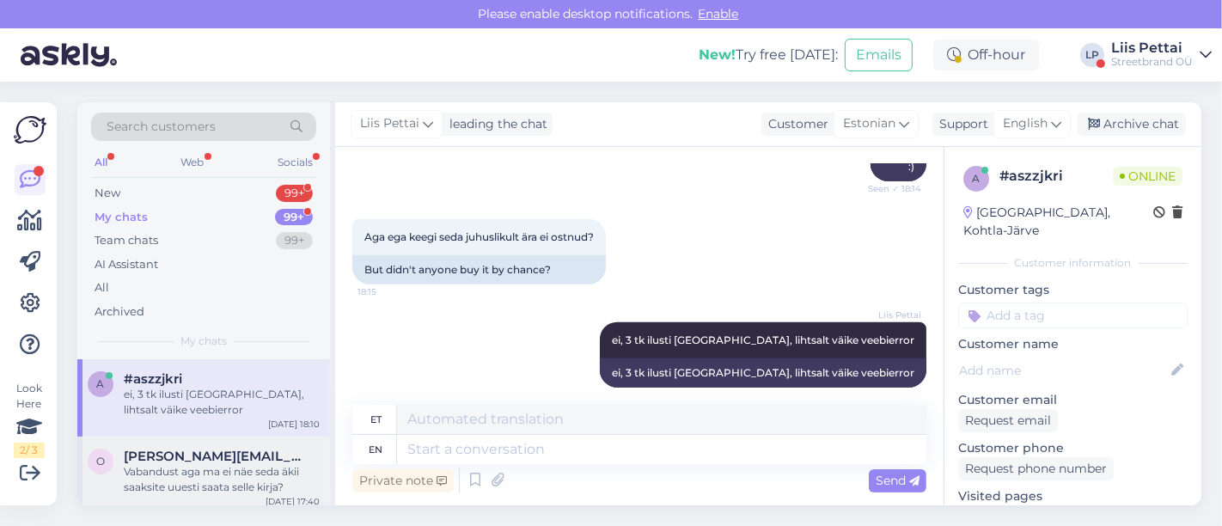
click at [229, 492] on div "Vabandust aga ma ei näe seda äkii saaksite uuesti saata selle kirja?" at bounding box center [222, 479] width 196 height 31
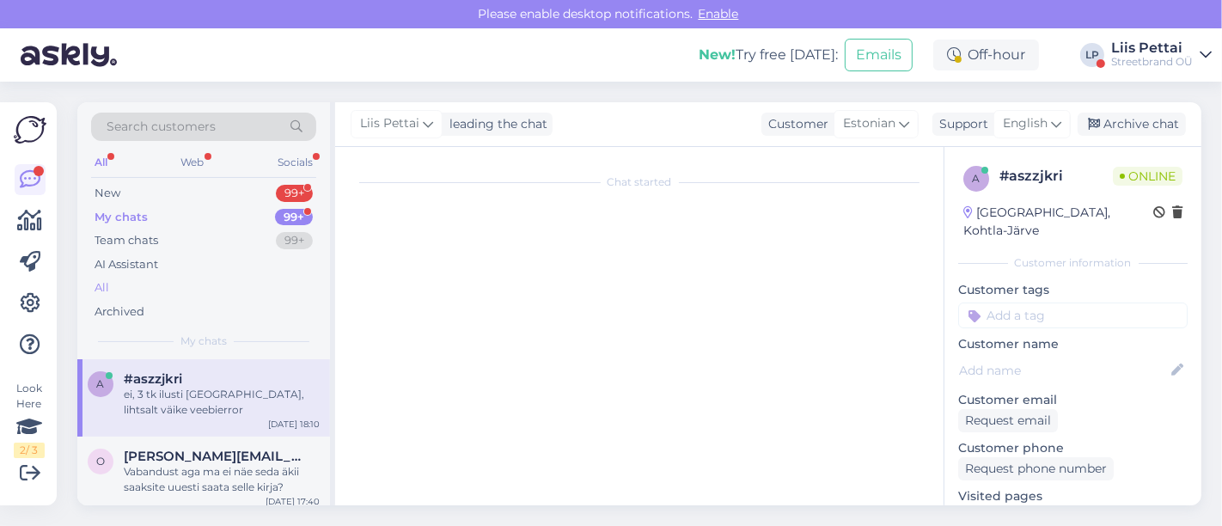
scroll to position [1851, 0]
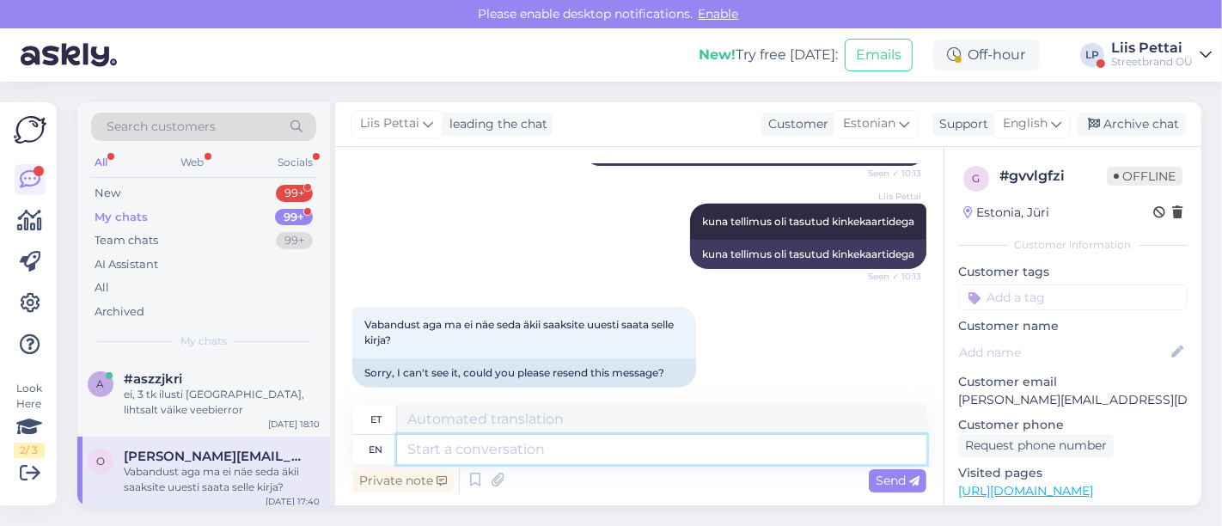
click at [542, 441] on textarea at bounding box center [661, 449] width 529 height 29
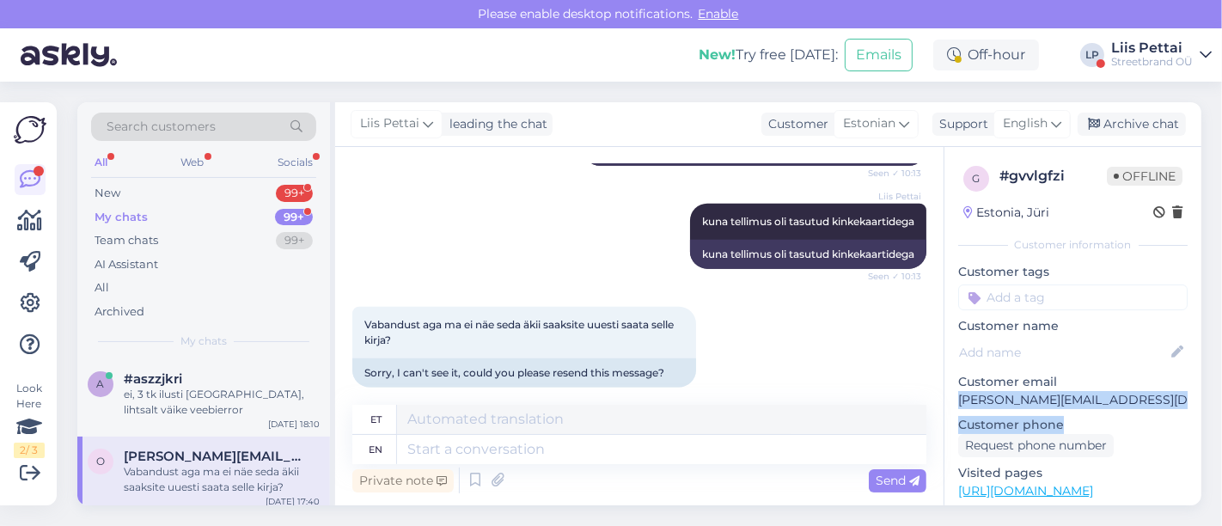
drag, startPoint x: 1141, startPoint y: 388, endPoint x: 1173, endPoint y: 407, distance: 37.0
click at [1174, 411] on div "g # gvvlgfzi Offline Estonia, Jüri Customer information Customer tags Customer …" at bounding box center [1072, 500] width 257 height 706
click at [1128, 404] on p "[EMAIL_ADDRESS][DOMAIN_NAME]" at bounding box center [1072, 400] width 229 height 18
drag, startPoint x: 1120, startPoint y: 401, endPoint x: 957, endPoint y: 402, distance: 162.4
click at [957, 402] on div "g # gvvlgfzi Offline Estonia, Jüri Customer information Customer tags Customer …" at bounding box center [1072, 500] width 257 height 706
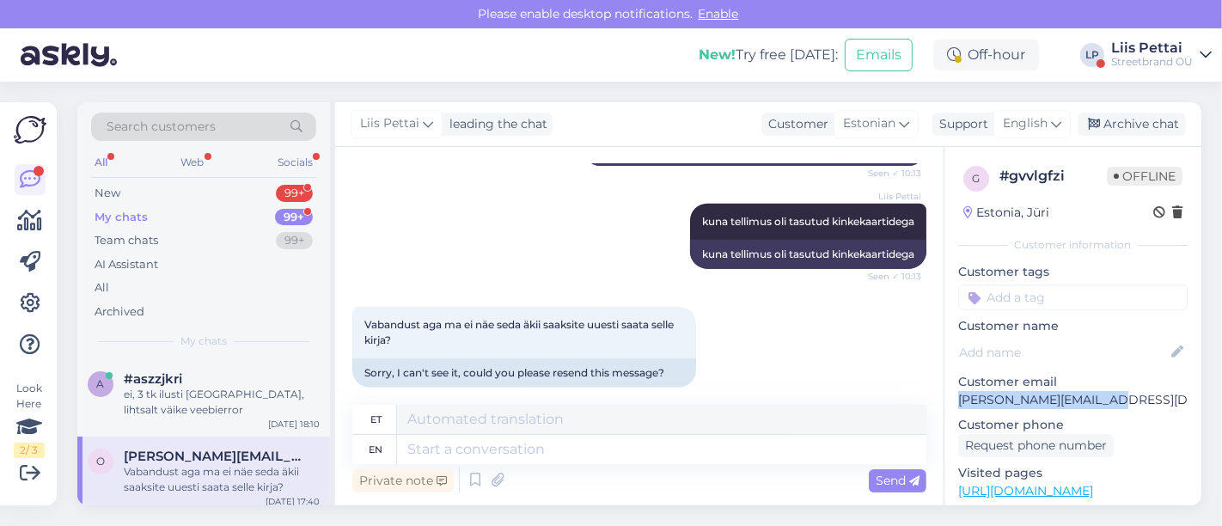
copy p "[EMAIL_ADDRESS][DOMAIN_NAME]"
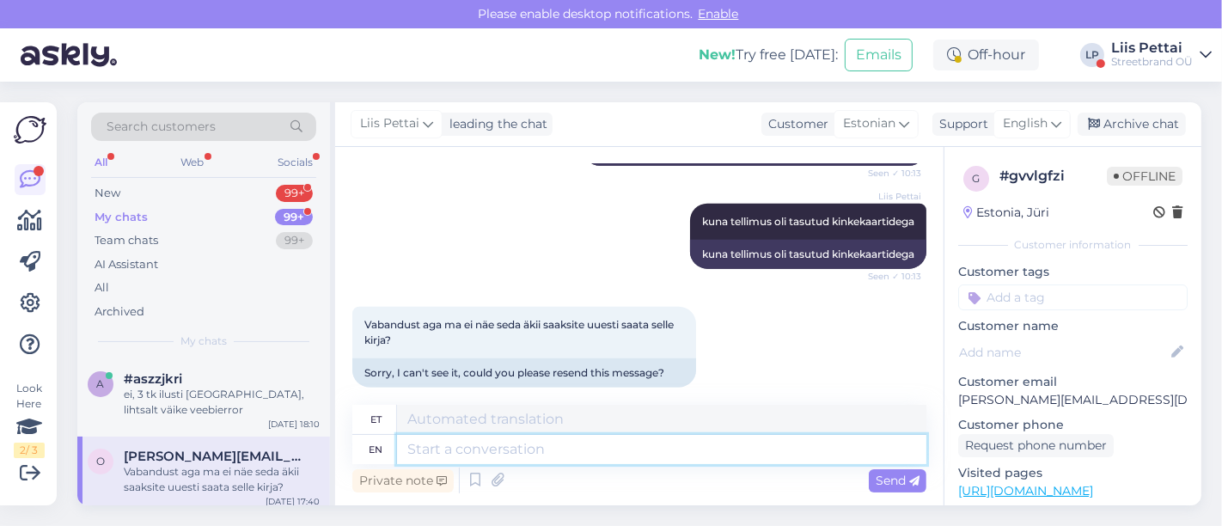
click at [491, 440] on textarea at bounding box center [661, 449] width 529 height 29
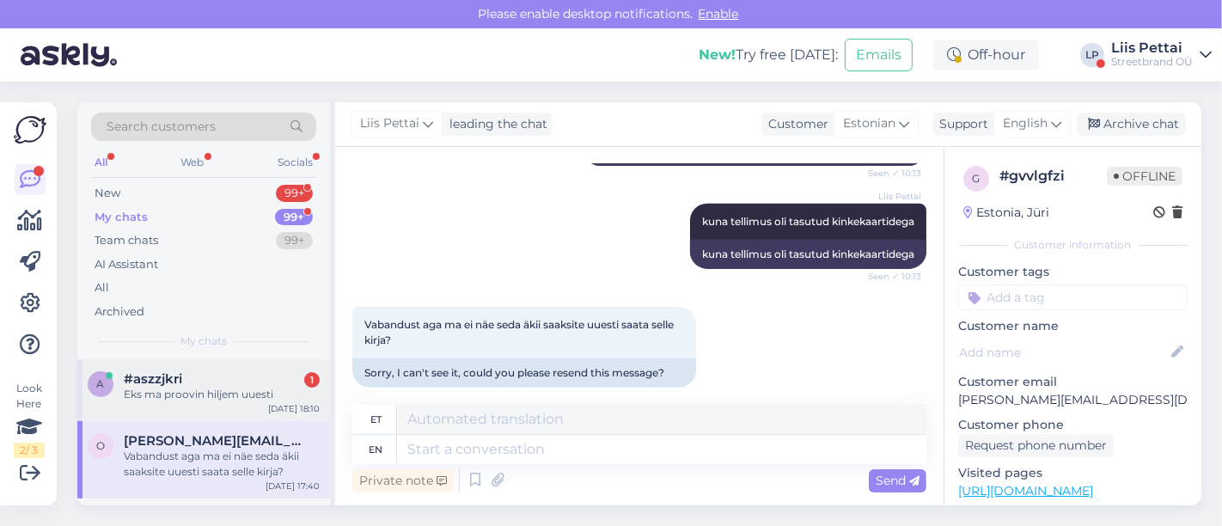
click at [156, 379] on span "#aszzjkri" at bounding box center [153, 378] width 58 height 15
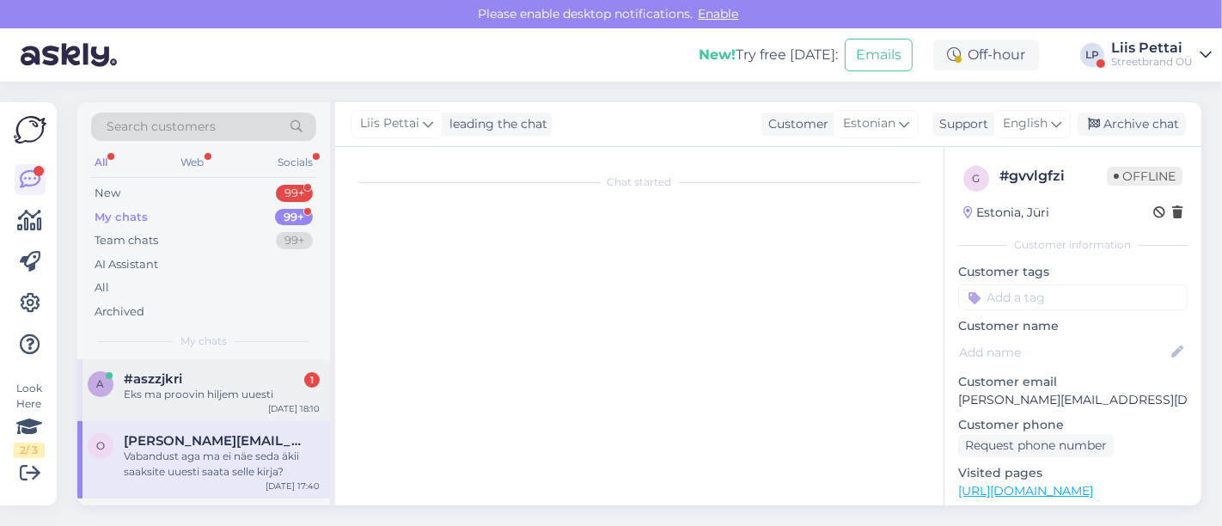
scroll to position [459, 0]
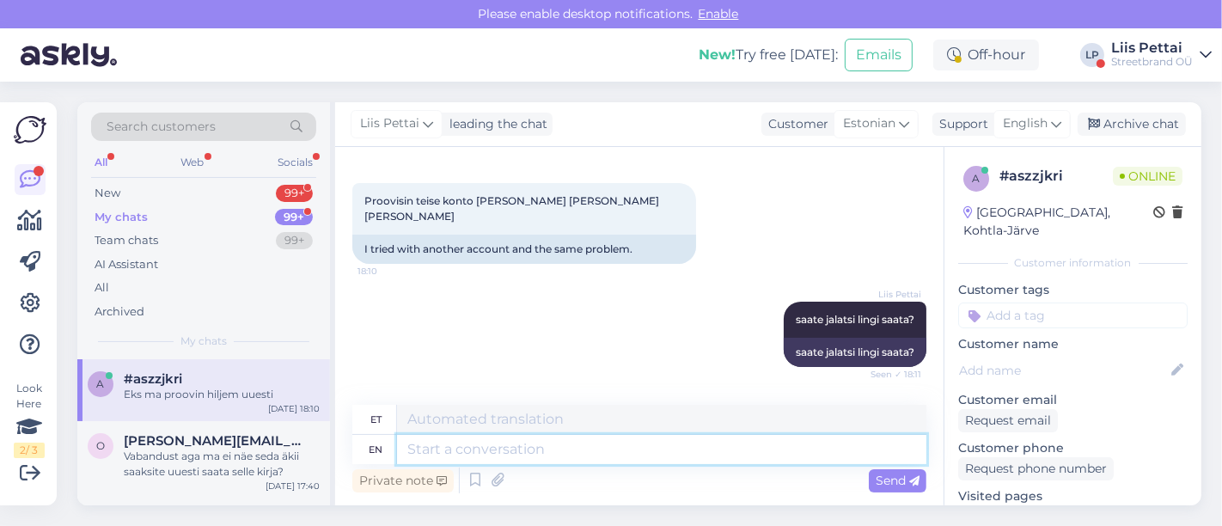
click at [522, 445] on textarea at bounding box center [661, 449] width 529 height 29
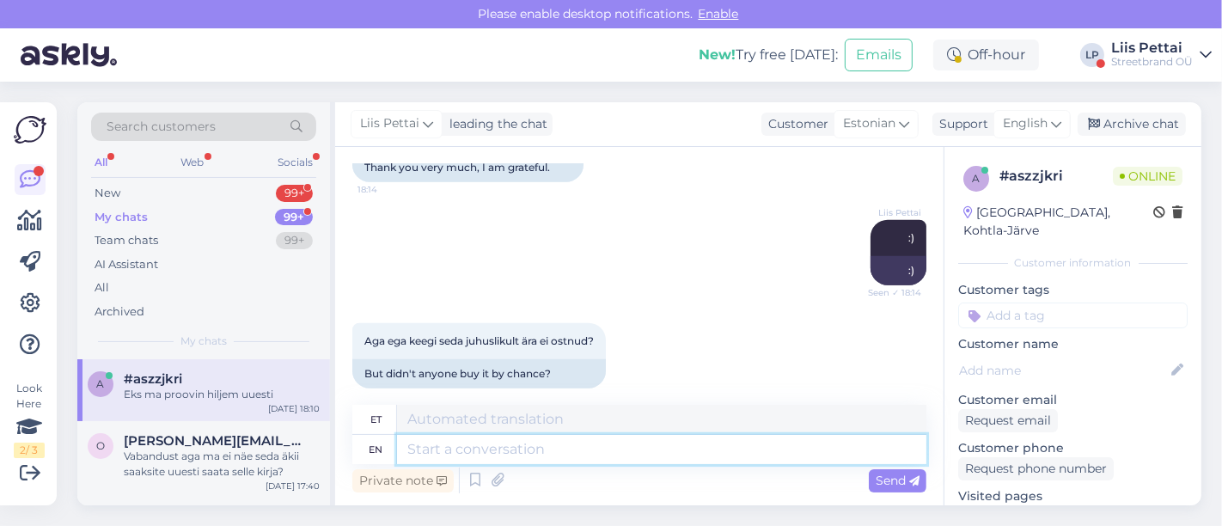
scroll to position [1727, 0]
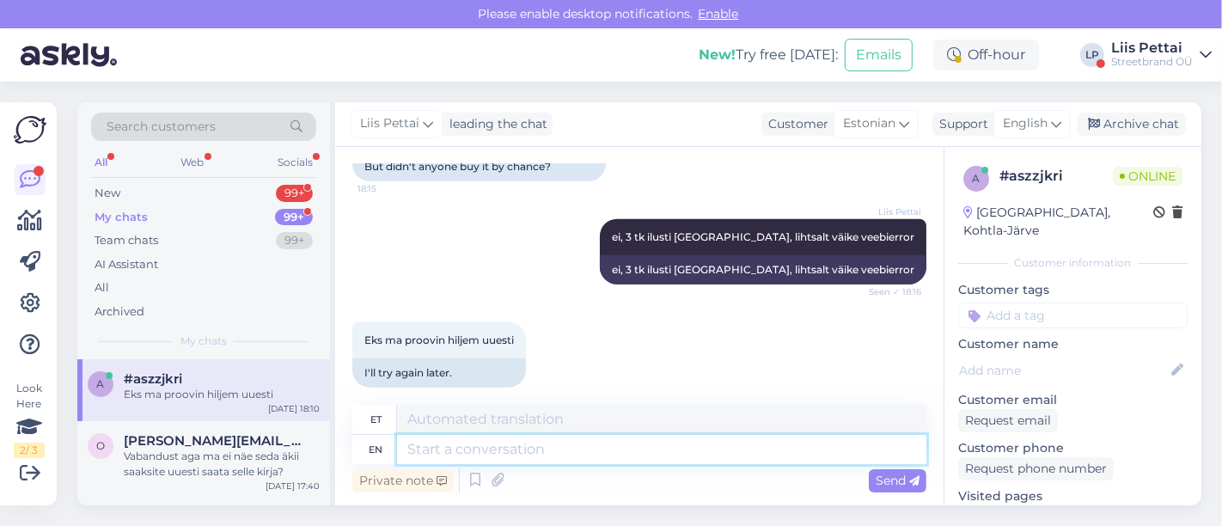
click at [722, 456] on textarea at bounding box center [661, 449] width 529 height 29
type textarea "võite pro"
type textarea "võit"
type textarea "võite proovida, aga"
type textarea "võide proovi"
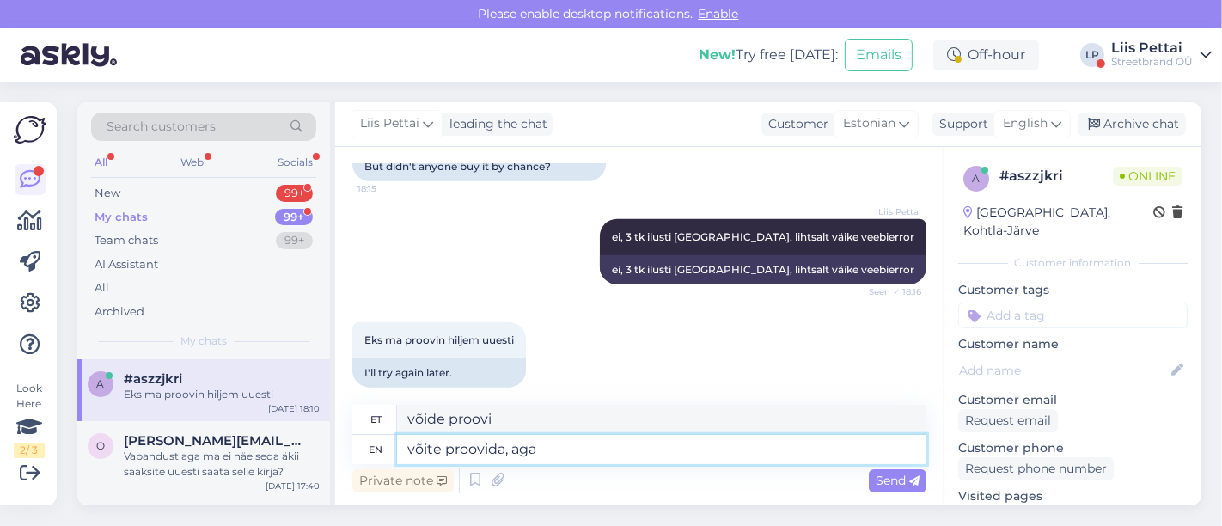
type textarea "võite proovida, aga k"
type textarea "võide proovi, aga"
type textarea "võite proovida, aga kui ei õ"
type textarea "võide proovi, aga kui"
type textarea "võite proovida, aga kui ei õn"
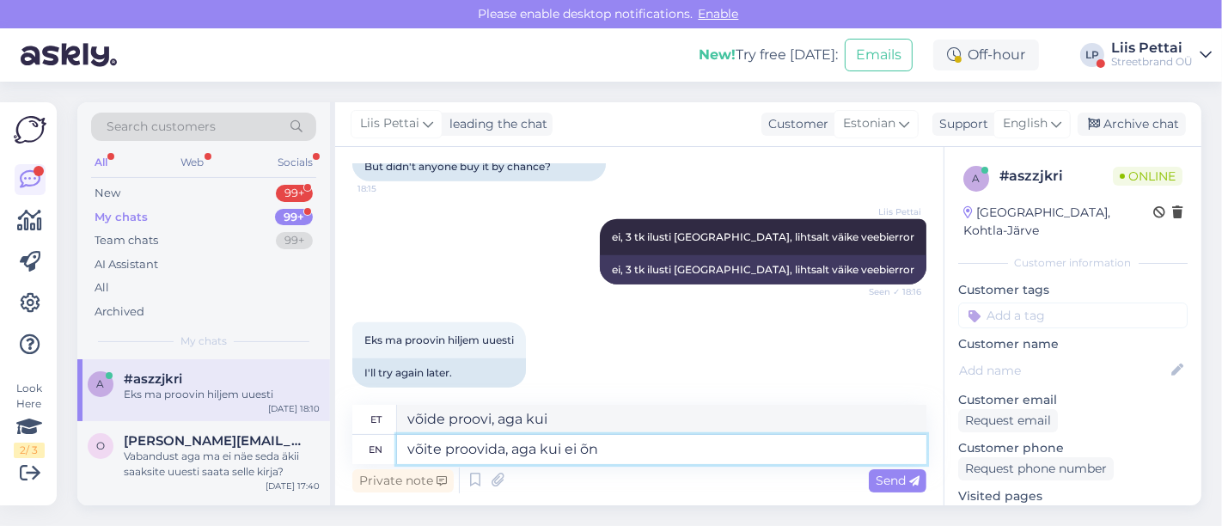
type textarea "võide proovi, aga kui ei"
type textarea "võite proovida, aga kui ei õnnestu siis"
type textarea "proovida proovida, aga kui ei õnnestunud"
type textarea "võite proovida, aga kui ei õnnestu siis kind"
type textarea "proovida proovida, aga kui ei õnnestu siis"
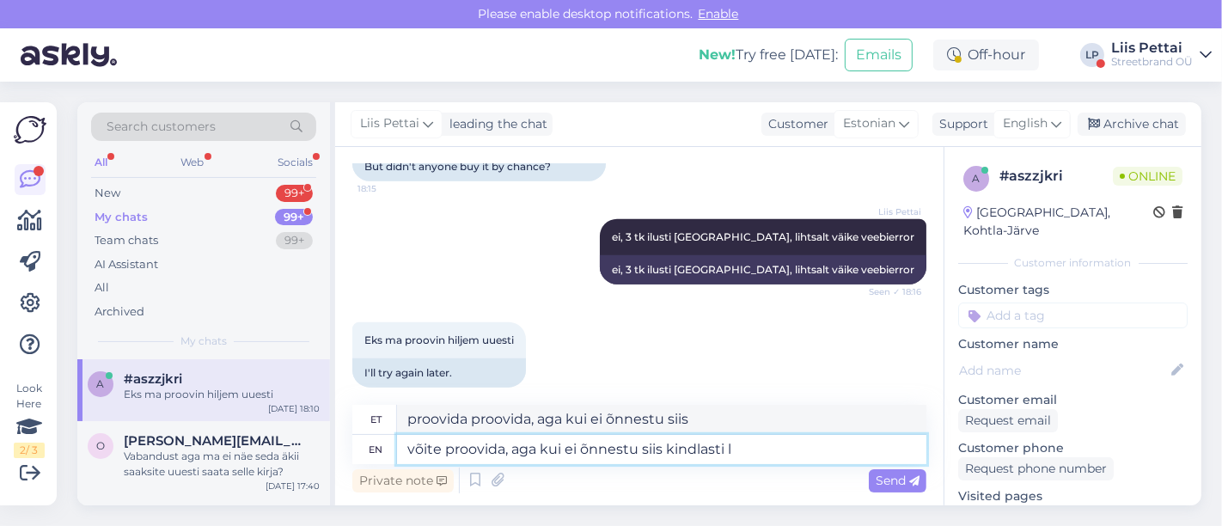
type textarea "võite proovida, aga kui ei õnnestu siis kindlasti la"
type textarea "proovida, aga kui ei õnnestu siis kindlasti"
type textarea "võite proovida, aga kui ei õnnestu siis kindlasti lahendame sel"
type textarea "võid proovida, aga kui ei õnnestu siis kindlasti lahendame"
type textarea "võite proovida, aga kui ei õnnestu siis kindlasti lahendame selle h"
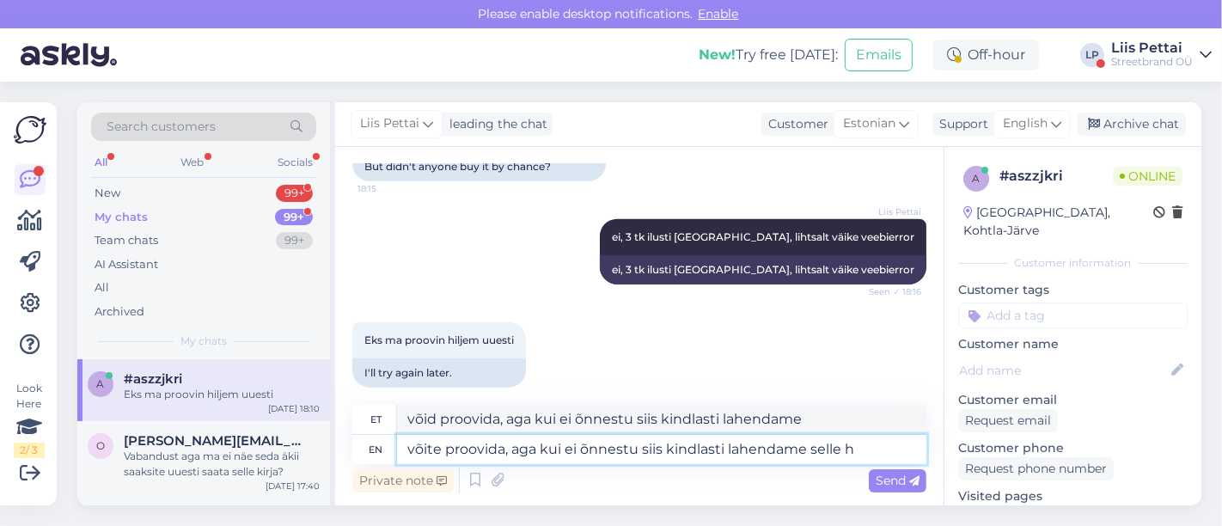
type textarea "võid proovida, aga kui ei õnnestu siis kindlasti lahendame selle"
type textarea "võite proovida, aga kui ei õnnestu siis kindlasti lahendame selle homse jo"
type textarea "võid proovida, aga kui ei õnnestu siis kindlasti lahendame selle homse"
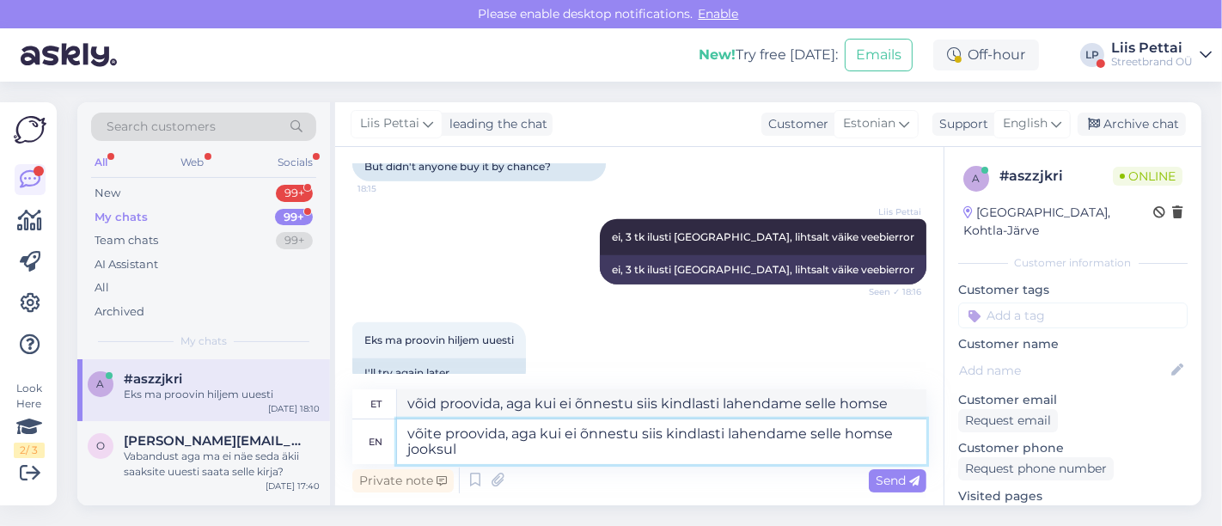
type textarea "võite proovida, aga kui ei õnnestu siis kindlasti lahendame selle homse jooksul…"
type textarea "võid proovida, aga kui ei õnnestu siis kindlasti lahendame selle homse jooksul"
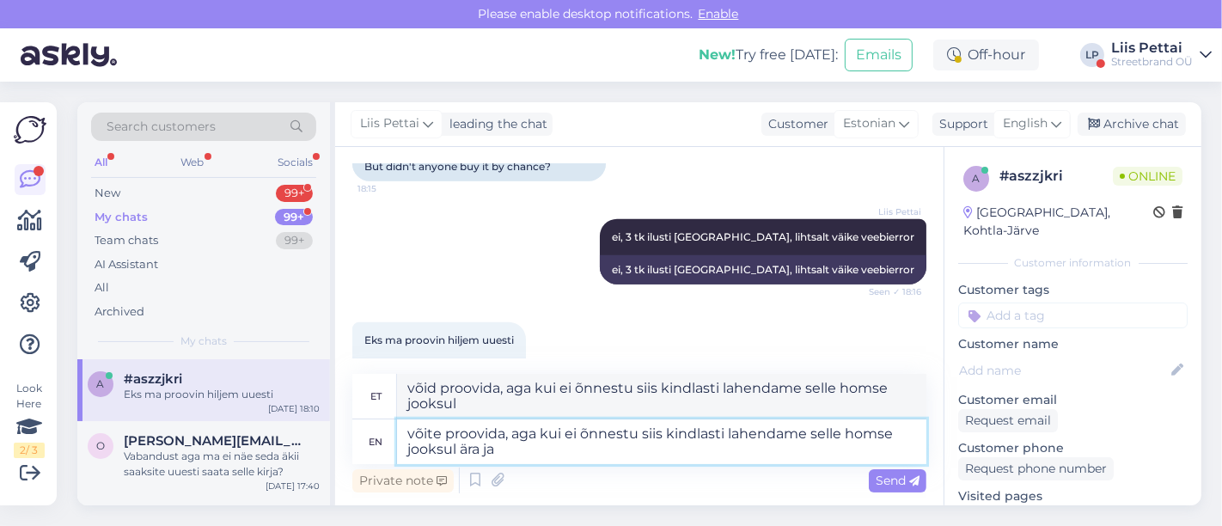
type textarea "võite proovida, aga kui ei õnnestu siis kindlasti lahendame selle homse jooksul…"
type textarea "võid proovida, aga kui ei õnnestu siis kindlasti lahendame selle homse jooksul …"
type textarea "võite proovida, aga kui ei õnnestu siis kindlasti lahendame selle homse jooksul…"
type textarea "võid proovida, aga kui ei õnnestu siis kindlasti lahendame selle homse jooksul …"
type textarea "võite proovida, aga kui ei õnnestu siis kindlasti lahendame selle homse jooksul…"
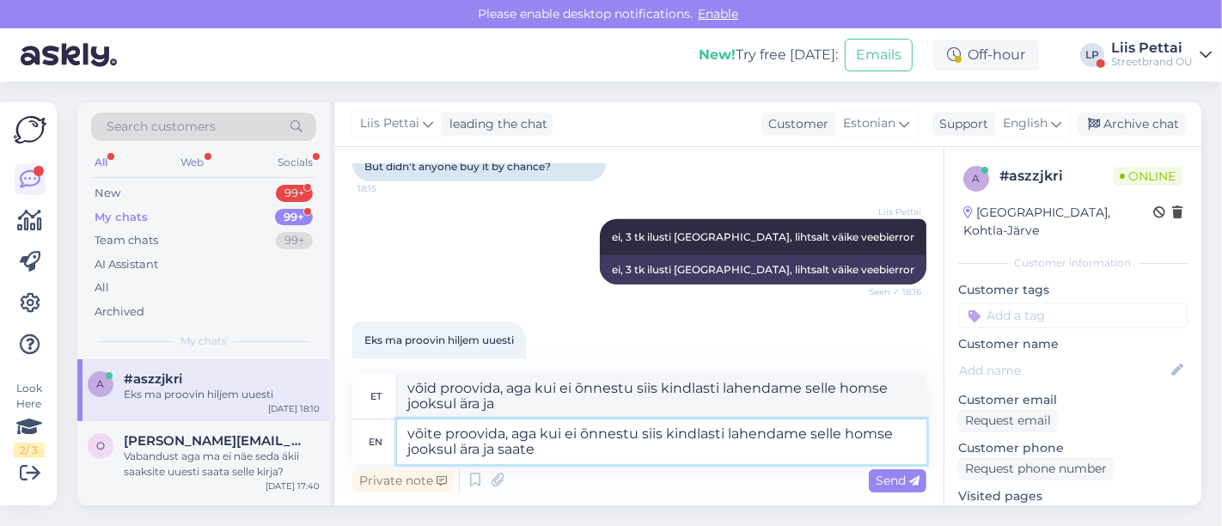
type textarea "võid proovida, aga kui ei õnnestu siis kindlasti lahendame selle homse jooksul …"
type textarea "võite proovida, aga kui ei õnnestu siis kindlasti lahendame selle homse jooksul…"
type textarea "võid proovida, aga kui ei õnnestu siis kindlasti lahendame selle homse jooksul …"
type textarea "võite proovida, aga kui ei õnnestu siis kindlasti lahendame selle homse jooksul…"
type textarea "võid proovida, aga kui ei õnnestu siis kindlasti lahendame selle homse jooksul …"
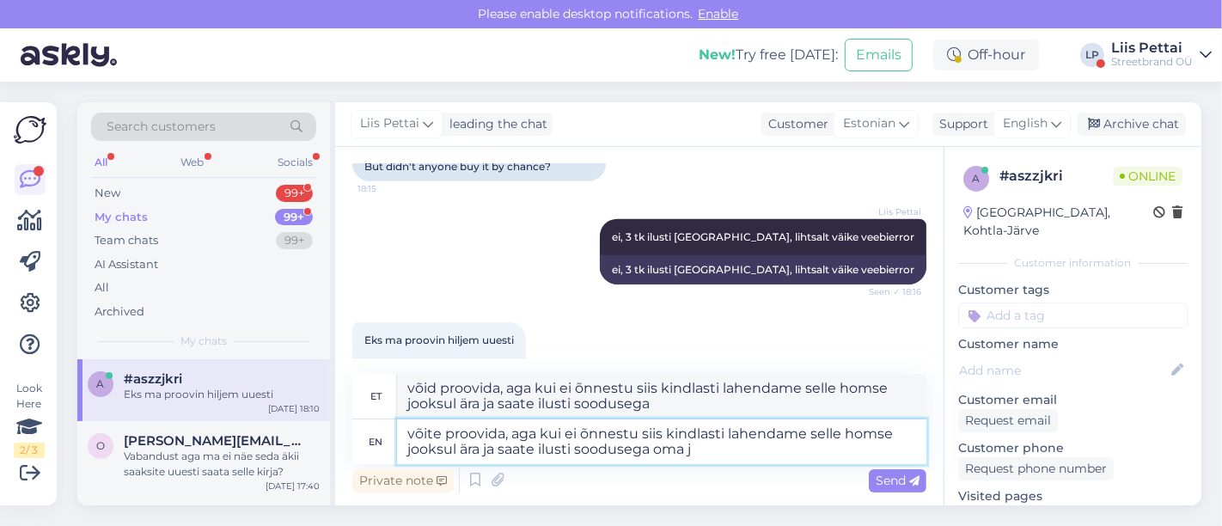
type textarea "võite proovida, aga kui ei õnnestu siis kindlasti lahendame selle homse jooksul…"
type textarea "proovi proovida, aga kui ei õnnestu siis kindlasti lahendame selle homse jooksu…"
type textarea "võite proovida, aga kui ei õnnestu siis kindlasti lahendame selle homse jooksul…"
type textarea "proovi proovida, aga kui ei õnnestu siis kindlasti lahendame selle homse jooksu…"
type textarea "võite proovida, aga kui ei õnnestu siis kindlasti lahendame selle homse jooksul…"
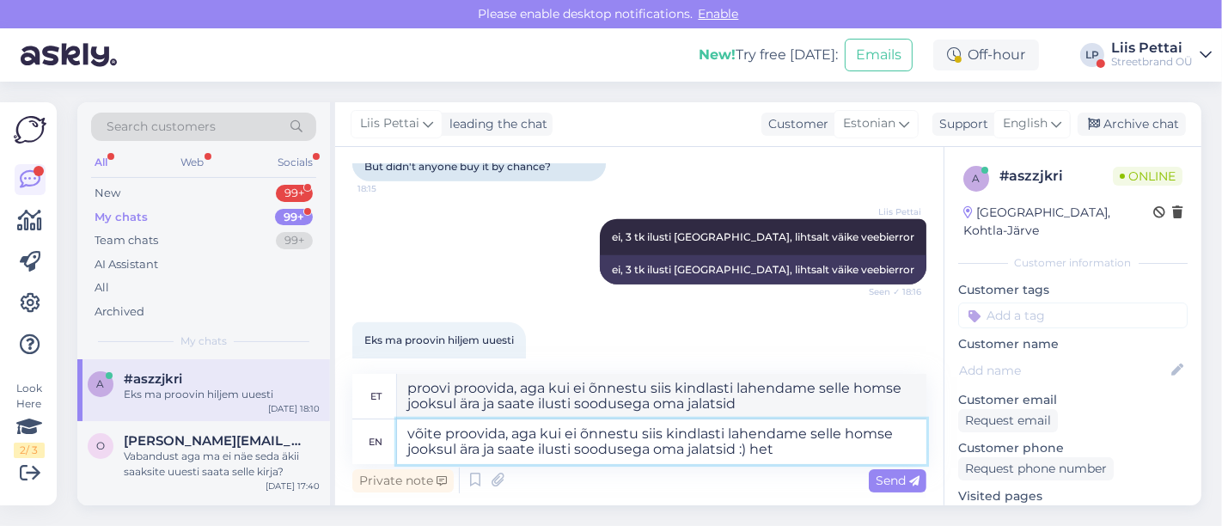
type textarea "proovi proovida, aga kui ei õnnestu siis kindlasti lahendame selle homse jooksu…"
type textarea "võite proovida, aga kui ei õnnestu siis kindlasti lahendame selle homse jooksul…"
type textarea "proovi proovida, aga kui ei õnnestu siis kindlasti lahendame selle homse jooksu…"
type textarea "võite proovida, aga kui ei õnnestu siis kindlasti lahendame selle homse jooksul…"
type textarea "proovi proovida, aga kui ei õnnestu siis kindlasti lahendame selle homse jooksu…"
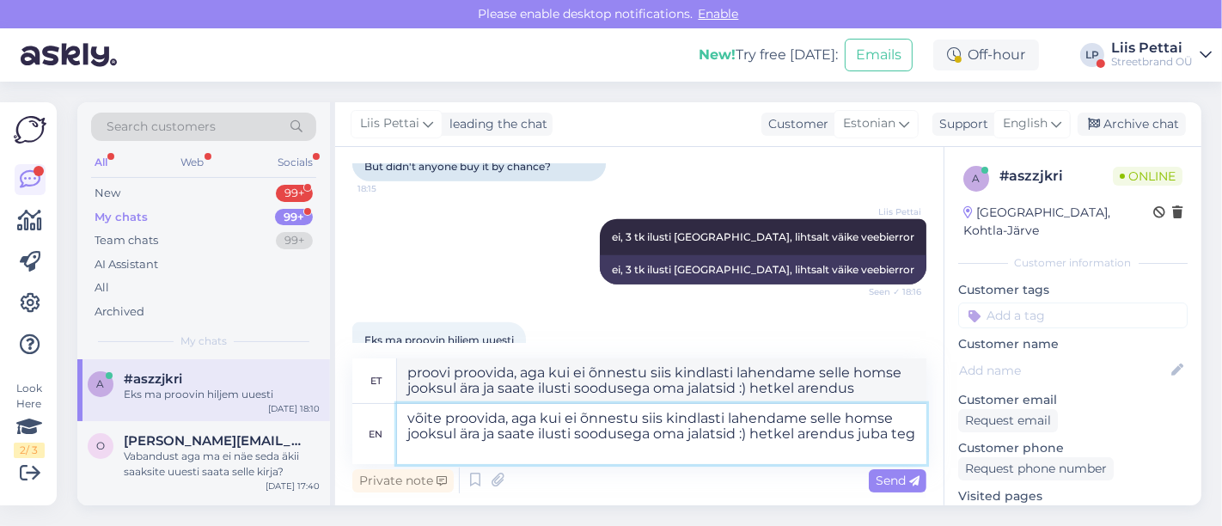
type textarea "võite proovida, aga kui ei õnnestu siis kindlasti lahendame selle homse jooksul…"
type textarea "proovi proovida, aga kui ei õnnestu siis kindlasti lahendame selle homse jooksu…"
type textarea "võite proovida, aga kui ei õnnestu siis kindlasti lahendame selle homse jooksul…"
type textarea "proovi proovida, aga kui ei õnnestu siis kindlasti lahendame selle homse jooksu…"
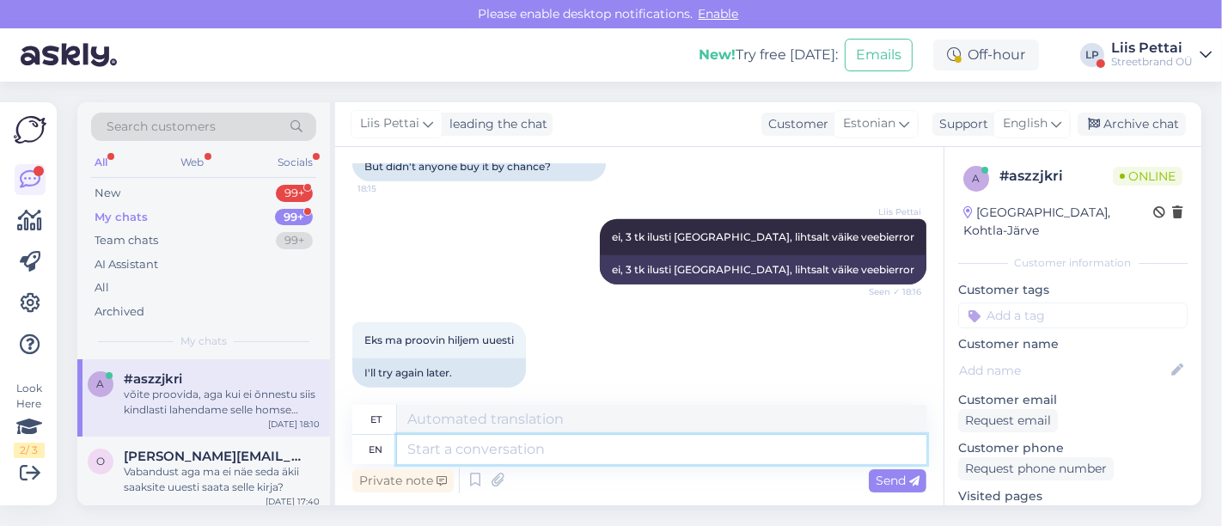
scroll to position [1892, 0]
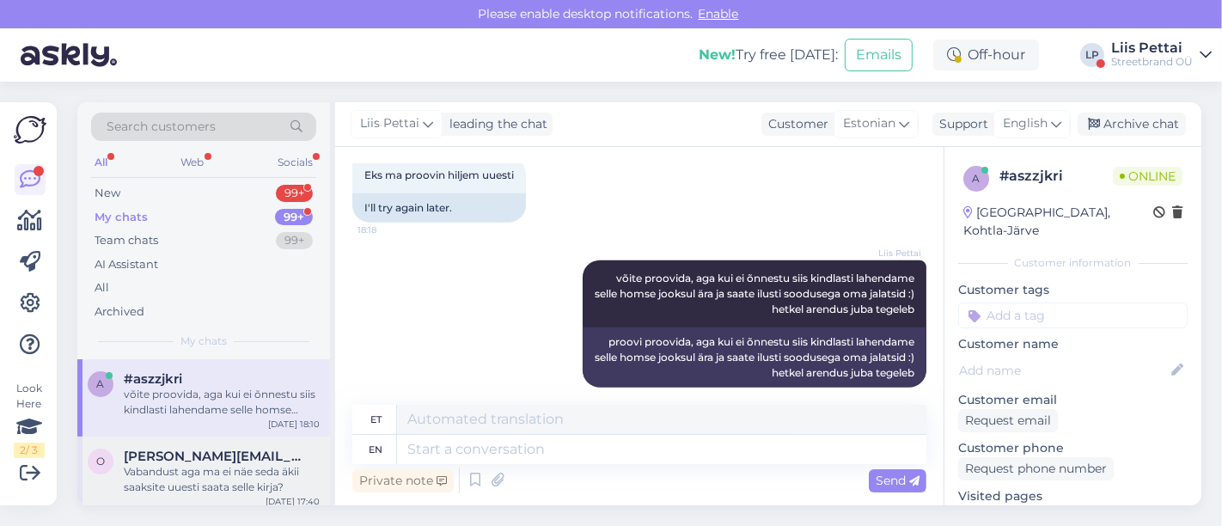
click at [233, 465] on div "Vabandust aga ma ei näe seda äkii saaksite uuesti saata selle kirja?" at bounding box center [222, 479] width 196 height 31
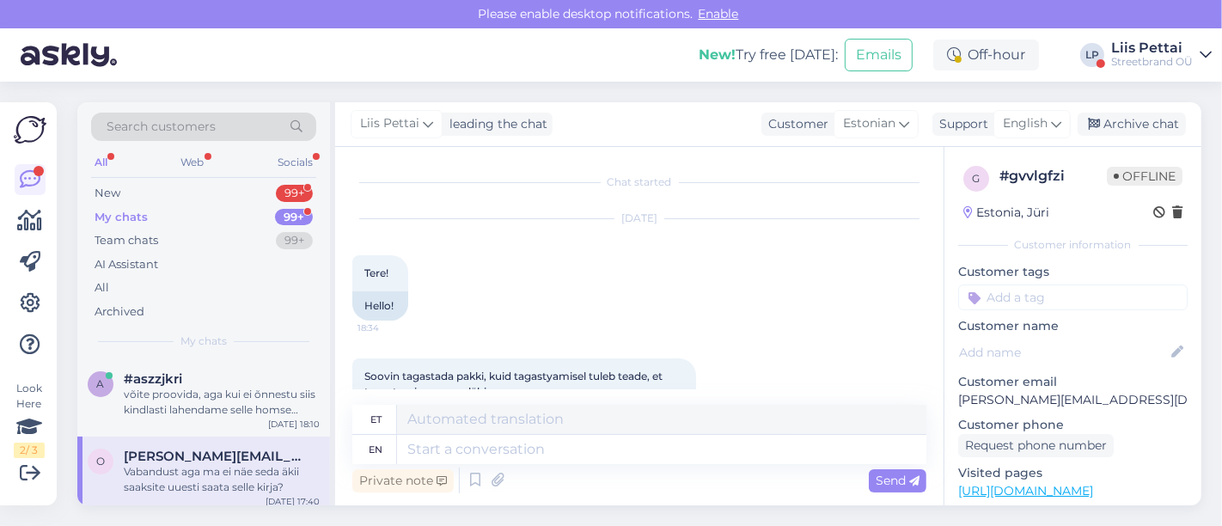
scroll to position [1851, 0]
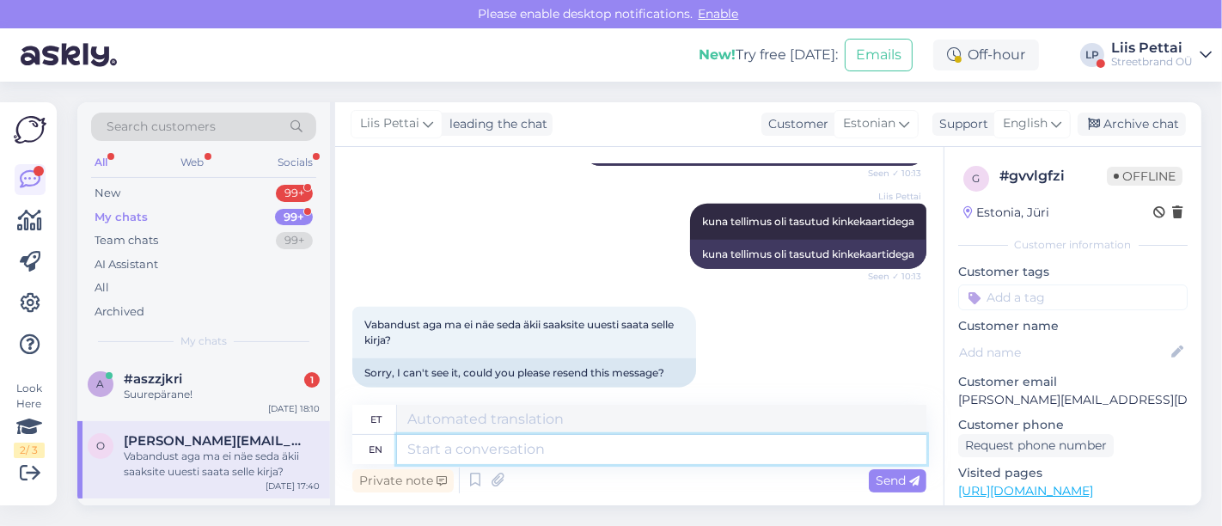
click at [461, 455] on textarea at bounding box center [661, 449] width 529 height 29
type textarea "saadan si"
type textarea "saadan"
type textarea "saadan siia em"
type textarea "saadan siia"
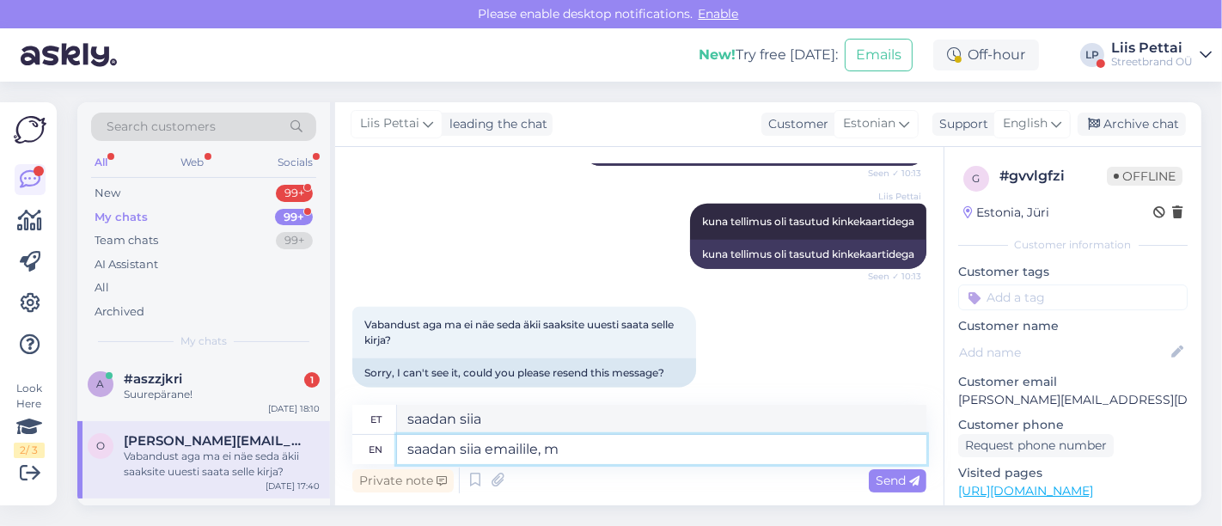
type textarea "saadan siia emailile, mi"
type textarea "saada siia e-posti aadress"
type textarea "saadan siia emailile, mis sii"
type textarea "saadan siia e-posti teel, mis"
type textarea "saadan siia emailile, mis siin c"
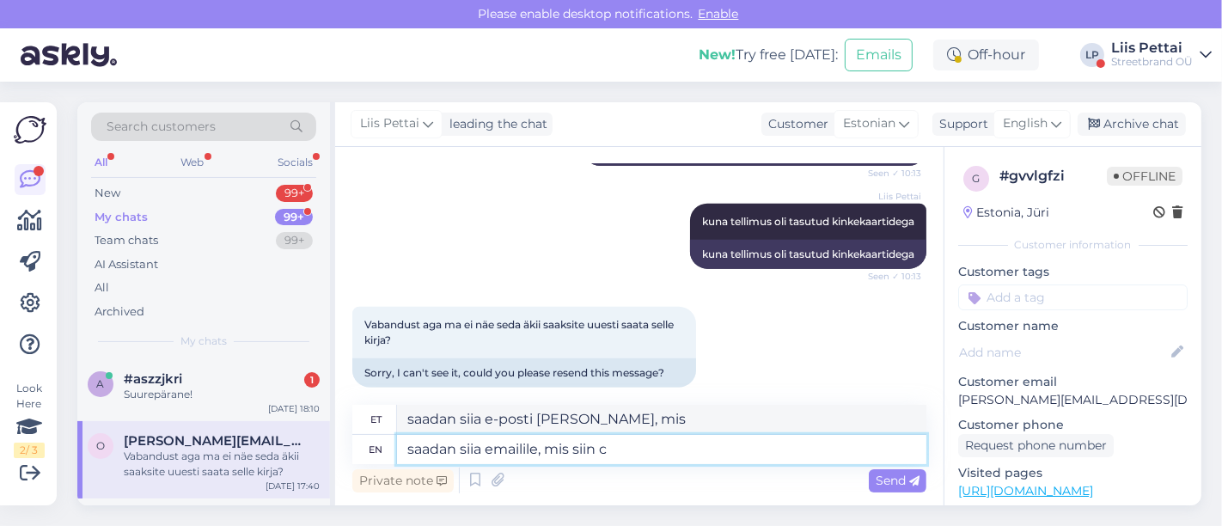
type textarea "saadan siia emailile, mis siin"
type textarea "saadan siia emailile, mis siin chatis nä"
type textarea "saadan siia emailile, mis siin chatis"
type textarea "saadan siia emailile, mis siin chatis näha on"
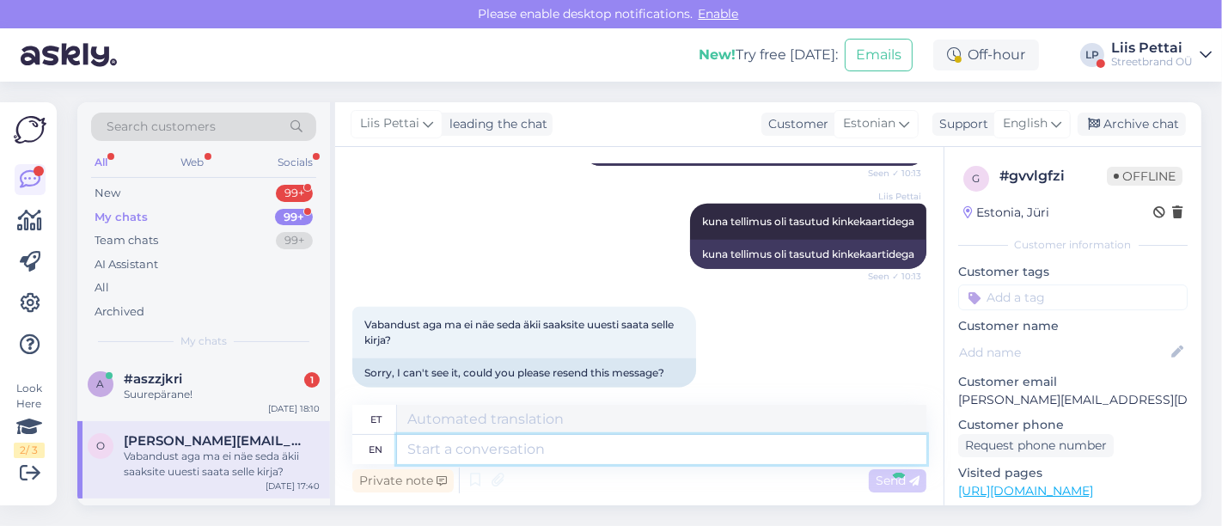
scroll to position [1954, 0]
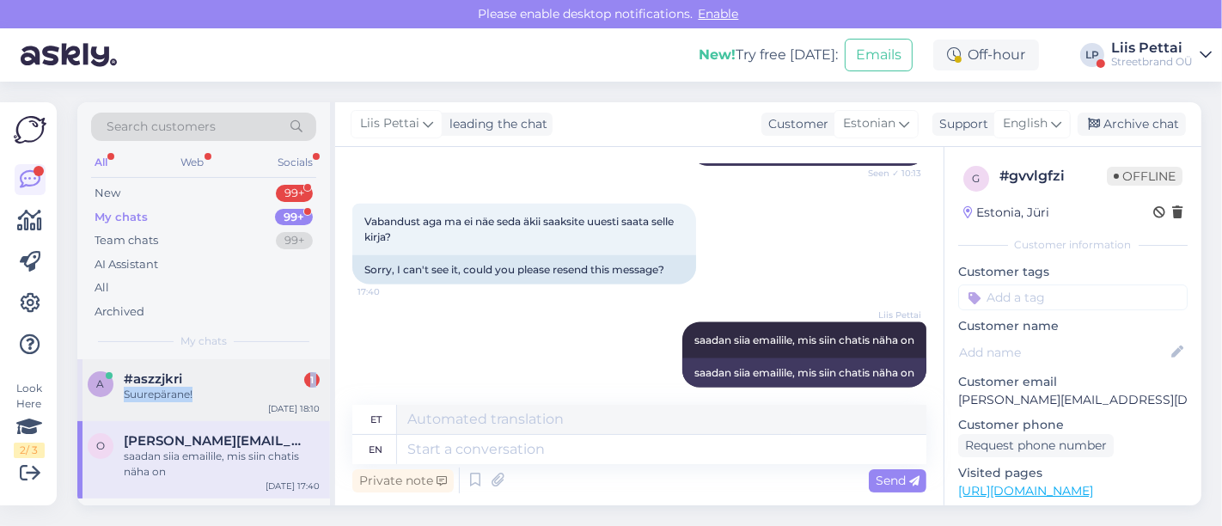
click at [216, 387] on div "#aszzjkri 1 Suurepärane!" at bounding box center [222, 386] width 196 height 31
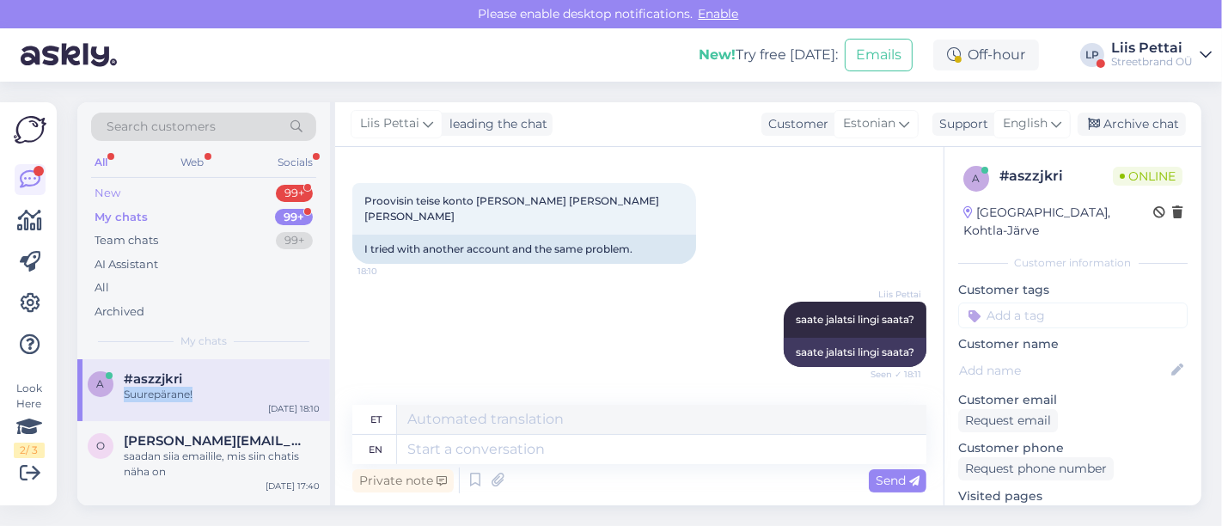
click at [210, 183] on div "New 99+" at bounding box center [203, 193] width 225 height 24
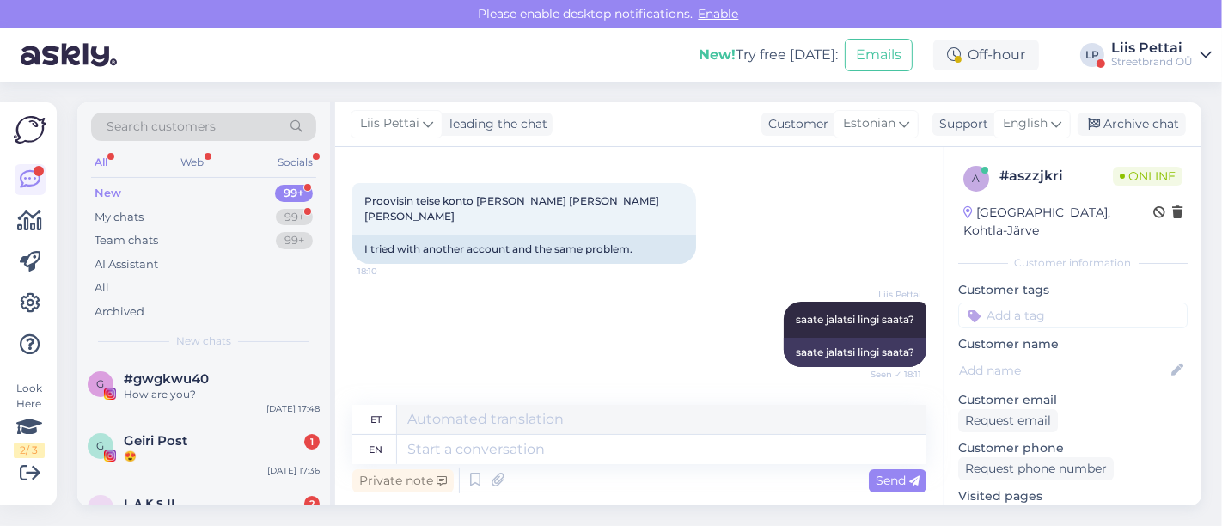
click at [1143, 48] on div "Liis Pettai" at bounding box center [1152, 48] width 82 height 14
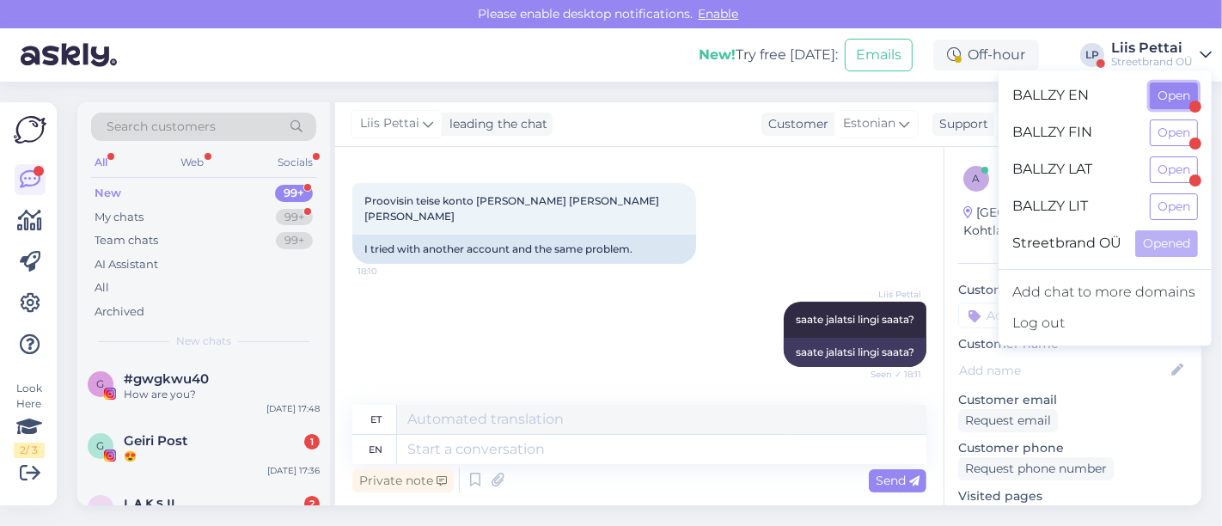
click at [1166, 95] on button "Open" at bounding box center [1174, 95] width 48 height 27
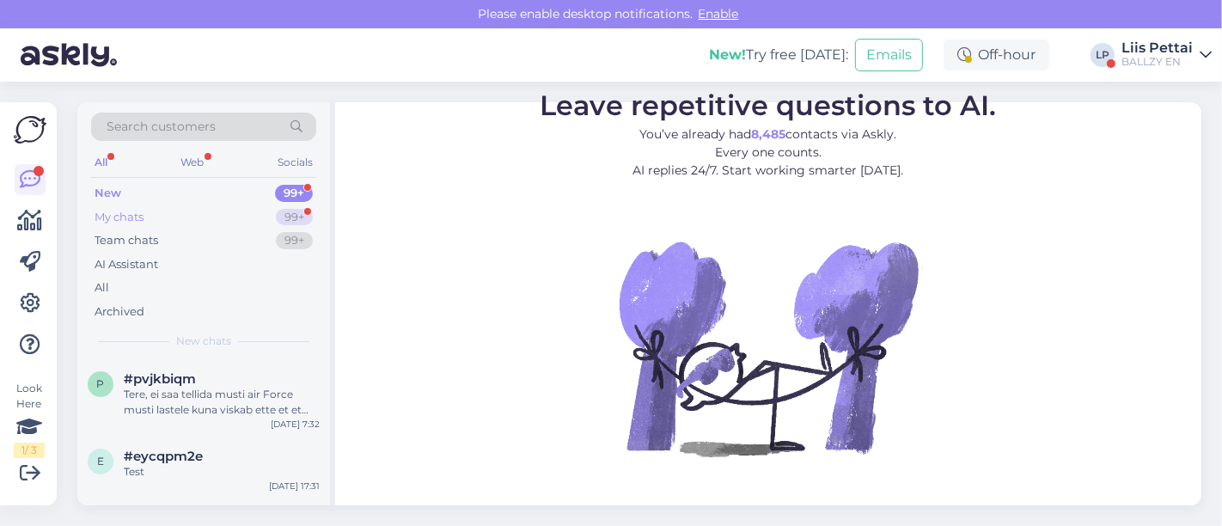
click at [191, 215] on div "My chats 99+" at bounding box center [203, 217] width 225 height 24
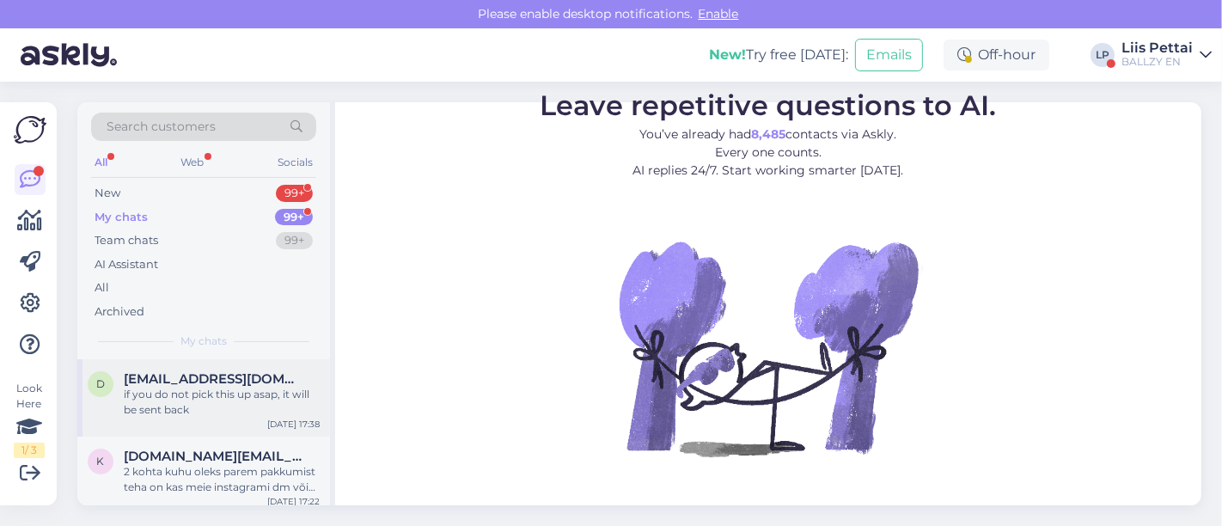
click at [183, 382] on span "[EMAIL_ADDRESS][DOMAIN_NAME]" at bounding box center [213, 378] width 179 height 15
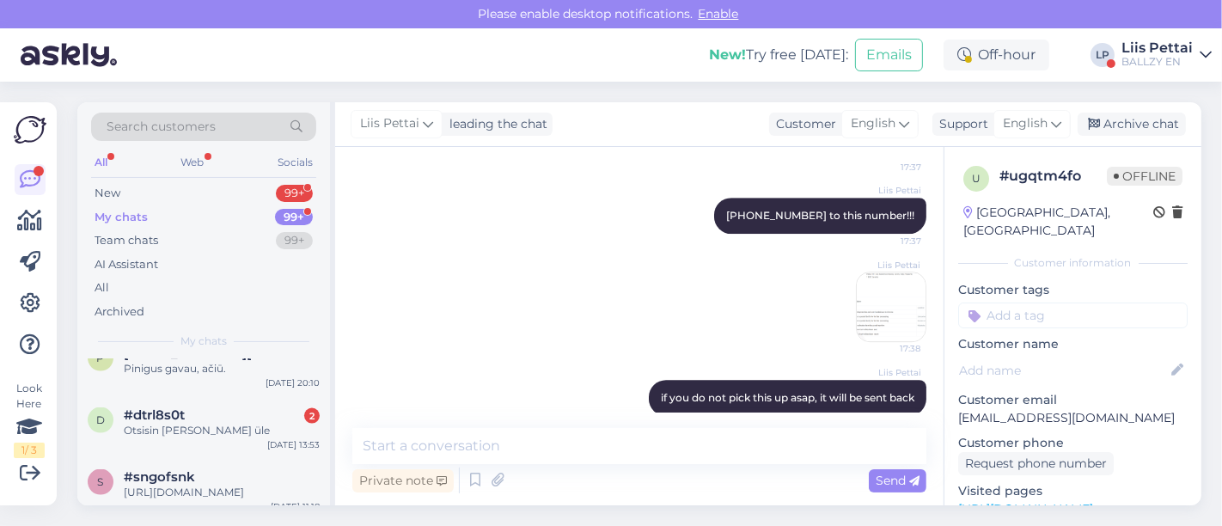
scroll to position [2520, 0]
click at [183, 391] on div "d #dtrl8s0t 2 Otsisin mitu korda üle Sep 5 13:53" at bounding box center [203, 422] width 253 height 62
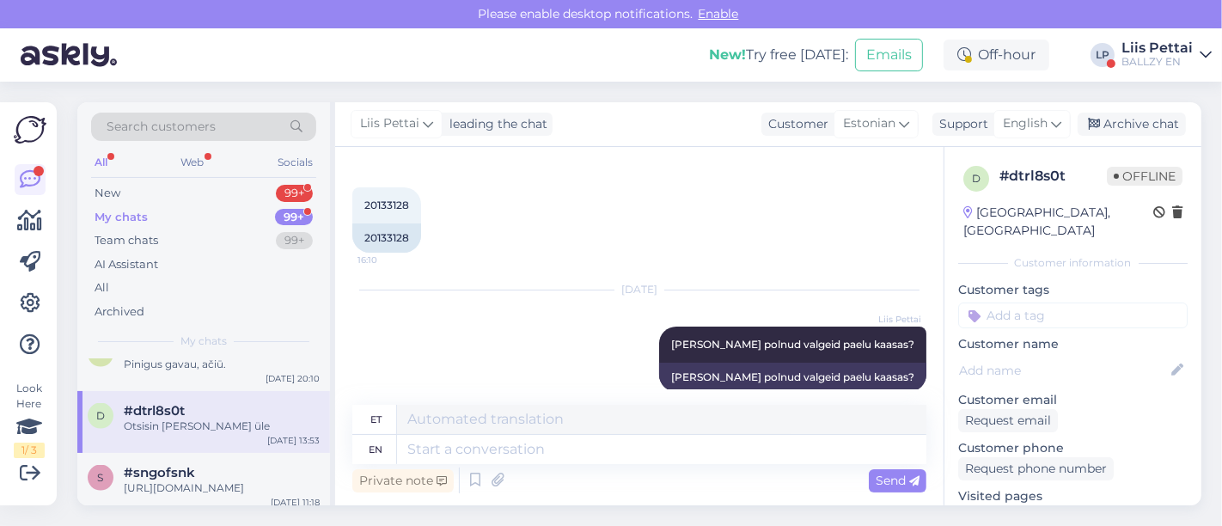
scroll to position [326, 0]
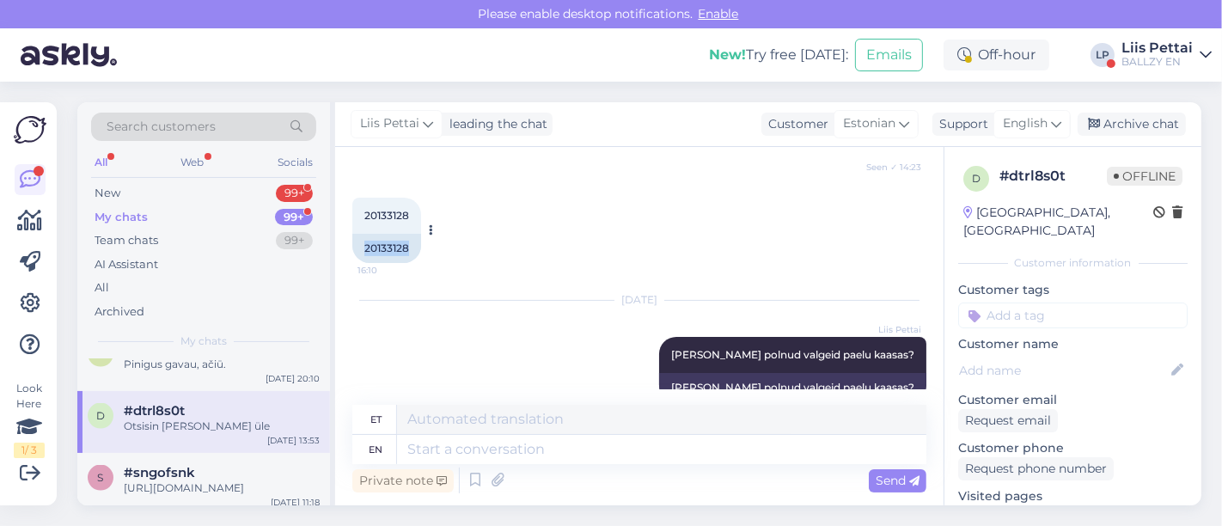
drag, startPoint x: 362, startPoint y: 244, endPoint x: 418, endPoint y: 247, distance: 56.8
click at [418, 247] on div "20133128" at bounding box center [386, 248] width 69 height 29
copy div "20133128"
click at [520, 444] on textarea at bounding box center [661, 449] width 529 height 29
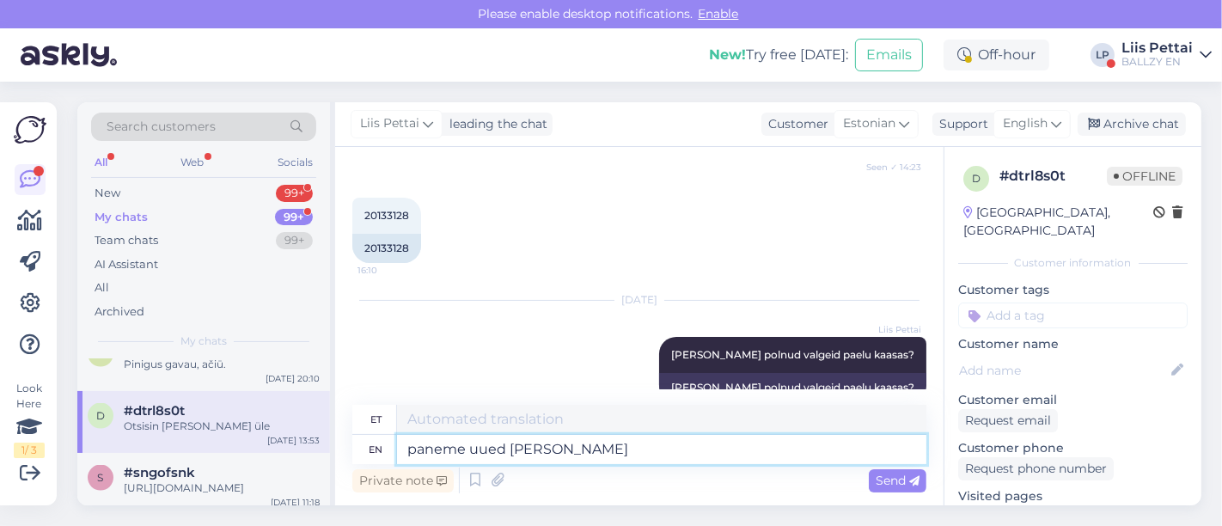
type textarea "paneme uued teele"
type textarea "paneme uue tee"
